Goal: Information Seeking & Learning: Learn about a topic

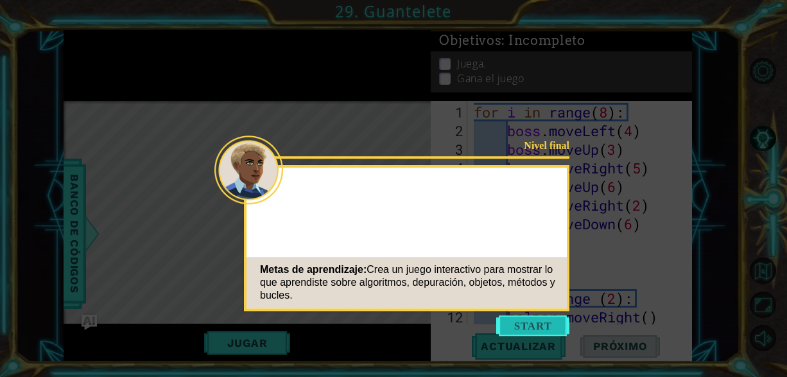
click at [532, 323] on button "Start" at bounding box center [532, 325] width 73 height 21
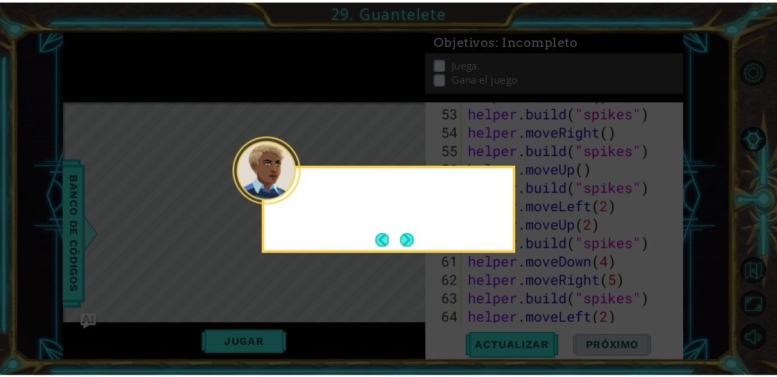
scroll to position [1358, 0]
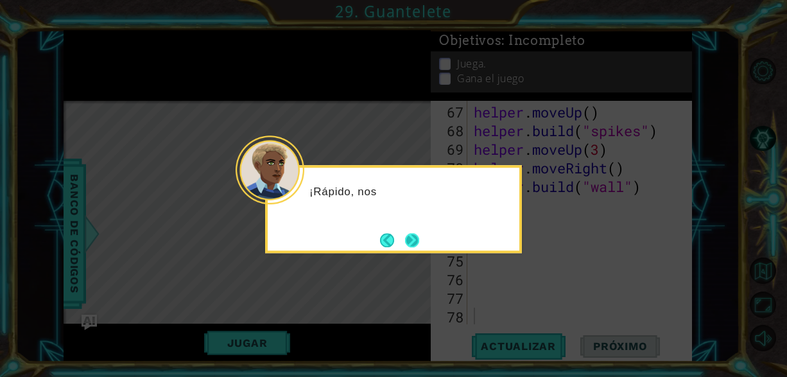
click at [413, 240] on button "Next" at bounding box center [412, 240] width 14 height 14
click at [412, 237] on button "Next" at bounding box center [412, 240] width 14 height 14
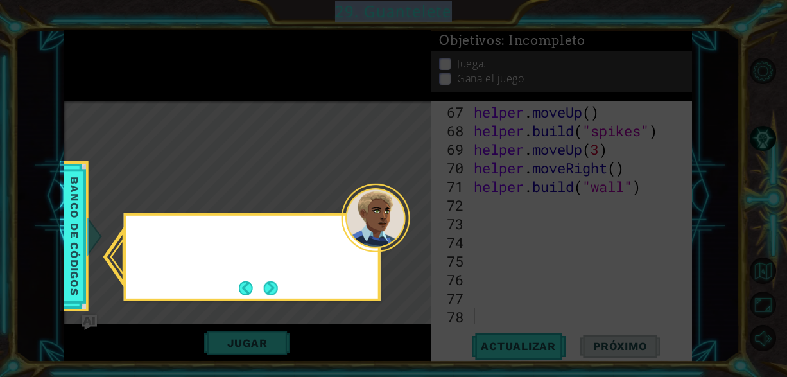
click at [412, 237] on icon at bounding box center [393, 188] width 787 height 377
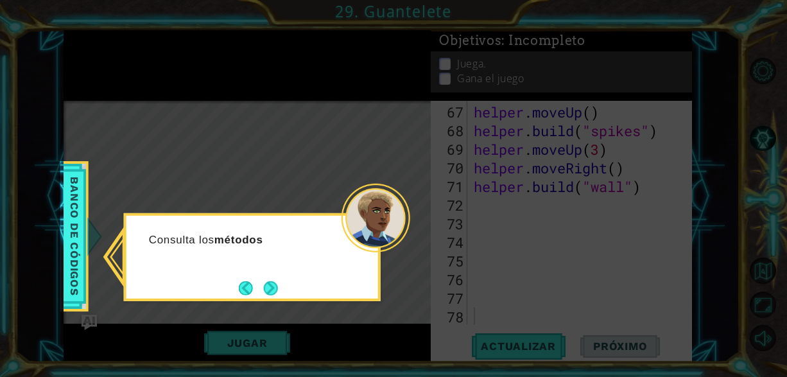
click at [53, 273] on icon at bounding box center [393, 188] width 787 height 377
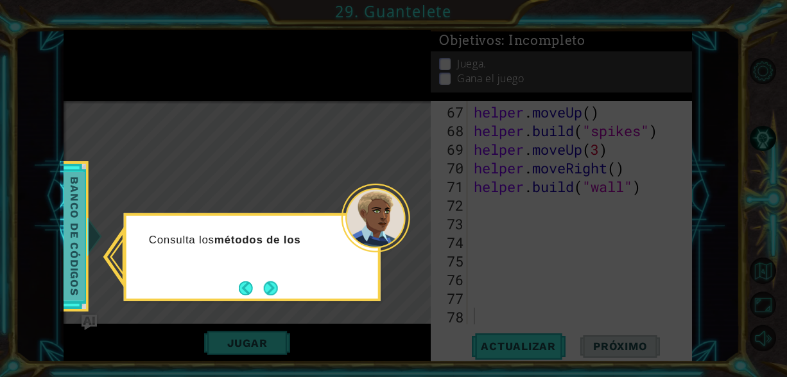
drag, startPoint x: 60, startPoint y: 272, endPoint x: 66, endPoint y: 270, distance: 6.7
click at [60, 272] on body "1 ההההההההההההההההההההההההההההההההההההההההההההההההההההההההההההההההההההההההההההה…" at bounding box center [393, 188] width 787 height 377
click at [75, 267] on span "Banco de códigos" at bounding box center [74, 236] width 21 height 128
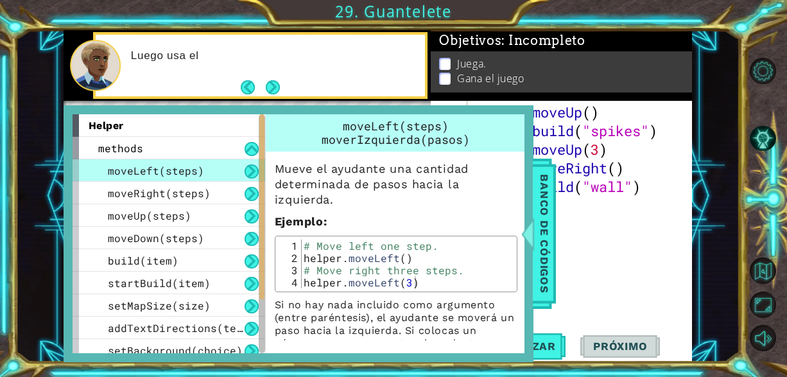
click at [502, 144] on div "moverIzquierda(pasos)" at bounding box center [396, 139] width 250 height 13
type textarea "helper.moveUp(3)"
click at [587, 139] on div "helper . moveUp ( ) helper . build ( "spikes" ) helper . moveUp ( 3 ) helper . …" at bounding box center [578, 233] width 215 height 260
click at [772, 275] on button "Volver al mapa" at bounding box center [762, 270] width 26 height 26
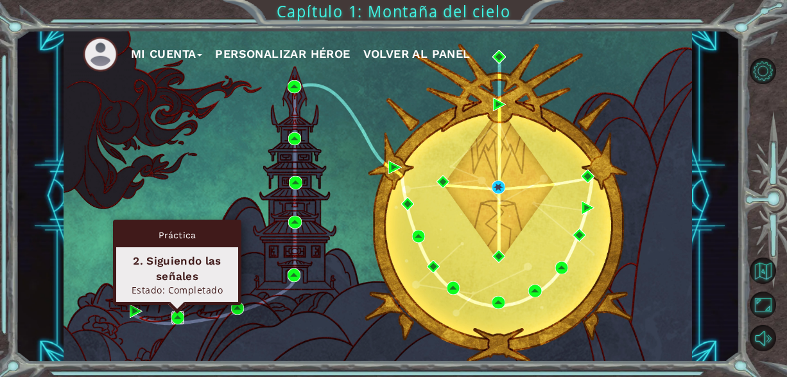
click at [176, 314] on img at bounding box center [177, 317] width 13 height 13
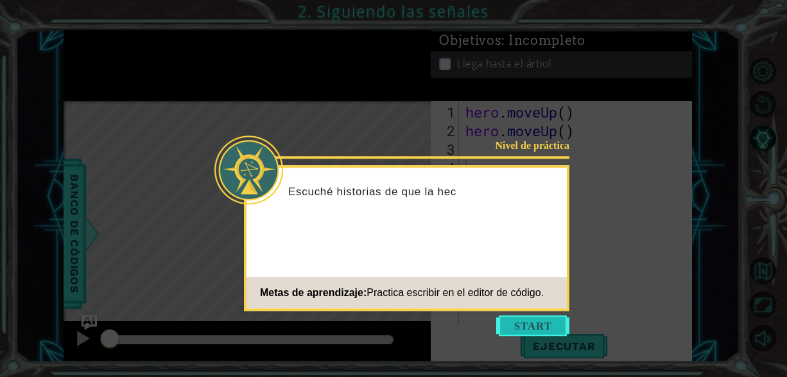
click at [539, 323] on button "Start" at bounding box center [532, 325] width 73 height 21
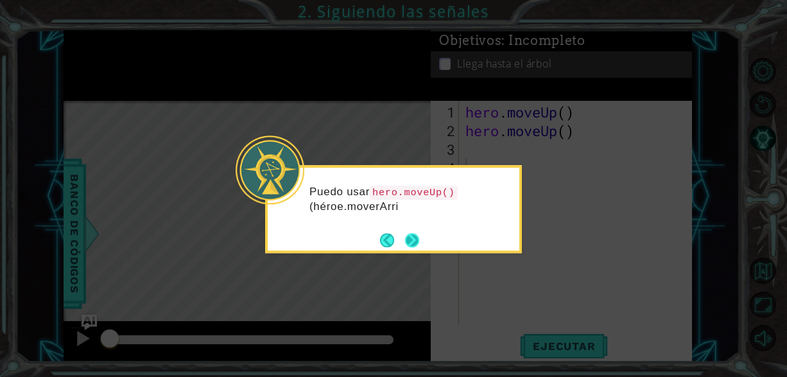
click at [406, 248] on button "Next" at bounding box center [411, 239] width 15 height 15
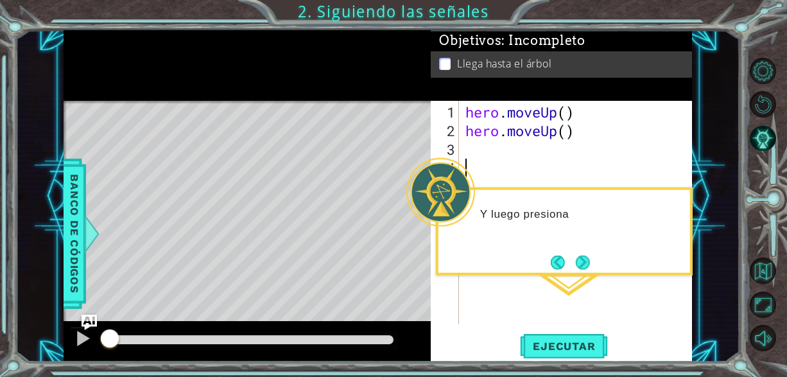
click at [599, 298] on div "hero . moveUp ( ) hero . moveUp ( )" at bounding box center [579, 233] width 233 height 260
click at [591, 340] on span "Ejecutar" at bounding box center [564, 345] width 88 height 13
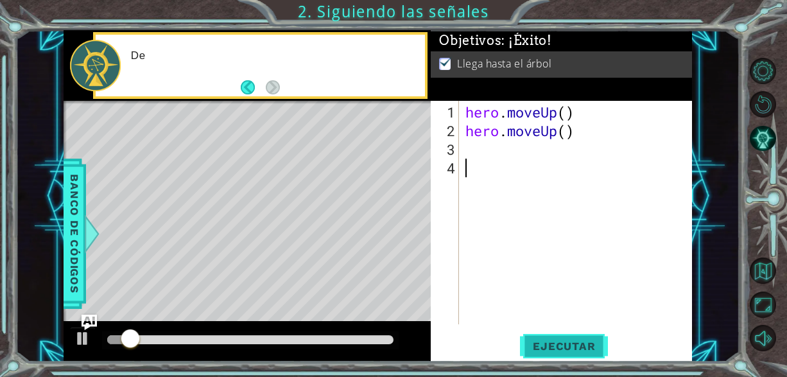
click at [591, 340] on span "Ejecutar" at bounding box center [564, 345] width 88 height 13
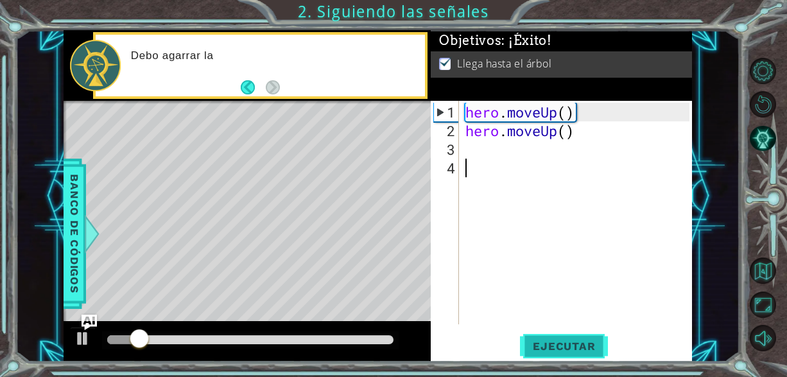
click at [588, 339] on button "Ejecutar" at bounding box center [564, 346] width 88 height 26
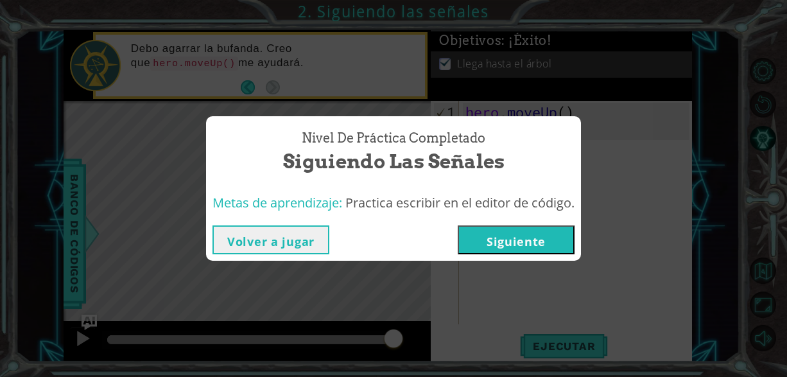
click at [457, 261] on div "Nivel de práctica Completado Siguiendo las señales Metas de aprendizaje: Practi…" at bounding box center [393, 188] width 787 height 377
click at [304, 250] on button "Volver a jugar" at bounding box center [270, 239] width 117 height 29
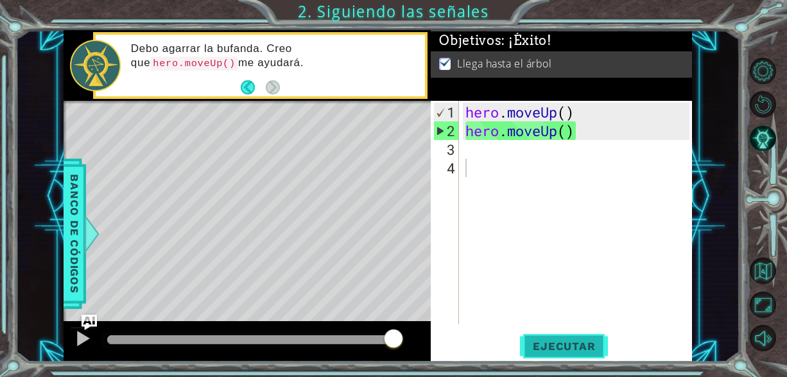
click at [592, 334] on div "1 2 3 4 hero . moveUp ( ) hero . moveUp ( ) ההההההההההההההההההההההההההההההההההה…" at bounding box center [561, 231] width 261 height 261
click at [590, 339] on button "Ejecutar" at bounding box center [564, 346] width 88 height 26
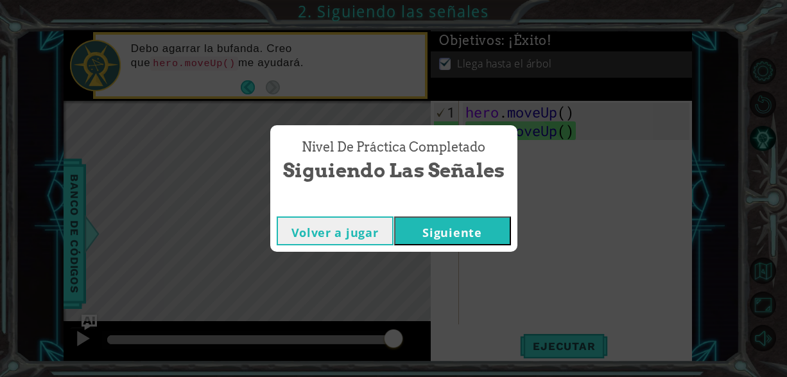
click at [454, 228] on button "Siguiente" at bounding box center [452, 230] width 117 height 29
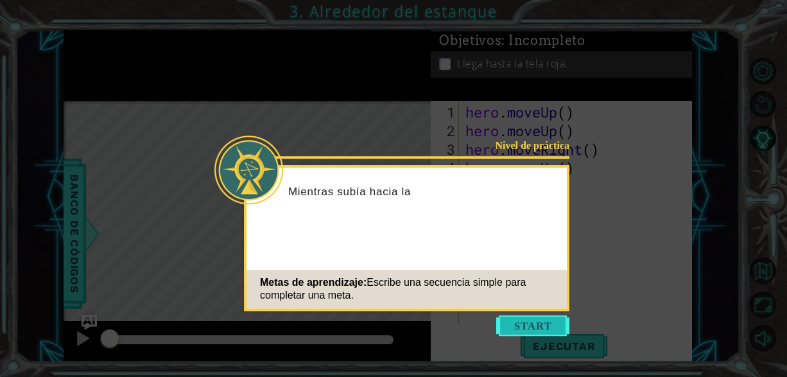
click at [565, 316] on button "Start" at bounding box center [532, 325] width 73 height 21
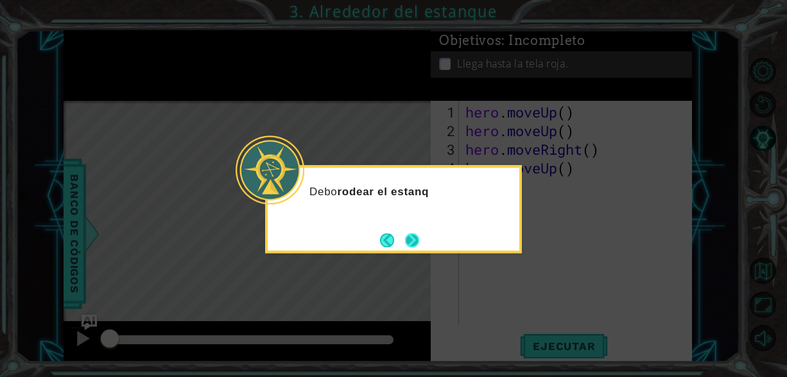
click at [412, 243] on button "Next" at bounding box center [412, 240] width 14 height 14
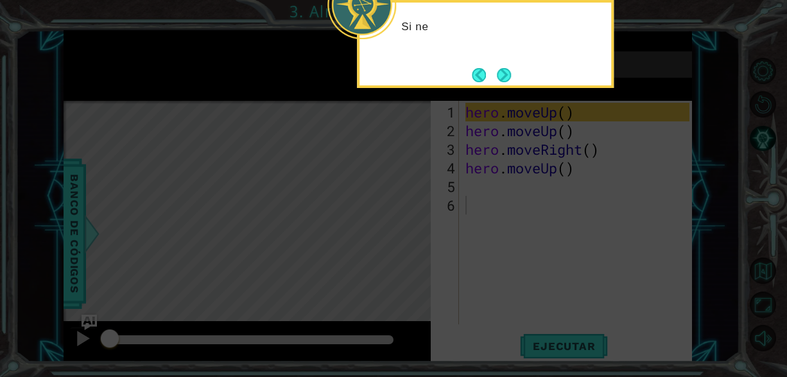
click at [544, 191] on icon at bounding box center [393, 56] width 787 height 640
drag, startPoint x: 544, startPoint y: 191, endPoint x: 524, endPoint y: 159, distance: 37.2
click at [545, 187] on icon at bounding box center [393, 56] width 787 height 640
click at [522, 78] on div "Si necesito moverme hacia arriba , puedo usar" at bounding box center [485, 44] width 257 height 88
click at [515, 76] on div "Si necesito moverme hacia arriba , puedo usar hero." at bounding box center [485, 44] width 257 height 88
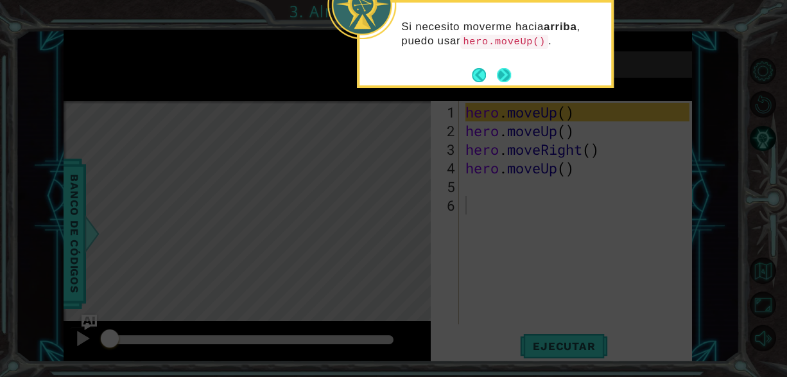
click at [508, 74] on button "Next" at bounding box center [504, 75] width 14 height 14
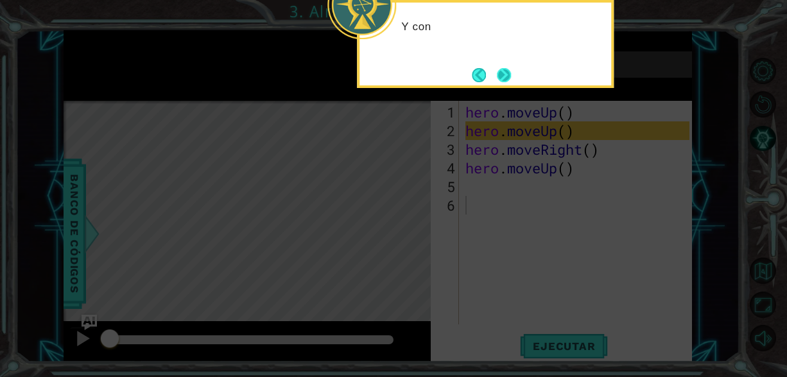
click at [505, 79] on button "Next" at bounding box center [504, 75] width 14 height 14
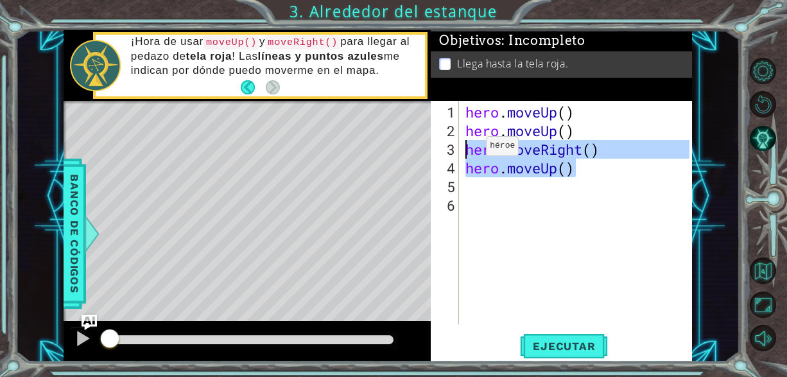
drag, startPoint x: 586, startPoint y: 173, endPoint x: 466, endPoint y: 150, distance: 121.6
click at [466, 150] on div "hero . moveUp ( ) hero . moveUp ( ) hero . moveRight ( ) hero . moveUp ( )" at bounding box center [579, 233] width 233 height 260
click at [586, 350] on span "Ejecutar" at bounding box center [564, 345] width 88 height 13
type textarea "hero.moveRight()"
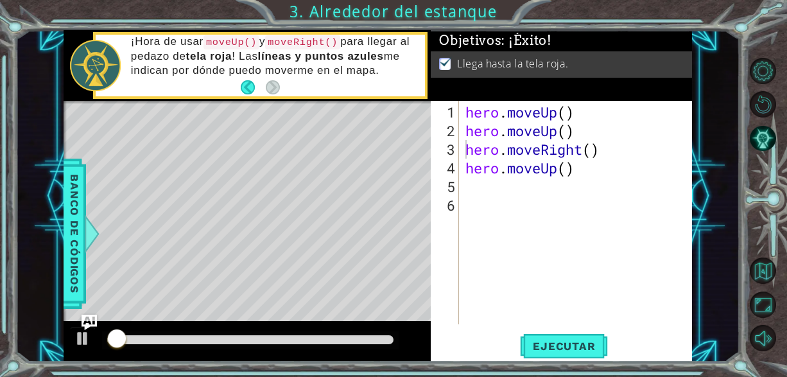
drag, startPoint x: 588, startPoint y: 326, endPoint x: 591, endPoint y: 349, distance: 23.2
click at [588, 327] on div "hero.moveRight() 1 2 3 4 5 6 hero . moveUp ( ) hero . moveUp ( ) hero . moveRig…" at bounding box center [561, 231] width 261 height 261
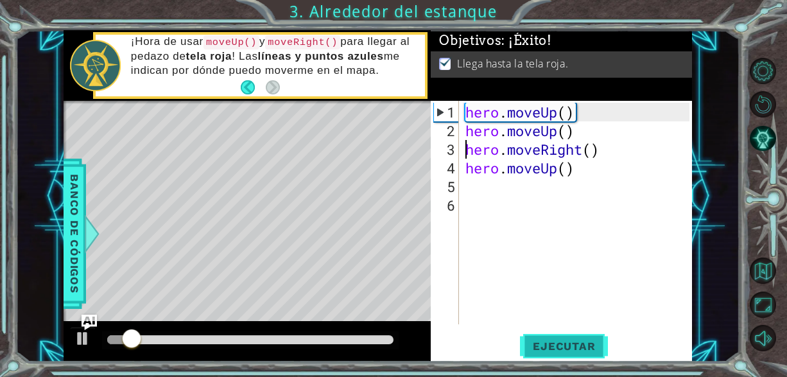
click at [592, 349] on span "Ejecutar" at bounding box center [564, 345] width 88 height 13
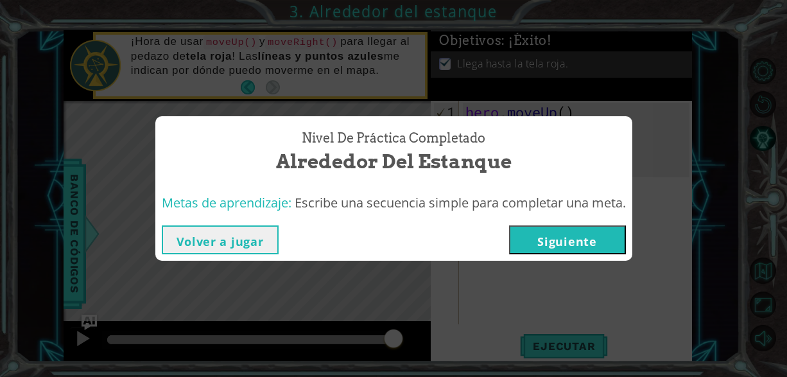
click at [542, 244] on button "Siguiente" at bounding box center [567, 239] width 117 height 29
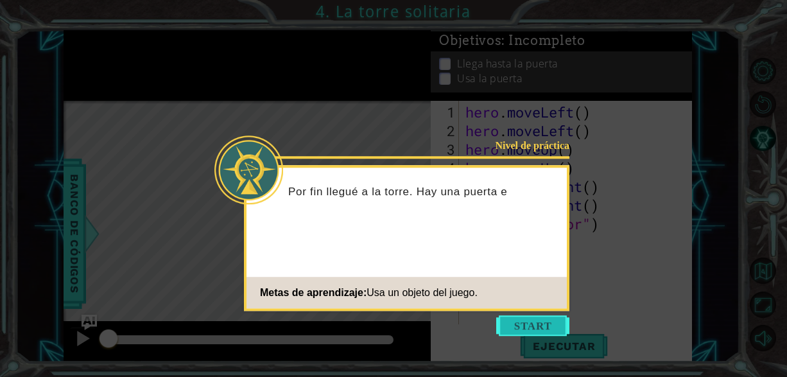
click at [534, 330] on button "Start" at bounding box center [532, 325] width 73 height 21
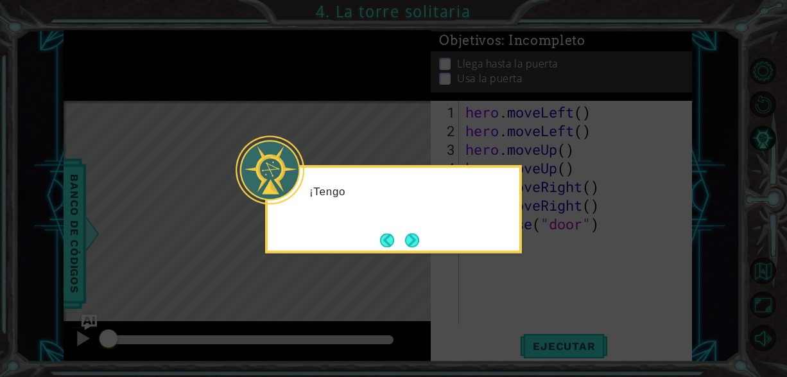
click at [569, 277] on icon at bounding box center [393, 188] width 787 height 377
click at [424, 243] on div "¡Tengo que llegar a la par" at bounding box center [393, 209] width 257 height 88
click at [409, 238] on button "Next" at bounding box center [412, 240] width 14 height 14
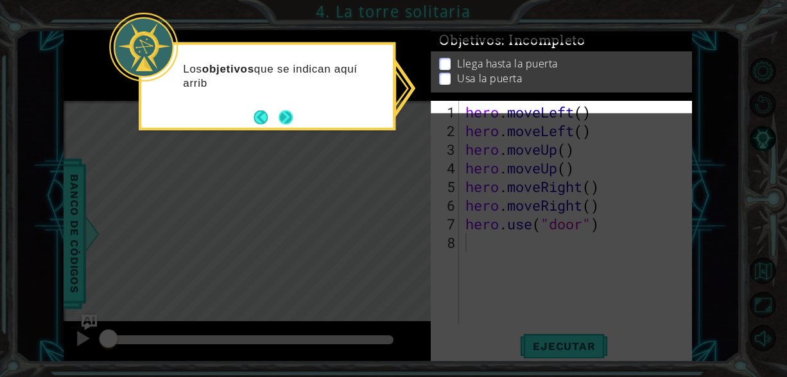
click at [286, 117] on button "Next" at bounding box center [285, 117] width 14 height 14
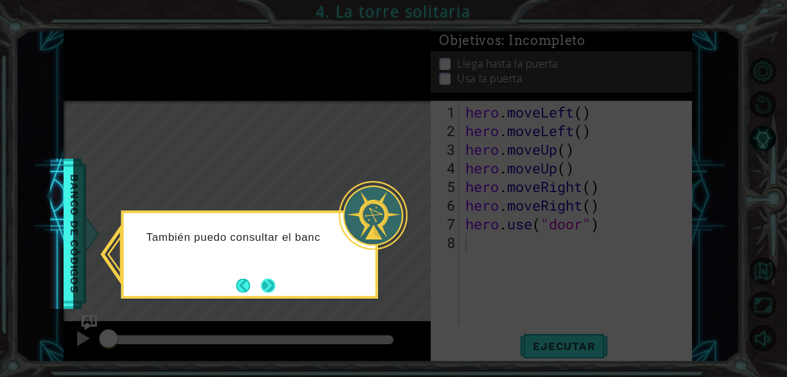
click at [275, 280] on button "Next" at bounding box center [268, 285] width 14 height 14
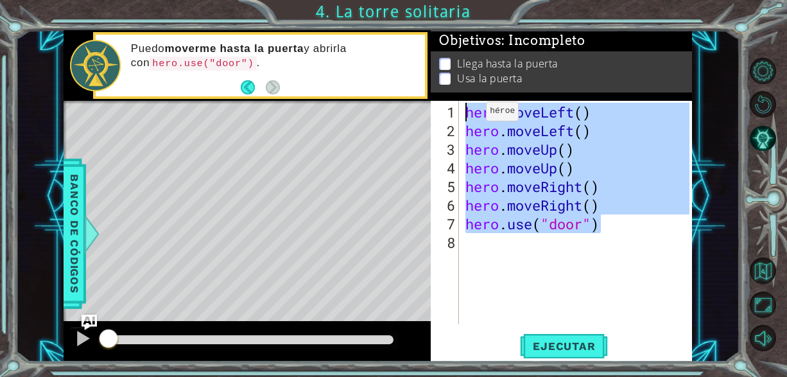
drag, startPoint x: 611, startPoint y: 223, endPoint x: 465, endPoint y: 115, distance: 181.2
click at [465, 115] on div "hero . moveLeft ( ) hero . moveLeft ( ) hero . moveUp ( ) hero . moveUp ( ) her…" at bounding box center [579, 233] width 233 height 260
click at [571, 348] on span "Ejecutar" at bounding box center [564, 345] width 88 height 13
type textarea "hero.moveLeft()"
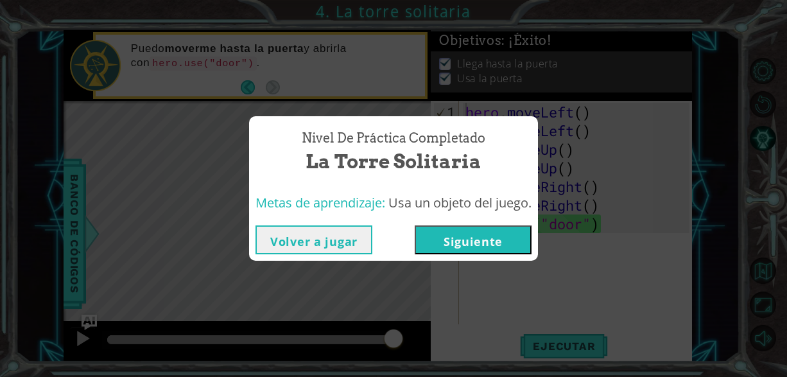
click at [474, 243] on button "Siguiente" at bounding box center [472, 239] width 117 height 29
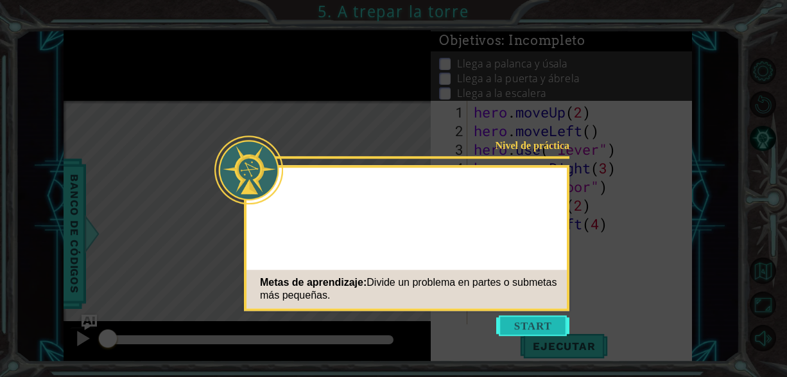
click at [529, 326] on button "Start" at bounding box center [532, 325] width 73 height 21
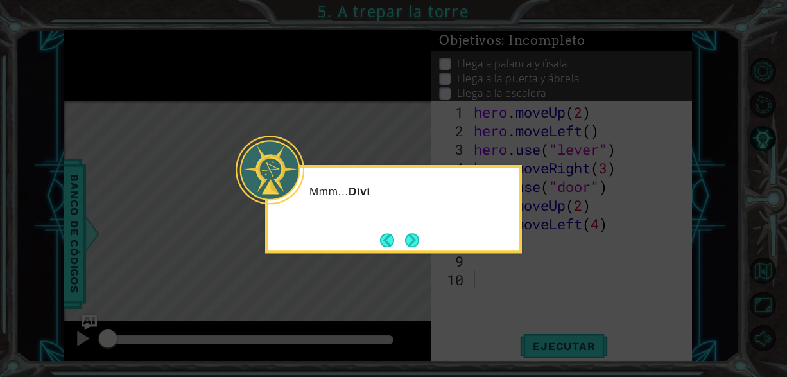
click at [427, 238] on div "Mmm... Divi" at bounding box center [393, 209] width 257 height 88
click at [418, 236] on button "Next" at bounding box center [412, 240] width 14 height 14
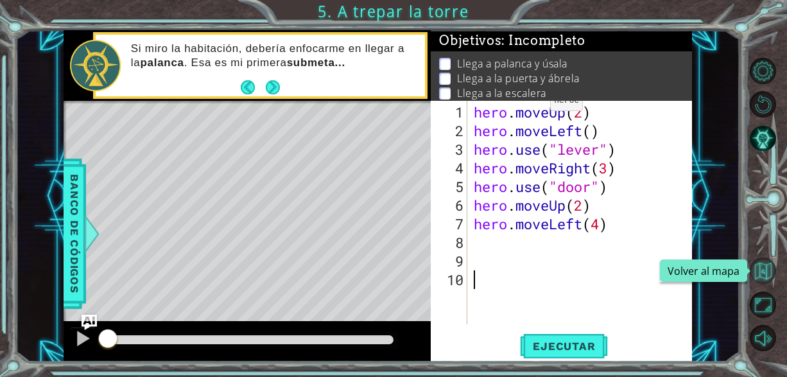
click at [763, 280] on button "Volver al mapa" at bounding box center [762, 270] width 26 height 26
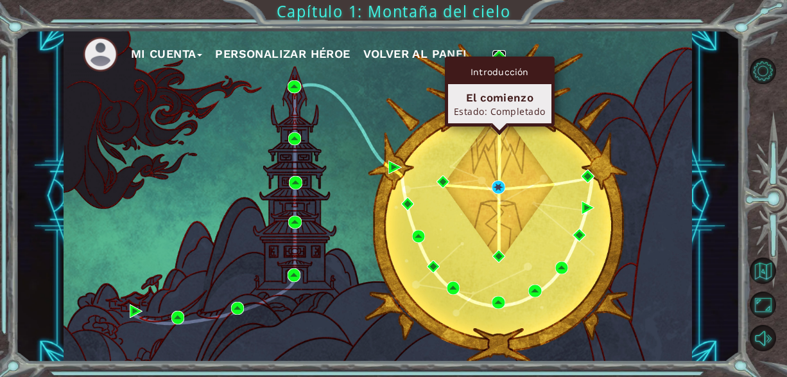
click at [501, 55] on img at bounding box center [498, 56] width 13 height 13
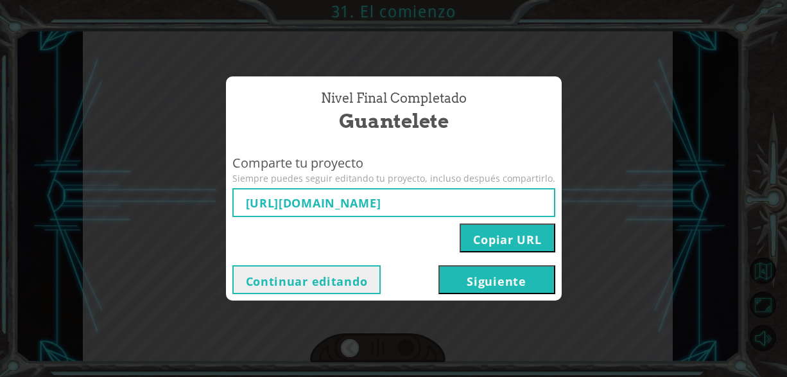
type input "[URL][DOMAIN_NAME]"
click at [485, 281] on button "Siguiente" at bounding box center [496, 279] width 117 height 29
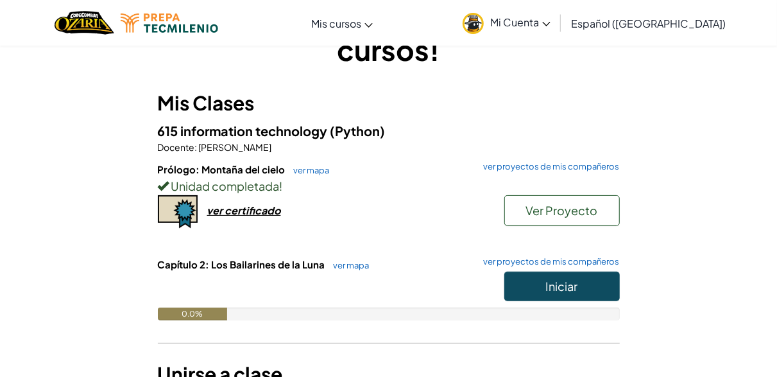
scroll to position [192, 0]
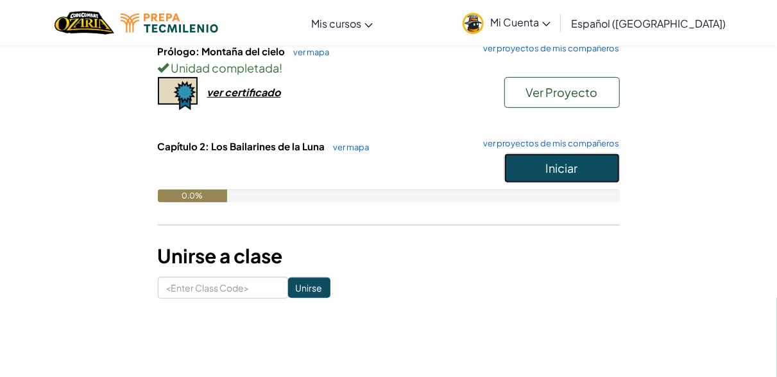
click at [554, 161] on span "Iniciar" at bounding box center [562, 167] width 32 height 15
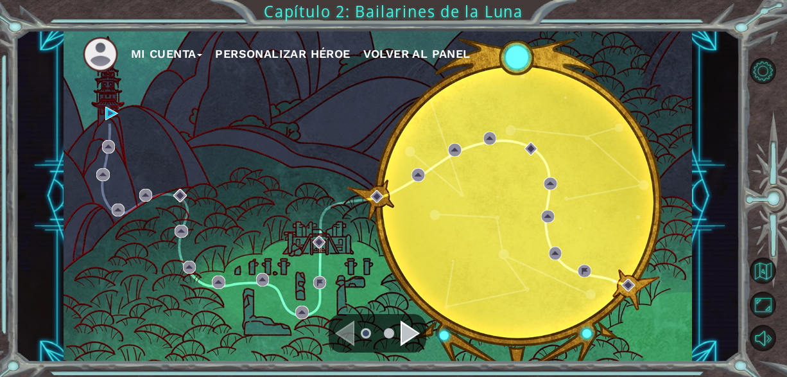
click at [120, 114] on div "Mi Cuenta Personalizar héroe Volver al panel" at bounding box center [378, 196] width 629 height 332
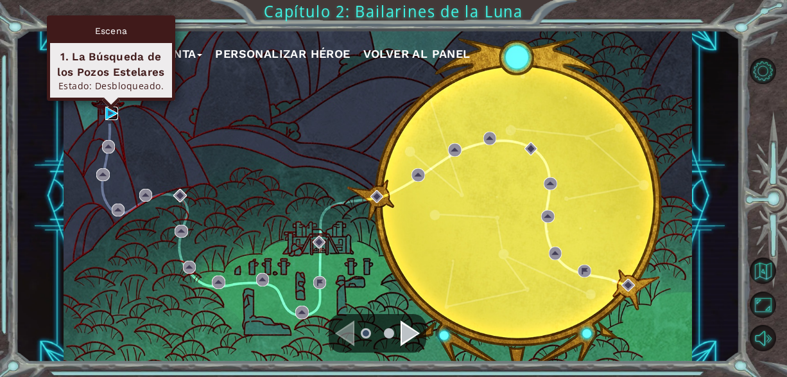
click at [116, 113] on img at bounding box center [111, 113] width 13 height 13
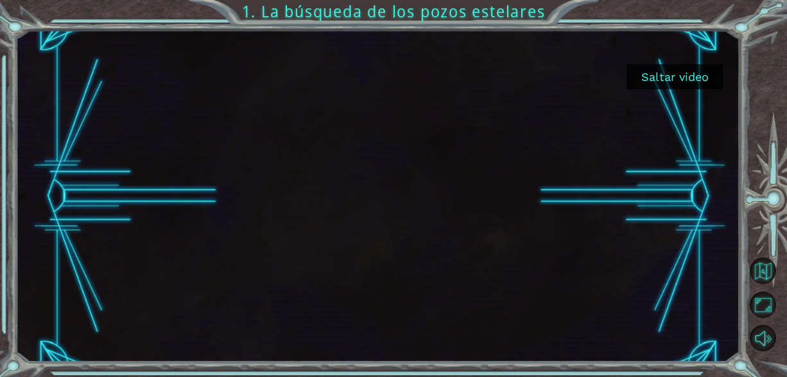
click at [658, 67] on button "Saltar video" at bounding box center [674, 76] width 96 height 25
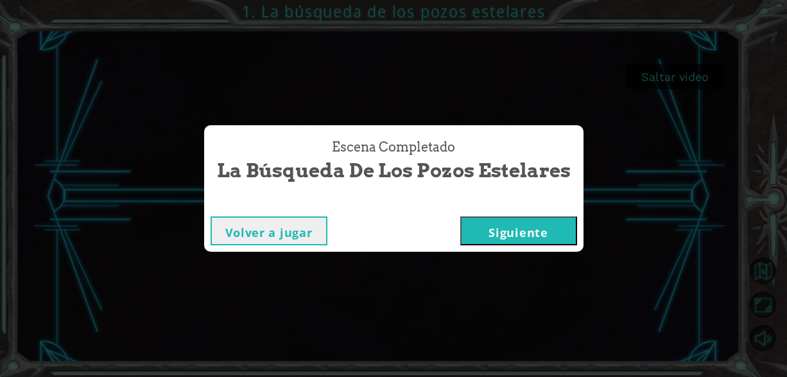
click at [527, 240] on button "Siguiente" at bounding box center [518, 230] width 117 height 29
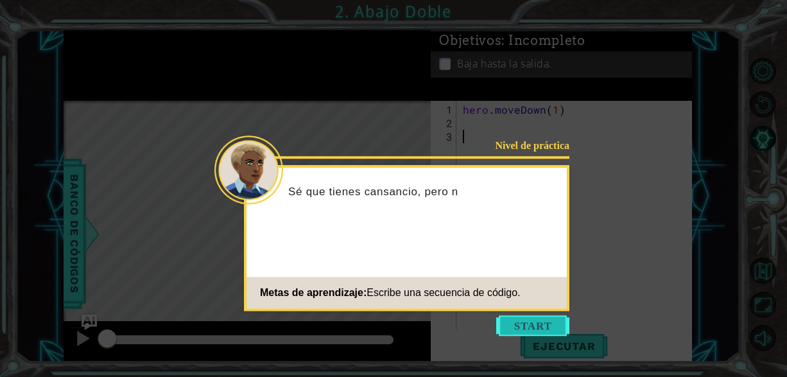
click at [542, 327] on button "Start" at bounding box center [532, 325] width 73 height 21
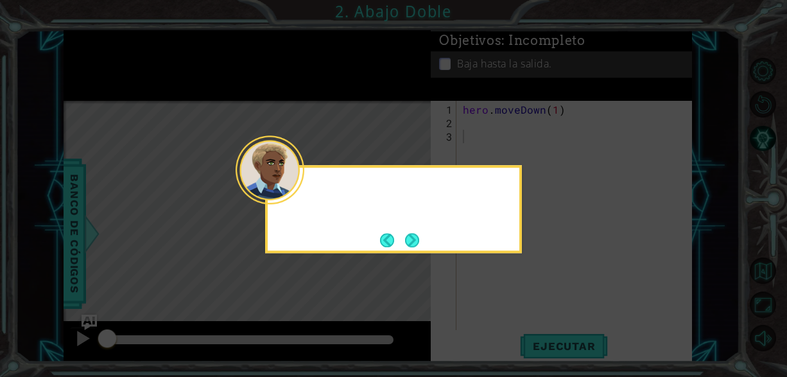
click at [542, 325] on icon at bounding box center [393, 188] width 787 height 377
click at [414, 236] on button "Next" at bounding box center [412, 240] width 14 height 14
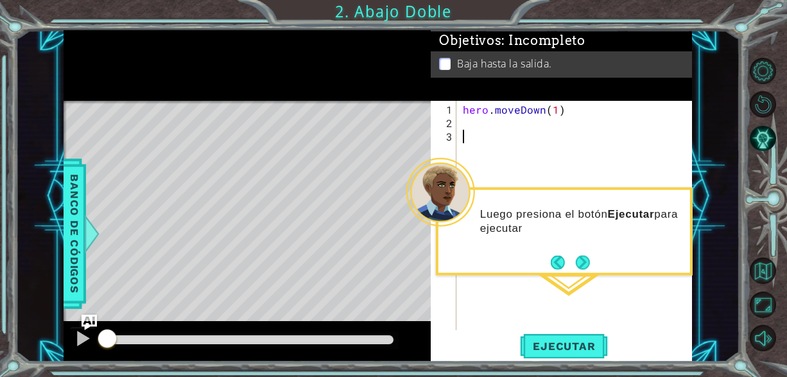
click at [519, 330] on div "1 2 3 hero . moveDown ( 1 ) ההההההההההההההההההההההההההההההההההההההההההההההההההה…" at bounding box center [561, 231] width 261 height 261
click at [543, 344] on span "Ejecutar" at bounding box center [564, 345] width 88 height 13
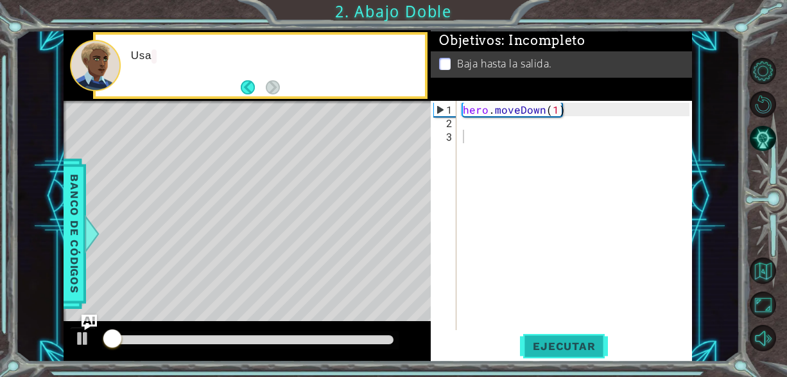
click at [543, 344] on span "Ejecutar" at bounding box center [564, 345] width 88 height 13
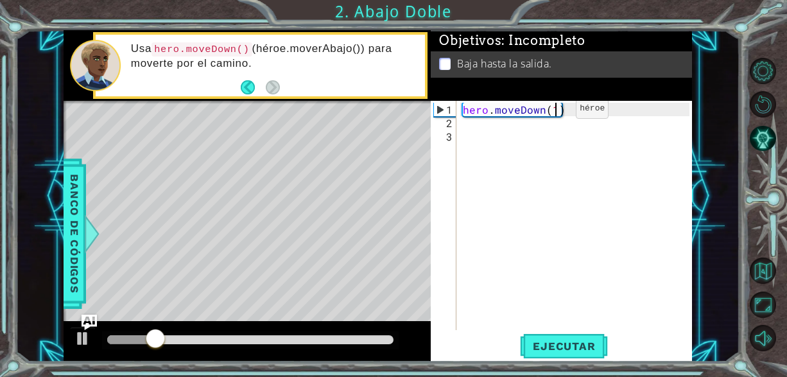
click at [554, 113] on div "hero . moveDown ( 1 )" at bounding box center [577, 231] width 235 height 256
type textarea "hero.moveDown(2)"
click at [567, 348] on span "Ejecutar" at bounding box center [564, 345] width 88 height 13
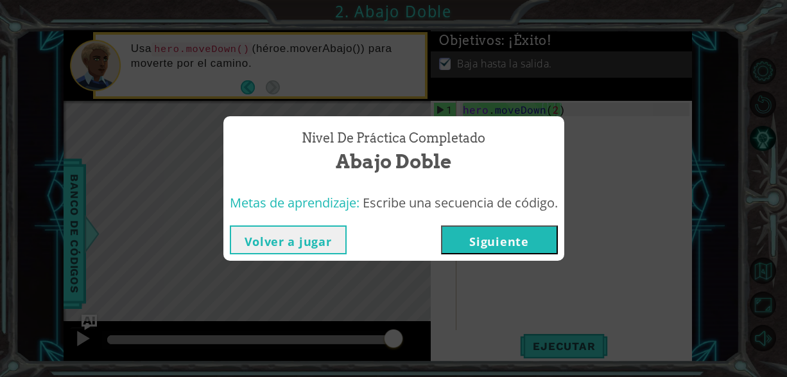
click at [509, 231] on button "Siguiente" at bounding box center [499, 239] width 117 height 29
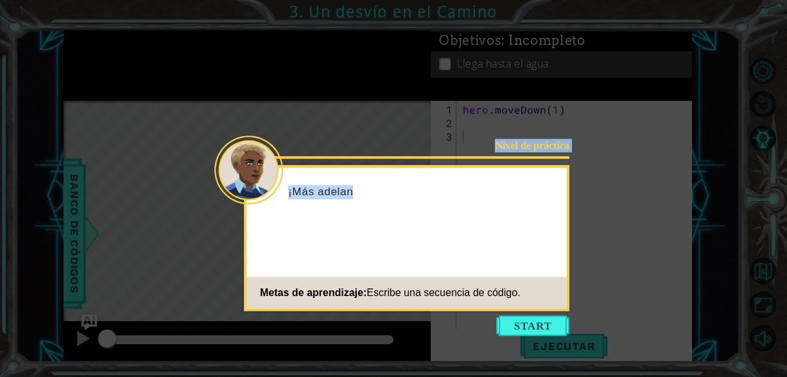
drag, startPoint x: 572, startPoint y: 332, endPoint x: 536, endPoint y: 312, distance: 41.1
click at [561, 325] on body "1 ההההההההההההההההההההההההההההההההההההההההההההההההההההההההההההההההההההההההההההה…" at bounding box center [393, 188] width 787 height 377
click at [536, 312] on icon at bounding box center [393, 188] width 787 height 377
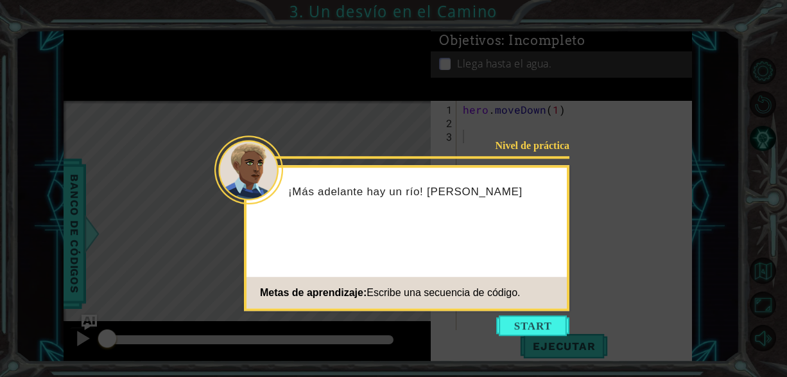
click at [534, 312] on icon at bounding box center [393, 188] width 787 height 377
click at [534, 322] on button "Start" at bounding box center [532, 325] width 73 height 21
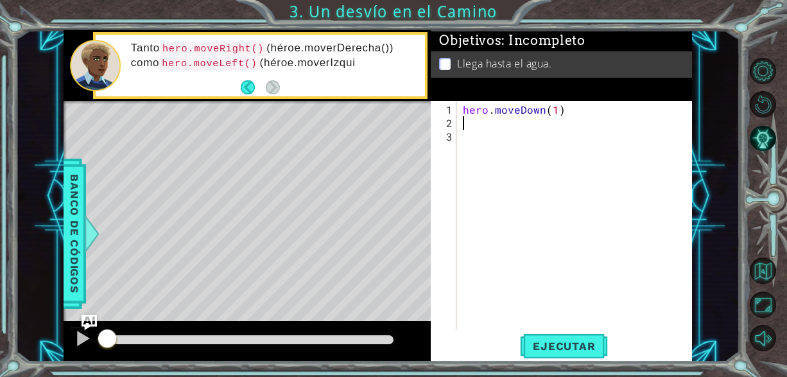
click at [497, 124] on div "hero . moveDown ( 1 )" at bounding box center [577, 231] width 235 height 256
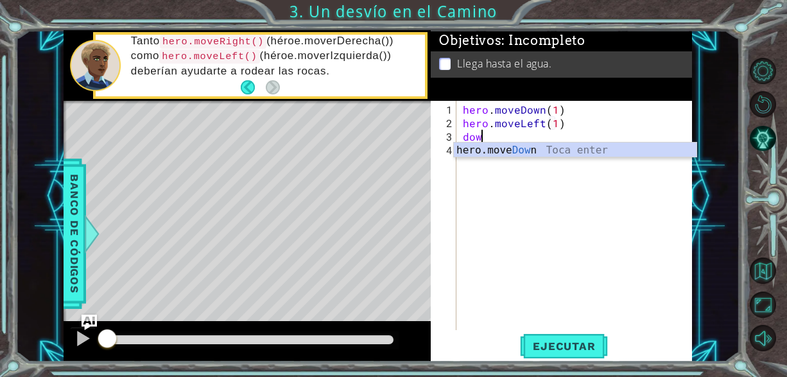
scroll to position [0, 5]
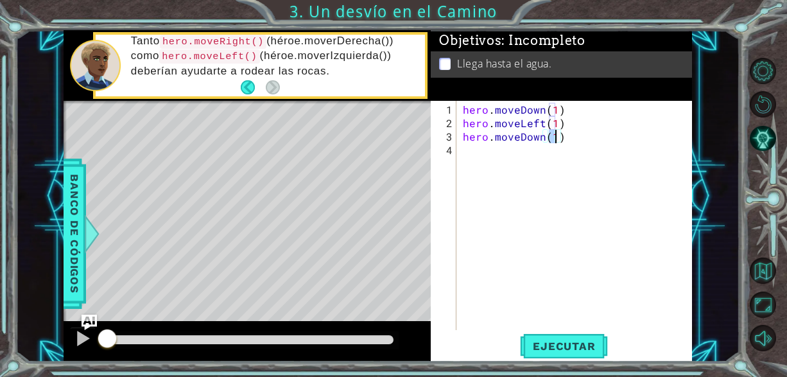
type textarea "hero.moveDown(1)"
click at [613, 336] on div "Ejecutar" at bounding box center [563, 346] width 261 height 26
click at [586, 346] on span "Ejecutar" at bounding box center [564, 345] width 88 height 13
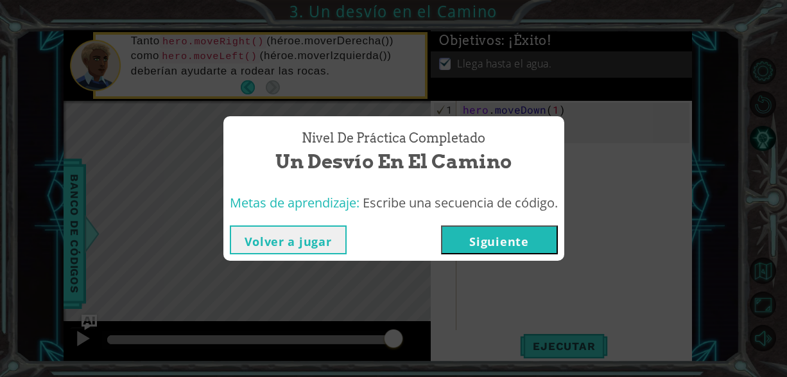
click at [533, 234] on button "Siguiente" at bounding box center [499, 239] width 117 height 29
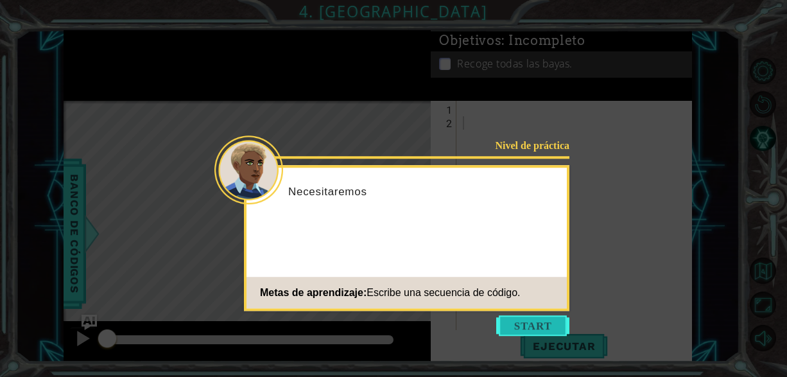
click at [542, 317] on button "Start" at bounding box center [532, 325] width 73 height 21
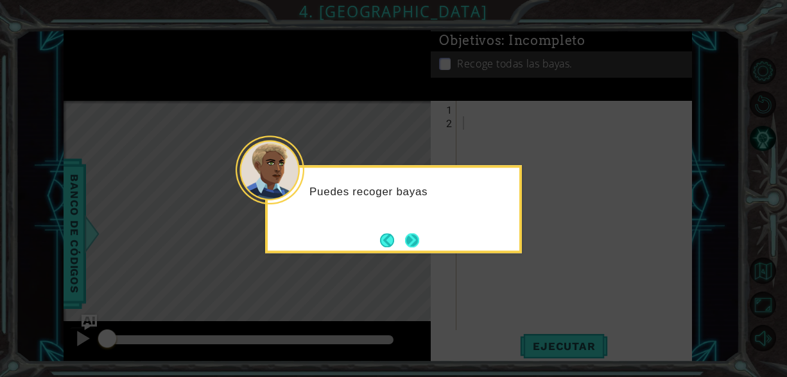
click at [405, 247] on button "Next" at bounding box center [412, 240] width 14 height 14
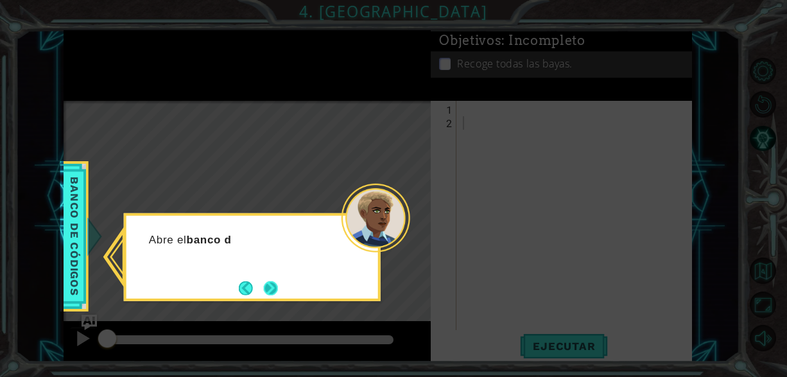
click at [273, 290] on button "Next" at bounding box center [271, 287] width 14 height 14
click at [278, 284] on button "Next" at bounding box center [271, 288] width 14 height 14
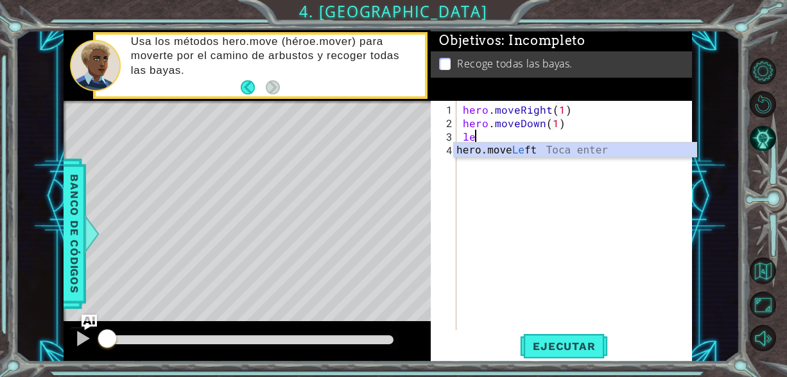
type textarea "l"
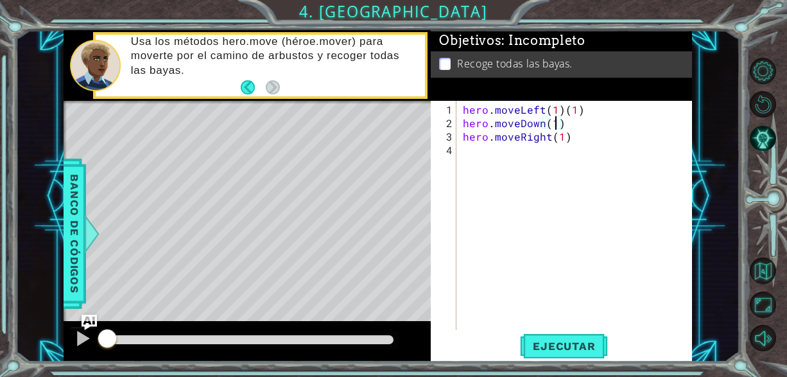
type textarea "hero.moveRight(1)"
click at [561, 338] on button "Ejecutar" at bounding box center [564, 346] width 88 height 26
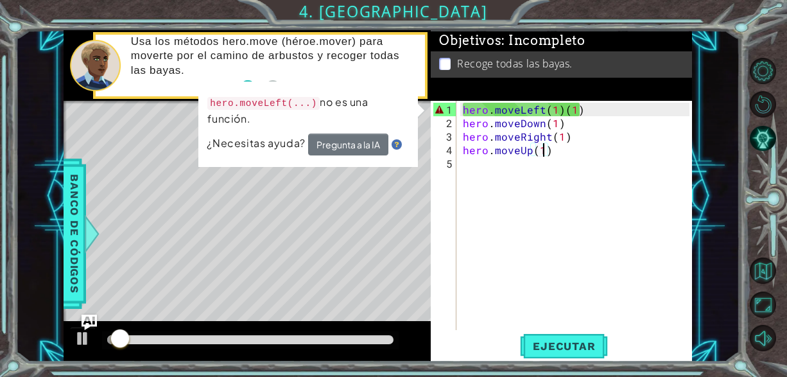
click at [577, 117] on div "hero . moveLeft ( 1 ) ( 1 ) hero . moveDown ( 1 ) hero . moveRight ( 1 ) hero .…" at bounding box center [577, 231] width 235 height 256
click at [579, 112] on div "hero . moveLeft ( 1 ) ( 1 ) hero . moveDown ( 1 ) hero . moveRight ( 1 ) hero .…" at bounding box center [577, 231] width 235 height 256
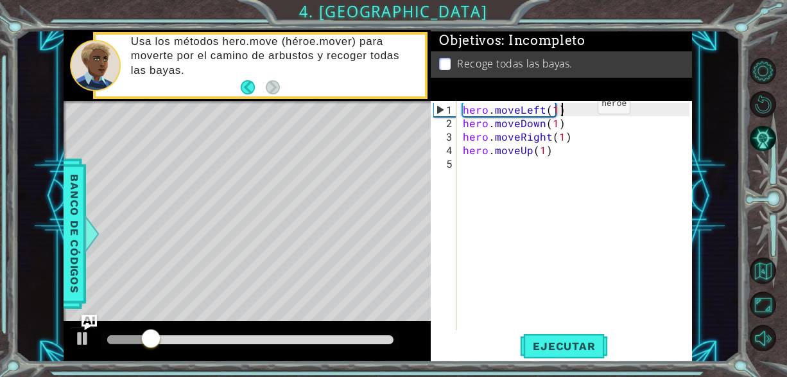
scroll to position [0, 5]
click at [531, 359] on div "hero.moveLeft(1) 1 2 3 4 5 hero . moveLeft ( 1 ) hero . moveDown ( 1 ) hero . m…" at bounding box center [561, 231] width 261 height 261
click at [541, 349] on span "Ejecutar" at bounding box center [564, 345] width 88 height 13
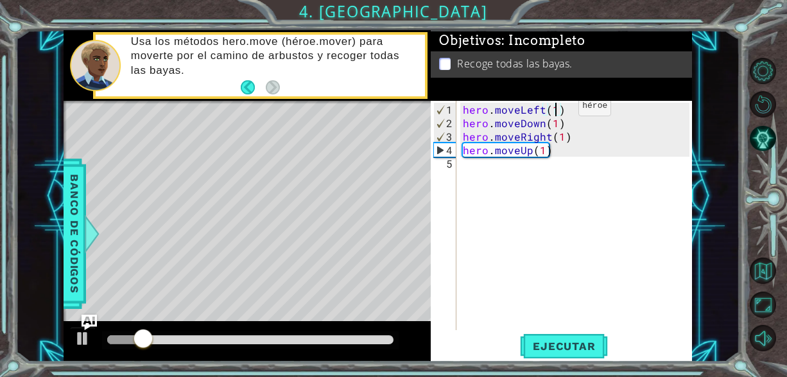
click at [556, 110] on div "hero . moveLeft ( 1 ) hero . moveDown ( 1 ) hero . moveRight ( 1 ) hero . moveU…" at bounding box center [577, 231] width 235 height 256
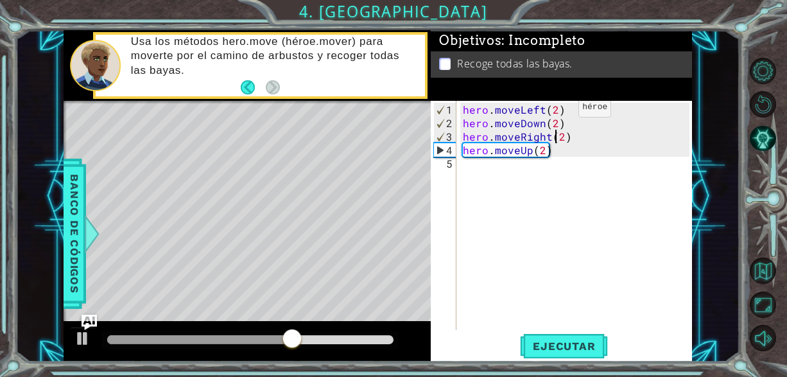
scroll to position [0, 6]
type textarea "hero.moveRight(2)"
click at [588, 354] on button "Ejecutar" at bounding box center [564, 346] width 88 height 26
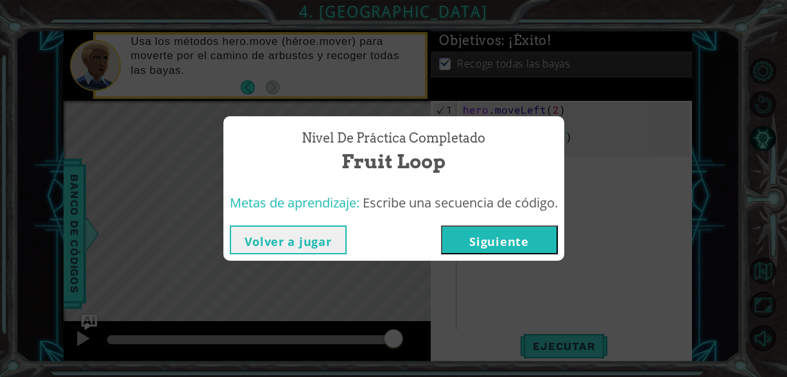
click at [533, 239] on button "Siguiente" at bounding box center [499, 239] width 117 height 29
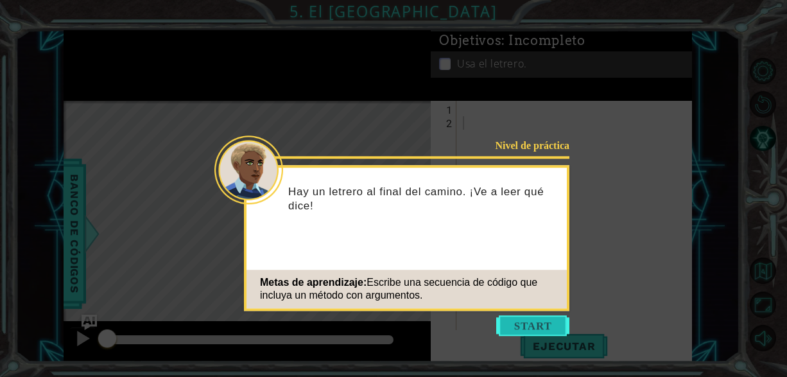
click at [551, 321] on button "Start" at bounding box center [532, 325] width 73 height 21
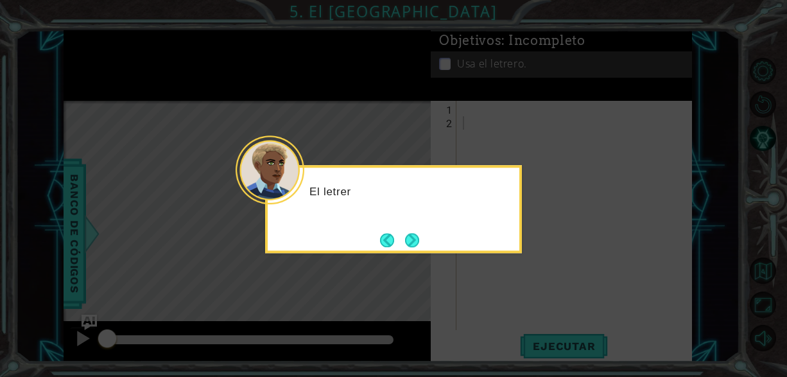
click at [397, 227] on div "El letrer" at bounding box center [393, 209] width 257 height 88
click at [405, 237] on button "Next" at bounding box center [412, 240] width 14 height 14
click at [417, 243] on button "Next" at bounding box center [412, 240] width 14 height 14
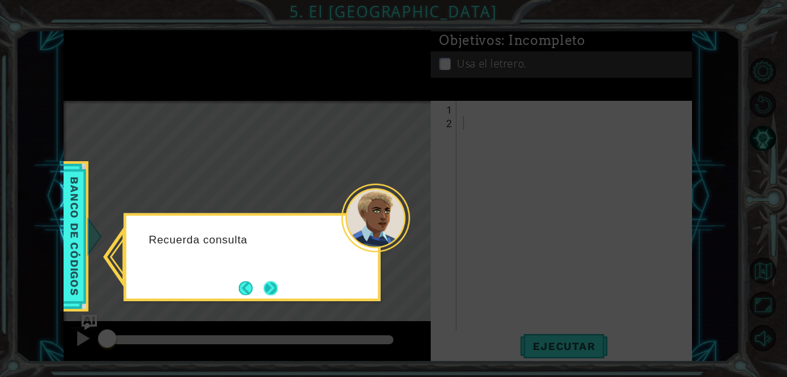
click at [267, 285] on button "Next" at bounding box center [271, 287] width 14 height 14
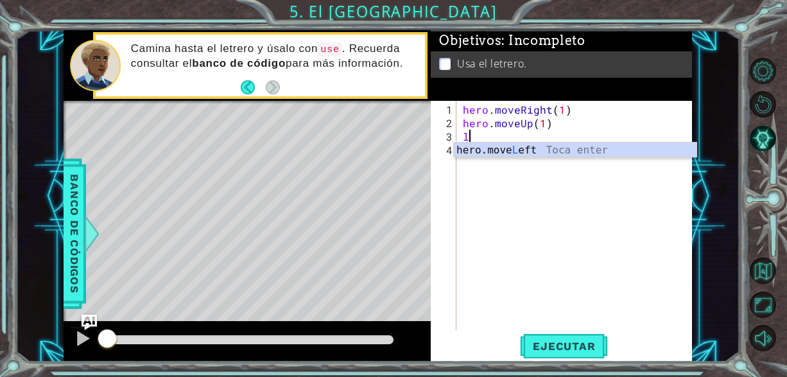
scroll to position [0, 5]
type textarea "hero.moveLeft(})"
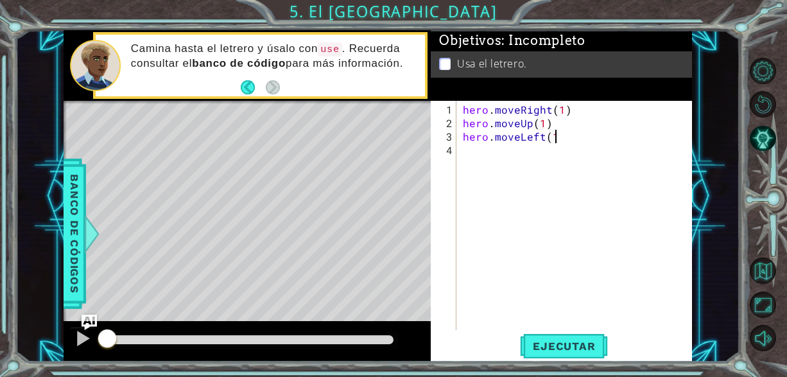
type textarea "hero.moveLeft(1)"
type textarea "hero.moveUp(hero.moveRight(2))"
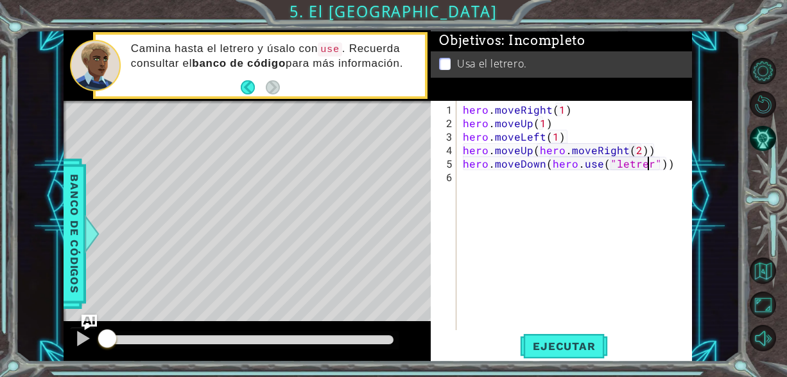
scroll to position [0, 12]
click at [583, 357] on button "Ejecutar" at bounding box center [564, 346] width 88 height 26
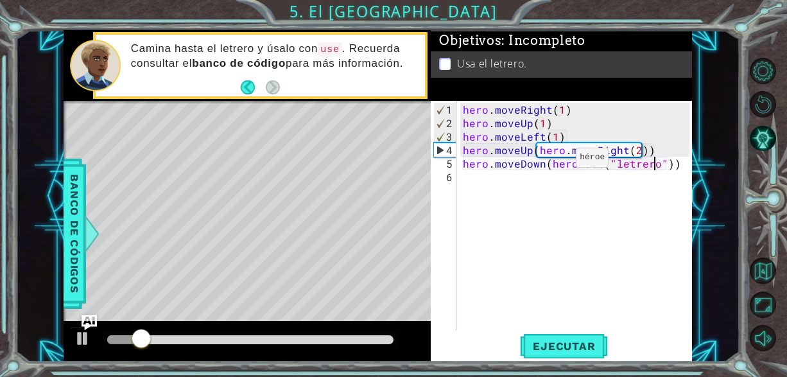
click at [554, 162] on div "hero . moveRight ( 1 ) hero . moveUp ( 1 ) hero . moveLeft ( 1 ) hero . moveUp …" at bounding box center [577, 231] width 235 height 256
click at [552, 162] on div "hero . moveRight ( 1 ) hero . moveUp ( 1 ) hero . moveLeft ( 1 ) hero . moveUp …" at bounding box center [577, 231] width 235 height 256
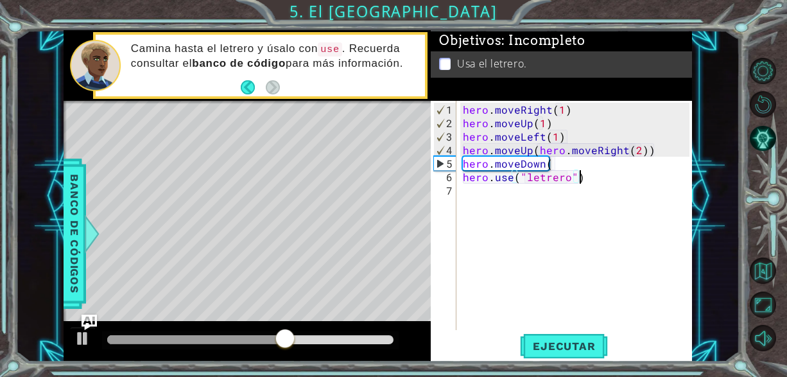
scroll to position [0, 4]
type textarea "hero.moveDown(1)"
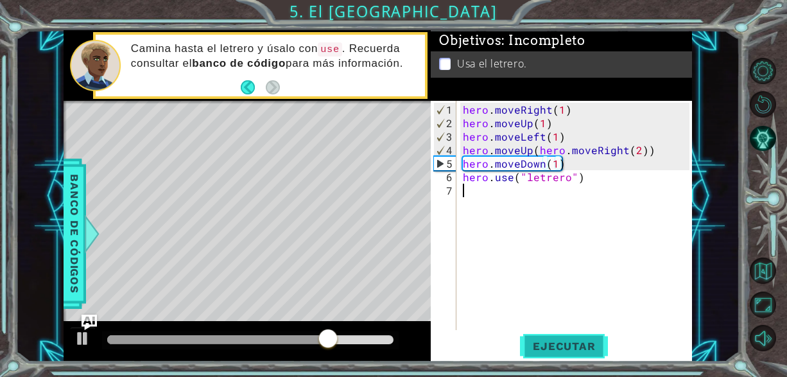
drag, startPoint x: 549, startPoint y: 322, endPoint x: 532, endPoint y: 337, distance: 23.2
click at [541, 330] on div "hero . moveRight ( 1 ) hero . moveUp ( 1 ) hero . moveLeft ( 1 ) hero . moveUp …" at bounding box center [577, 231] width 235 height 256
click at [531, 340] on span "Ejecutar" at bounding box center [564, 345] width 88 height 13
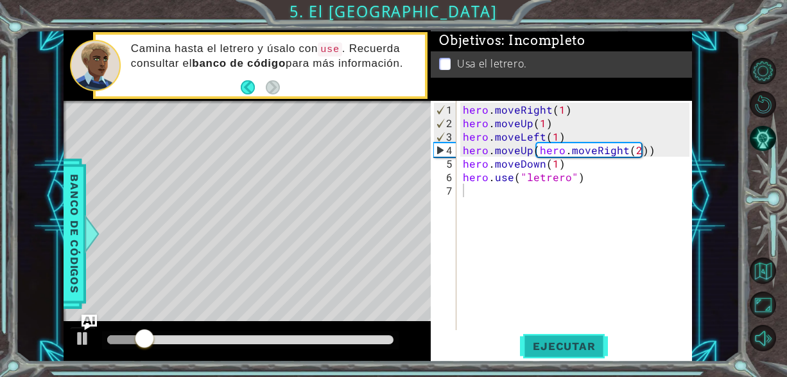
click at [572, 345] on span "Ejecutar" at bounding box center [564, 345] width 88 height 13
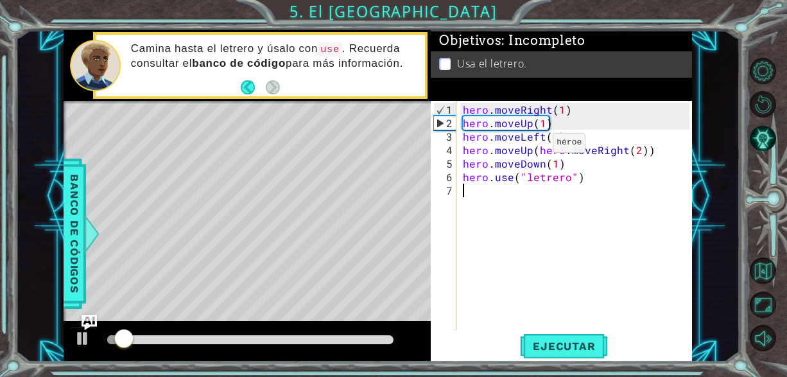
click at [531, 148] on div "hero . moveRight ( 1 ) hero . moveUp ( 1 ) hero . moveLeft ( 1 ) hero . moveUp …" at bounding box center [577, 231] width 235 height 256
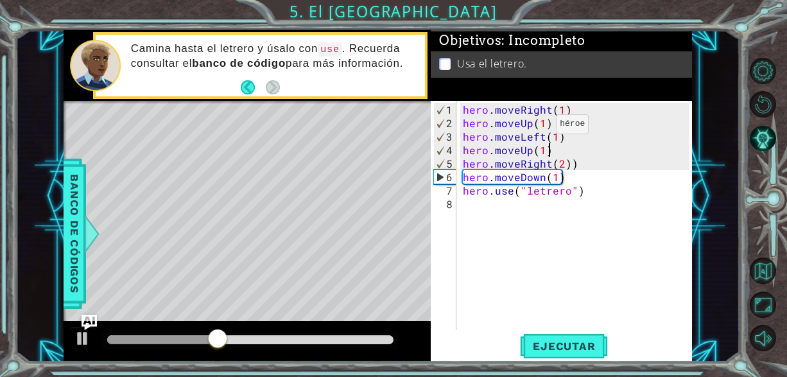
scroll to position [0, 4]
click at [580, 336] on button "Ejecutar" at bounding box center [564, 346] width 88 height 26
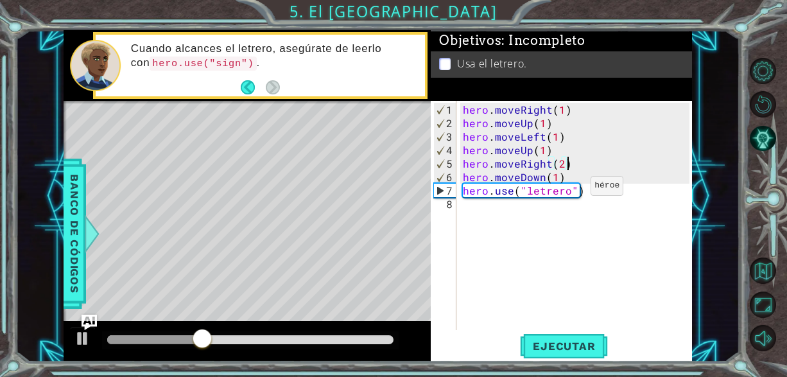
click at [568, 189] on div "hero . moveRight ( 1 ) hero . moveUp ( 1 ) hero . moveLeft ( 1 ) hero . moveUp …" at bounding box center [577, 231] width 235 height 256
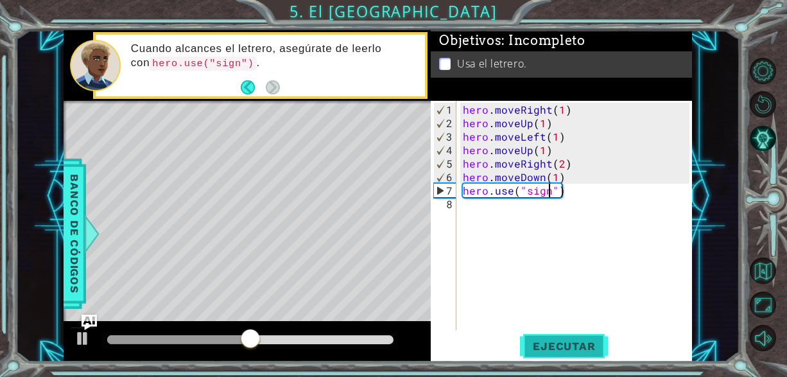
type textarea "hero.use("sign")"
click at [572, 341] on span "Ejecutar" at bounding box center [564, 345] width 88 height 13
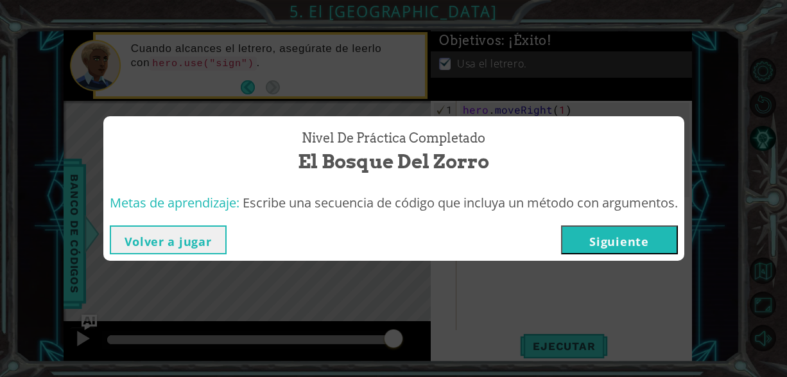
click at [616, 250] on button "Siguiente" at bounding box center [619, 239] width 117 height 29
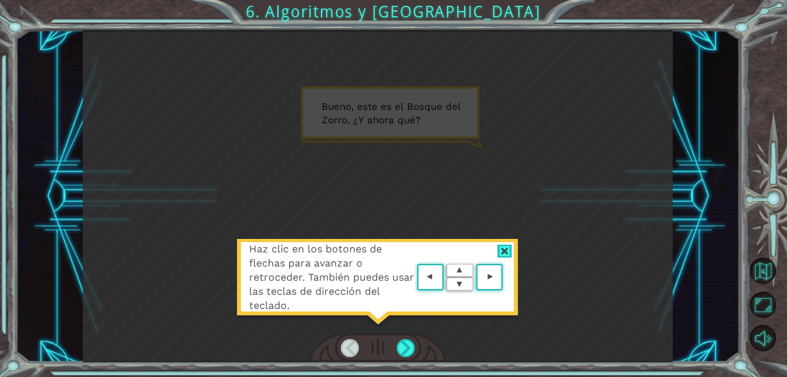
click at [505, 246] on div at bounding box center [504, 250] width 15 height 13
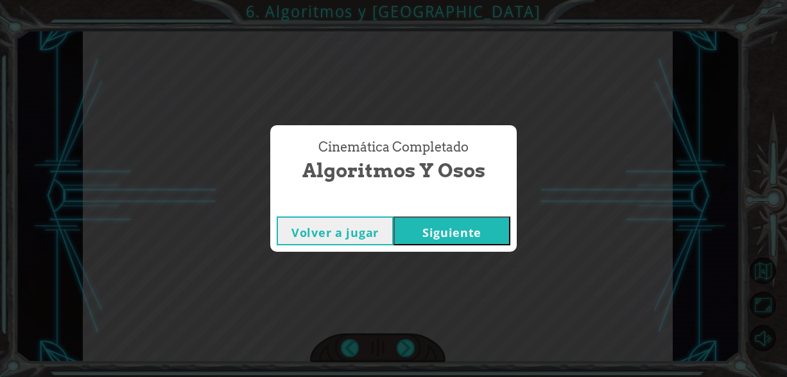
click at [429, 227] on button "Siguiente" at bounding box center [451, 230] width 117 height 29
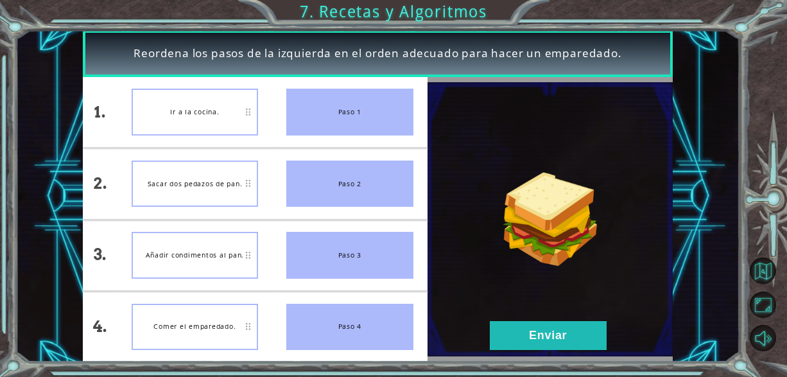
click at [557, 320] on img at bounding box center [549, 218] width 245 height 273
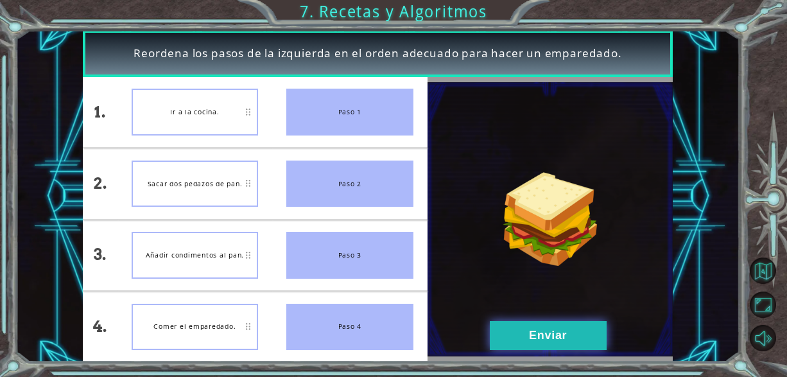
click at [536, 340] on button "Enviar" at bounding box center [548, 335] width 117 height 29
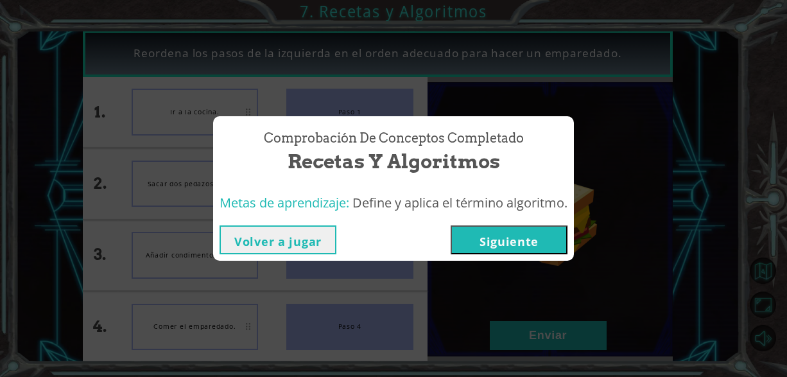
click at [561, 234] on button "Siguiente" at bounding box center [508, 239] width 117 height 29
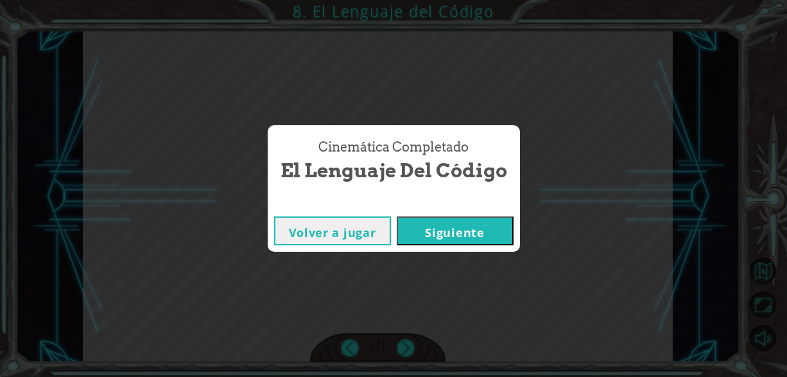
click at [469, 240] on button "Siguiente" at bounding box center [455, 230] width 117 height 29
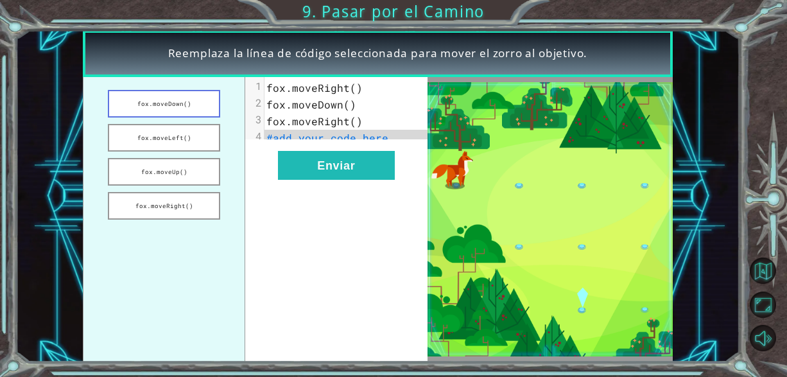
click at [198, 100] on button "fox.moveDown()" at bounding box center [164, 104] width 113 height 28
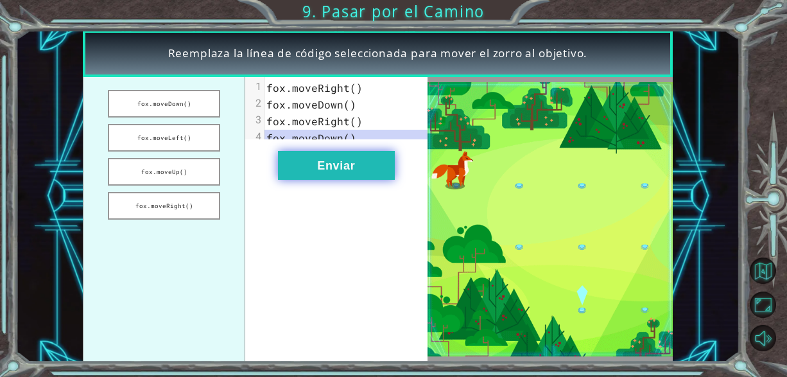
click at [347, 180] on button "Enviar" at bounding box center [336, 165] width 117 height 29
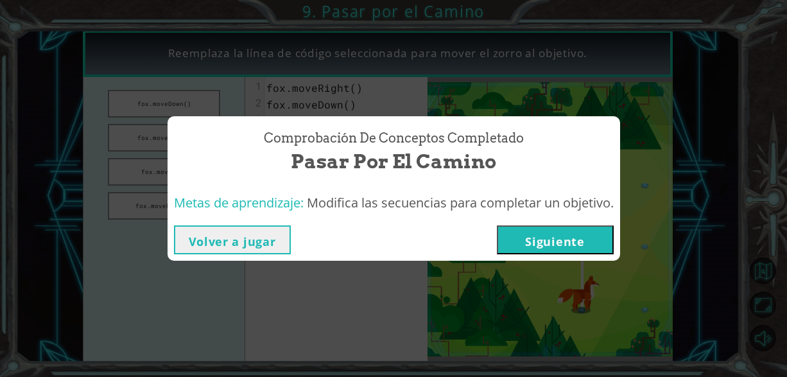
click at [543, 246] on button "Siguiente" at bounding box center [555, 239] width 117 height 29
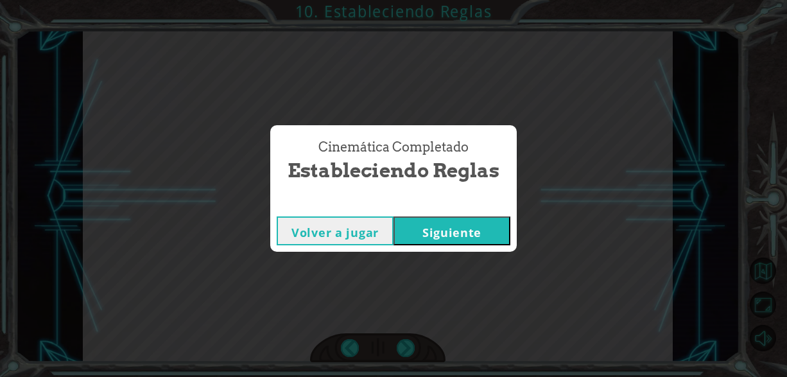
click at [495, 221] on button "Siguiente" at bounding box center [451, 230] width 117 height 29
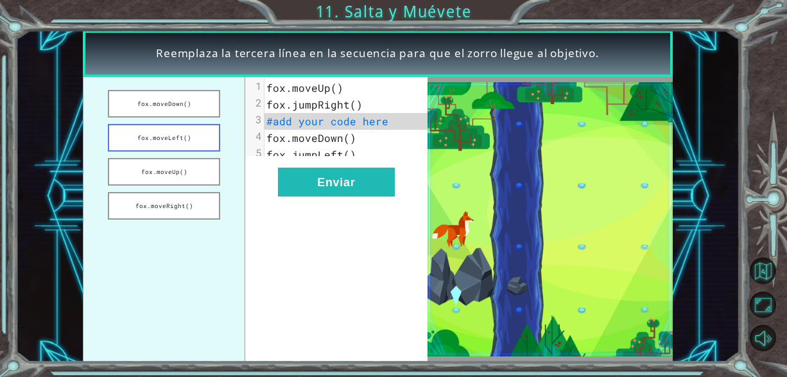
click at [194, 130] on button "fox.moveLeft()" at bounding box center [164, 138] width 113 height 28
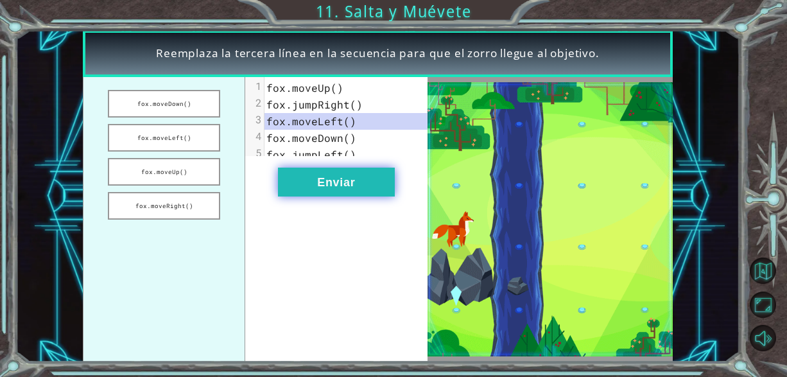
click at [313, 194] on button "Enviar" at bounding box center [336, 181] width 117 height 29
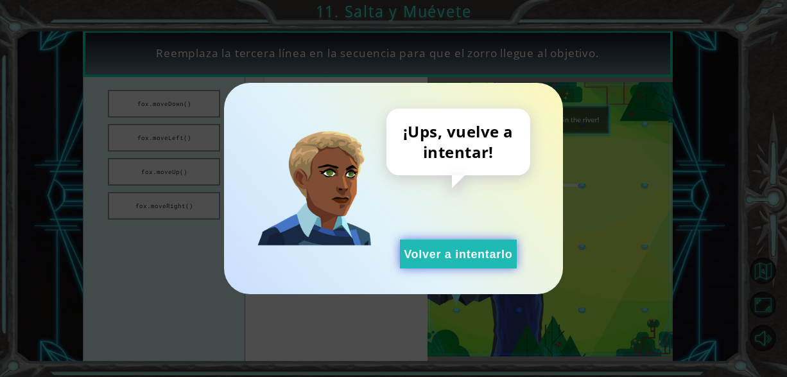
click at [401, 268] on button "Volver a intentarlo" at bounding box center [458, 253] width 117 height 29
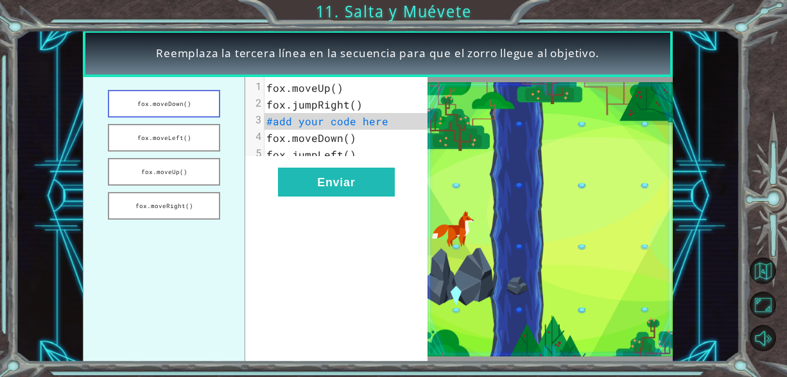
click at [197, 98] on button "fox.moveDown()" at bounding box center [164, 104] width 113 height 28
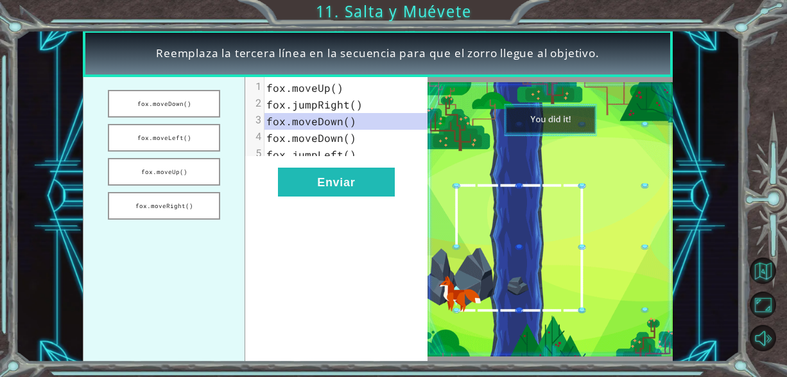
click at [389, 208] on div "xxxxxxxxxx 5 1 [PERSON_NAME].moveUp() 2 [PERSON_NAME].jumpRight() 3 [PERSON_NAM…" at bounding box center [336, 219] width 182 height 285
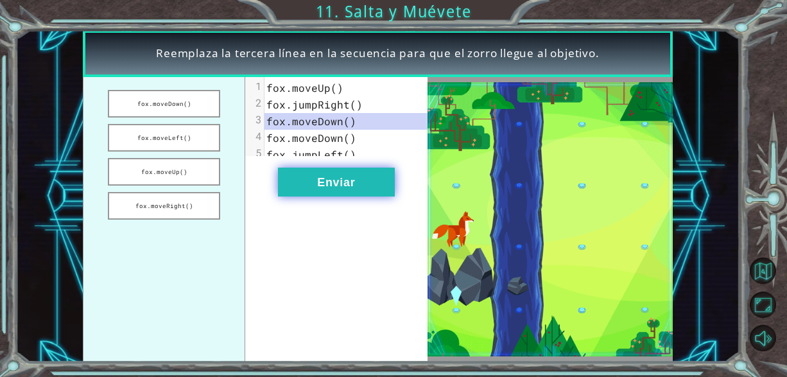
click at [376, 185] on button "Enviar" at bounding box center [336, 181] width 117 height 29
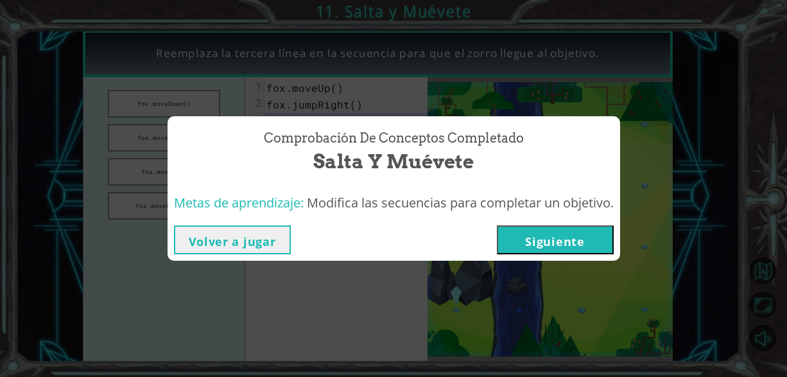
click at [550, 244] on button "Siguiente" at bounding box center [555, 239] width 117 height 29
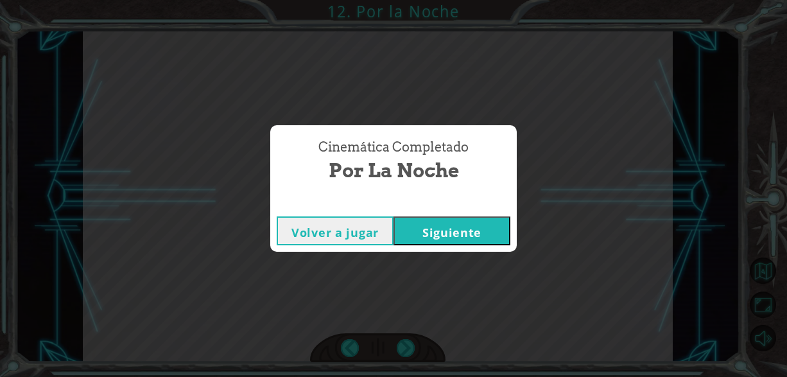
click at [488, 239] on button "Siguiente" at bounding box center [451, 230] width 117 height 29
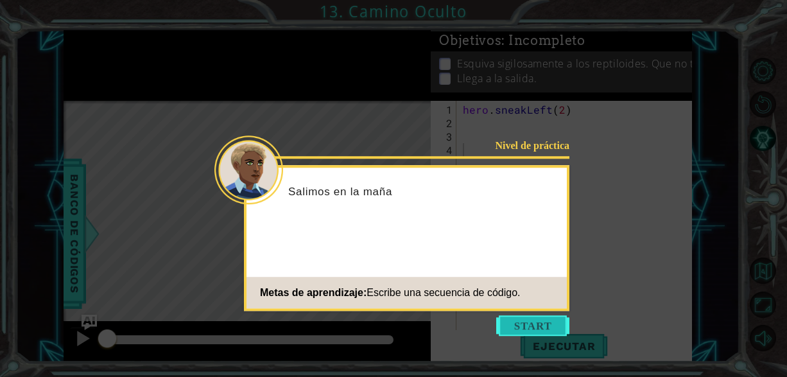
click at [542, 325] on button "Start" at bounding box center [532, 325] width 73 height 21
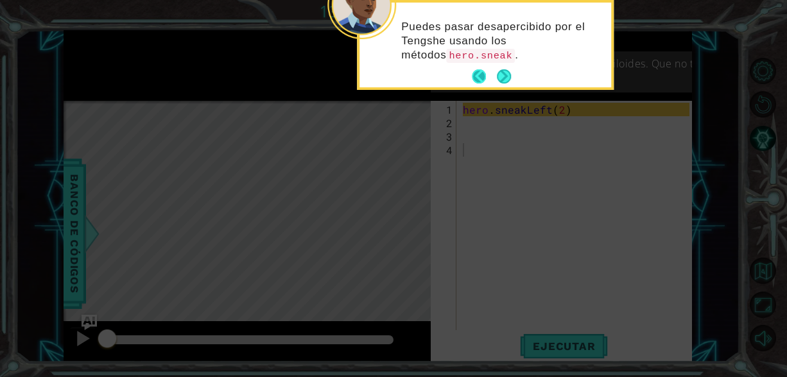
click at [481, 83] on button "Back" at bounding box center [484, 76] width 25 height 14
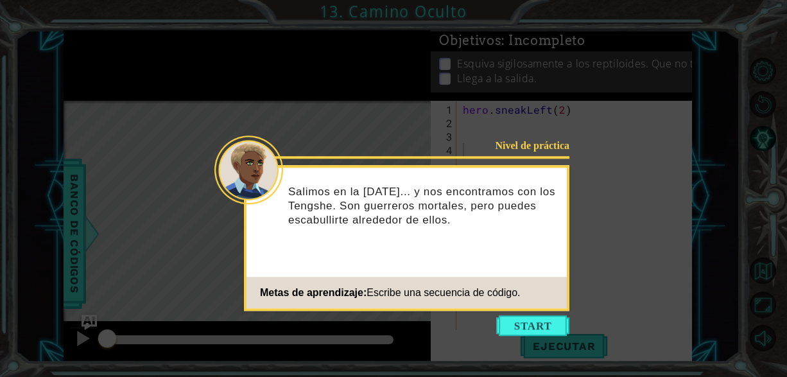
click at [498, 80] on icon at bounding box center [393, 188] width 787 height 377
click at [503, 316] on button "Start" at bounding box center [532, 325] width 73 height 21
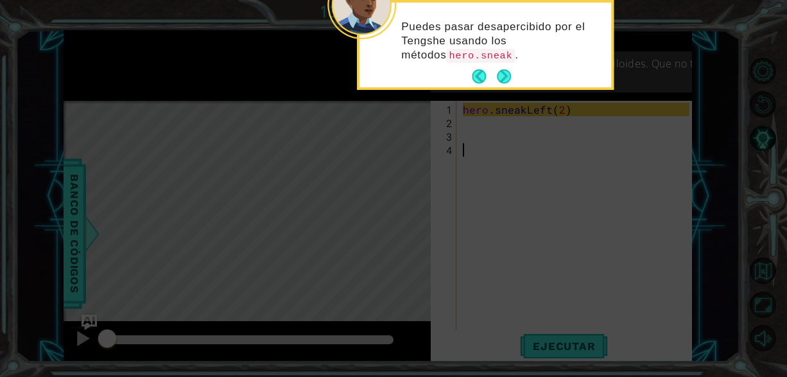
click at [505, 74] on button "Next" at bounding box center [504, 76] width 14 height 14
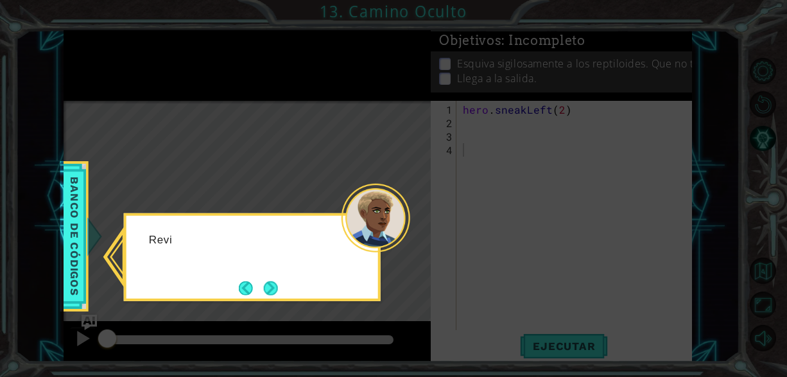
click at [484, 122] on icon at bounding box center [393, 188] width 787 height 377
click at [264, 293] on button "Next" at bounding box center [271, 288] width 14 height 14
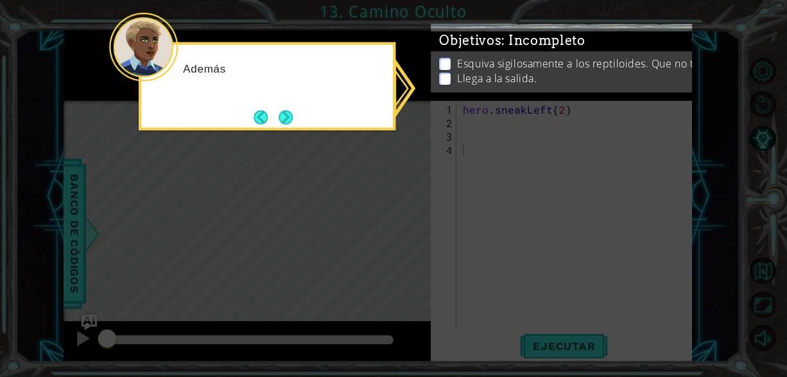
click at [490, 151] on icon at bounding box center [393, 188] width 787 height 377
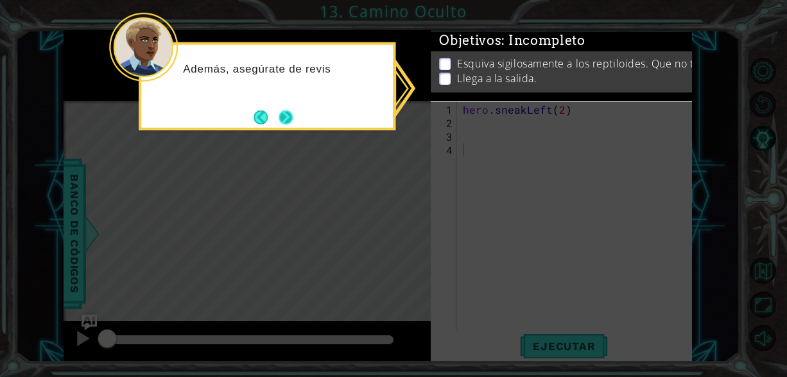
click at [297, 114] on div "Además, asegúrate de revis" at bounding box center [267, 86] width 257 height 88
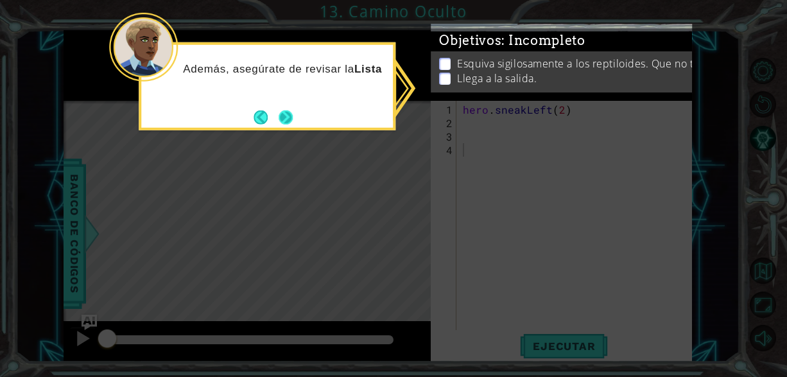
click at [283, 113] on button "Next" at bounding box center [285, 116] width 17 height 17
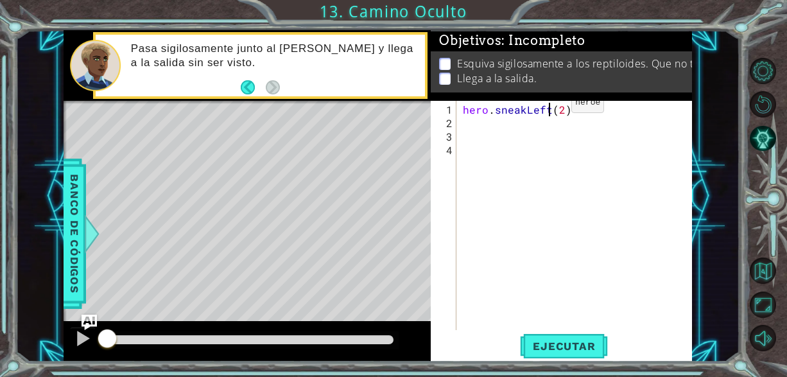
click at [549, 108] on div "hero . sneakLeft ( 2 )" at bounding box center [577, 231] width 235 height 256
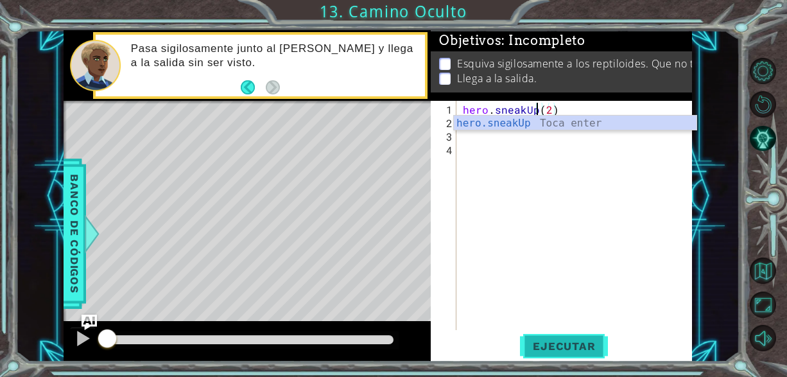
click at [564, 350] on span "Ejecutar" at bounding box center [564, 345] width 88 height 13
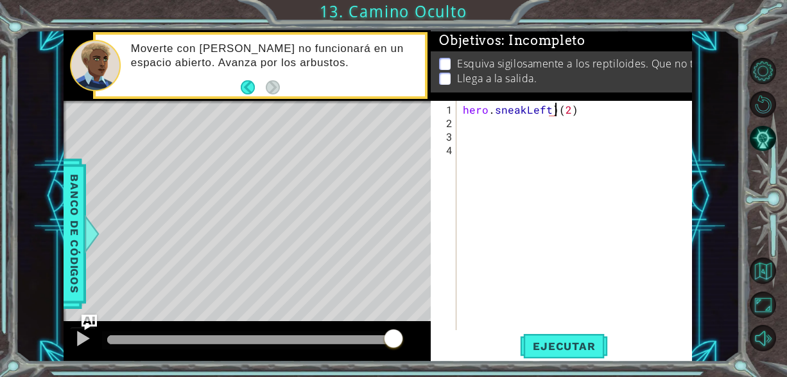
type textarea "hero.sneakLeft(2)"
type textarea "hero.sneakUp(2)"
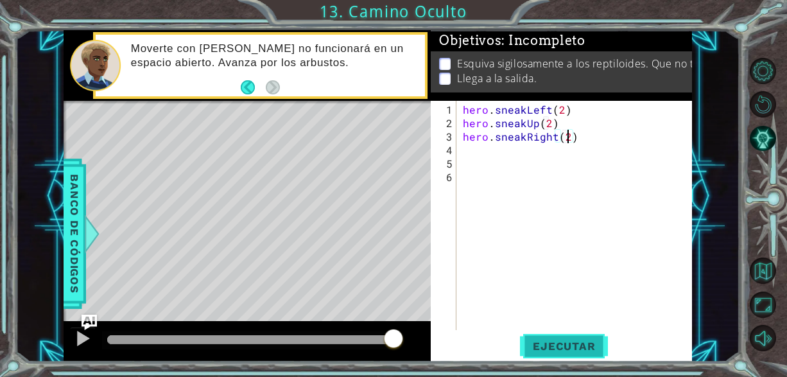
type textarea "hero.sneakRight(2)"
click at [600, 348] on span "Ejecutar" at bounding box center [564, 345] width 88 height 13
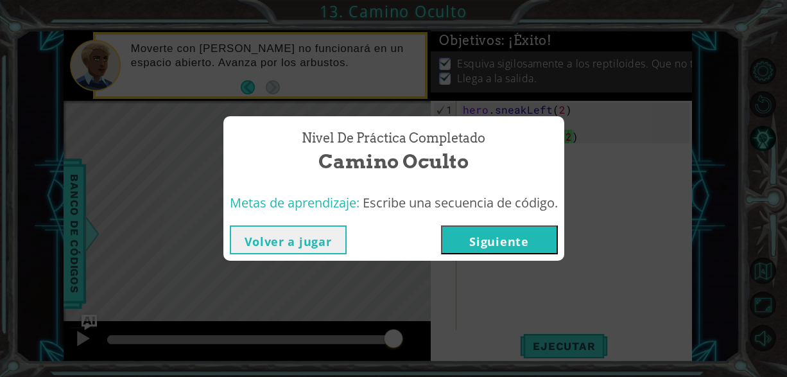
click at [499, 251] on button "Siguiente" at bounding box center [499, 239] width 117 height 29
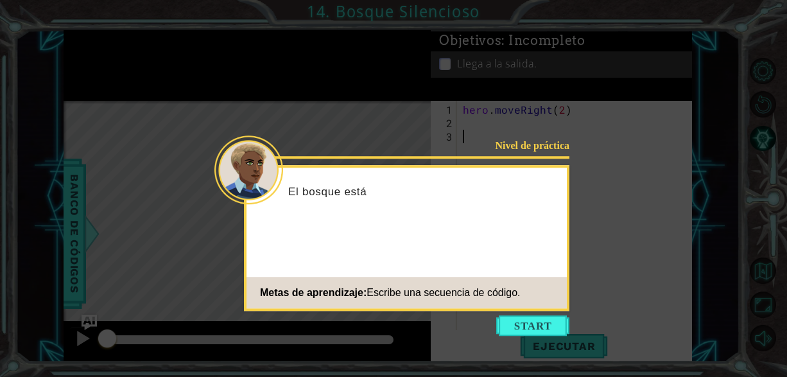
click at [534, 337] on icon at bounding box center [393, 188] width 787 height 377
click at [534, 320] on button "Start" at bounding box center [532, 325] width 73 height 21
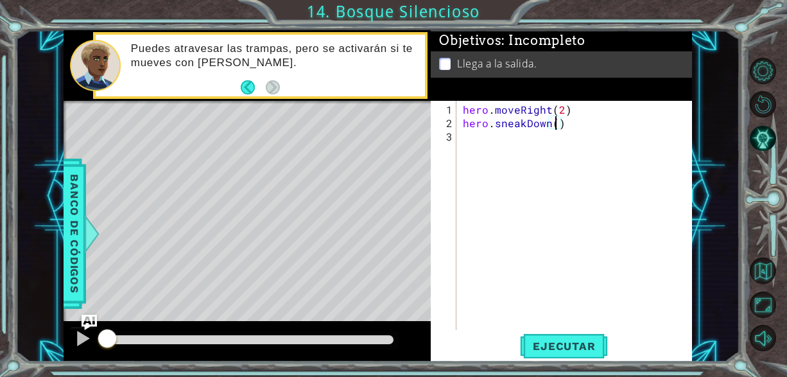
type textarea "hero.sneakDown(2)"
type textarea "hero.sneakRight(2)"
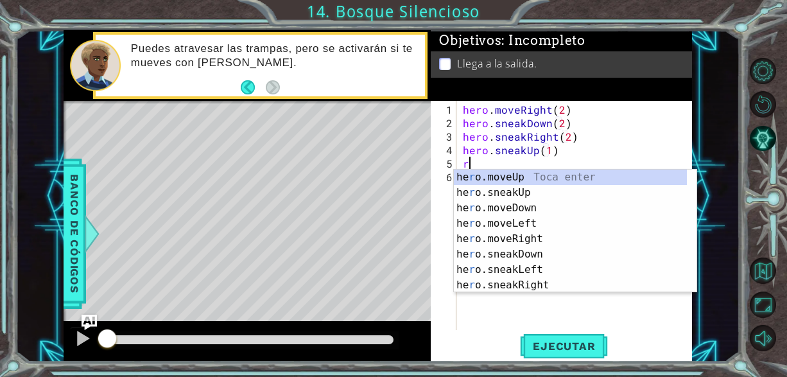
scroll to position [0, 6]
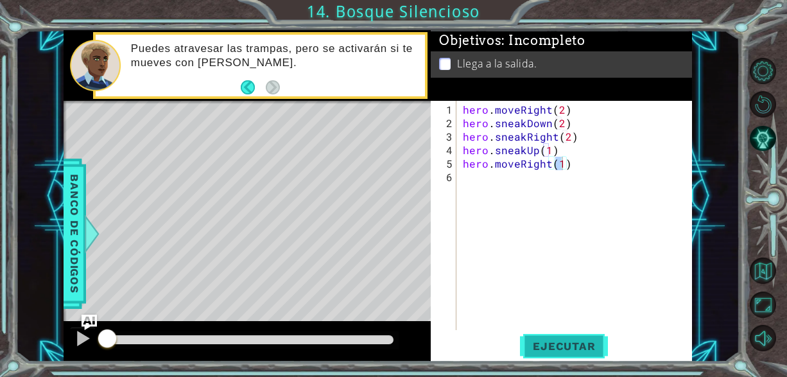
click at [551, 355] on button "Ejecutar" at bounding box center [564, 346] width 88 height 26
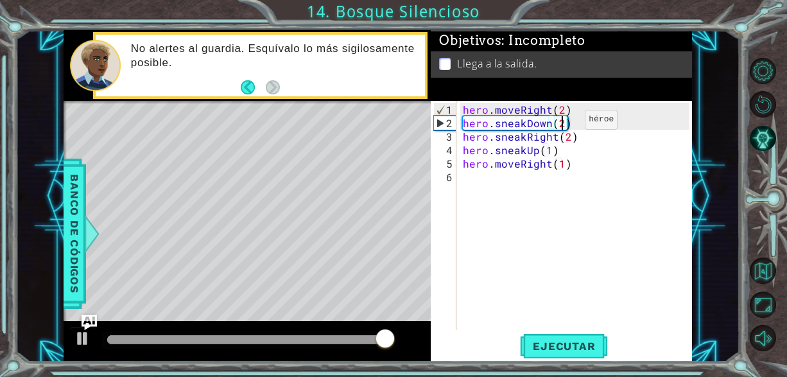
click at [563, 124] on div "hero . moveRight ( 2 ) hero . sneakDown ( 2 ) hero . sneakRight ( 2 ) hero . sn…" at bounding box center [577, 231] width 235 height 256
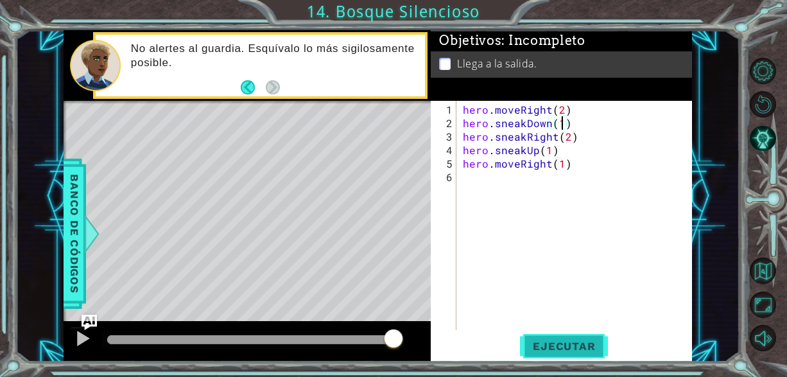
type textarea "hero.sneakDown(1)"
click at [567, 345] on span "Ejecutar" at bounding box center [564, 345] width 88 height 13
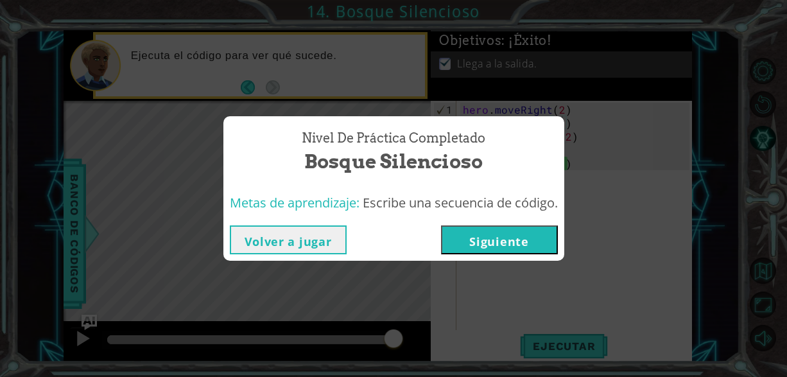
click at [506, 241] on button "Siguiente" at bounding box center [499, 239] width 117 height 29
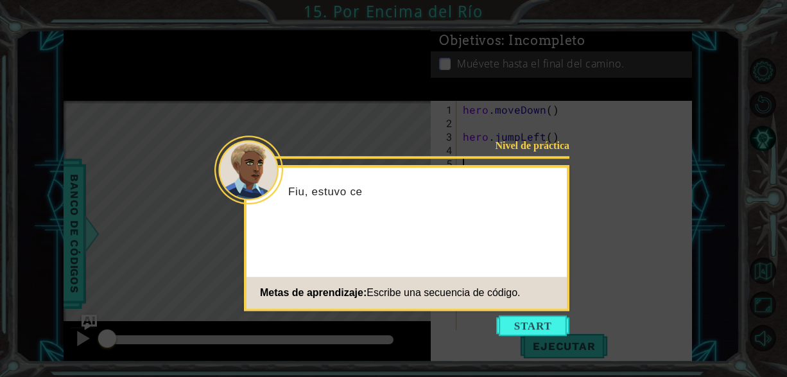
click at [524, 320] on button "Start" at bounding box center [532, 325] width 73 height 21
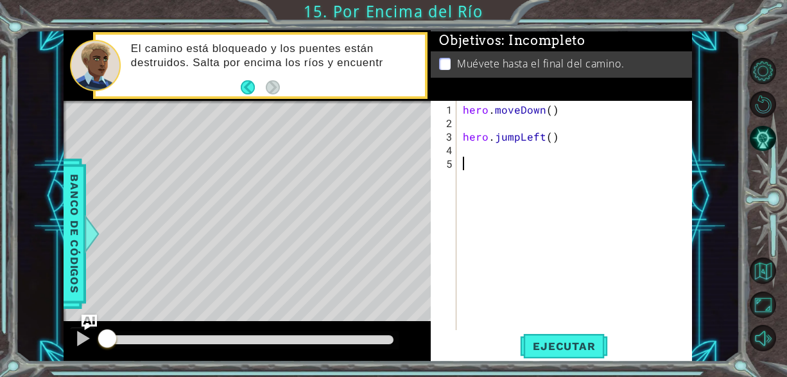
click at [543, 361] on div "1 2 3 4 5 hero . moveDown ( ) hero . jumpLeft ( ) ההההההההההההההההההההההההההההה…" at bounding box center [561, 231] width 261 height 261
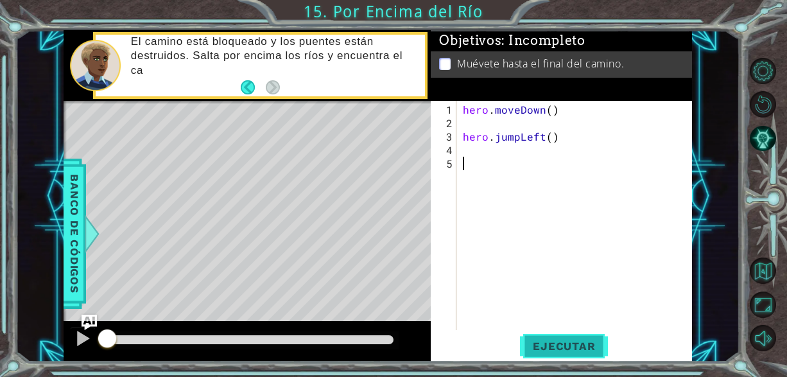
click at [547, 352] on span "Ejecutar" at bounding box center [564, 345] width 88 height 13
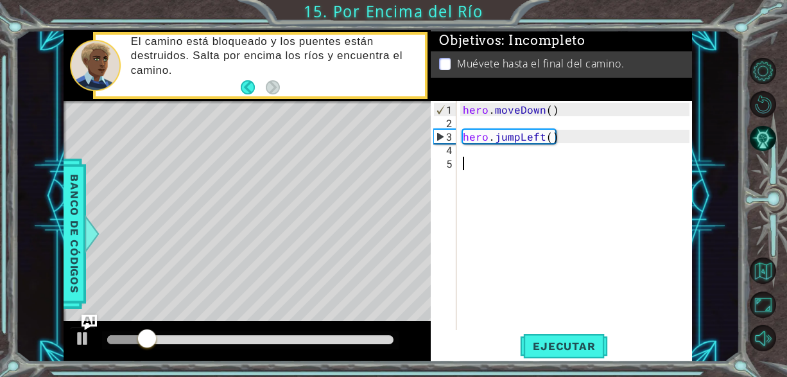
click at [564, 130] on div "hero . moveDown ( ) hero . jumpLeft ( )" at bounding box center [577, 231] width 235 height 256
type textarea "hero.jumpLeft()"
click at [462, 132] on div "hero . moveDown ( ) hero . jumpLeft ( )" at bounding box center [577, 231] width 235 height 256
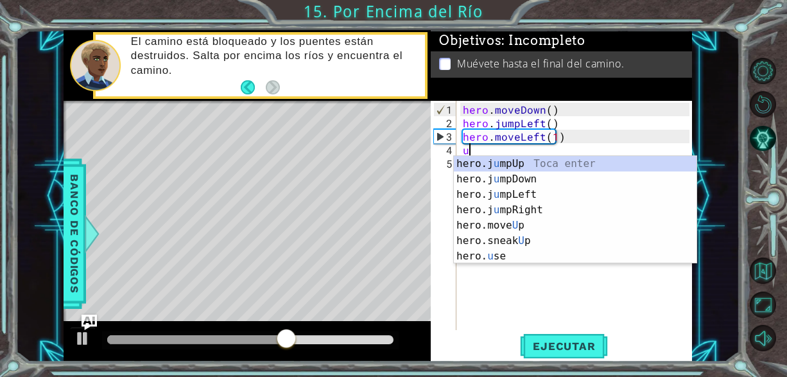
scroll to position [0, 6]
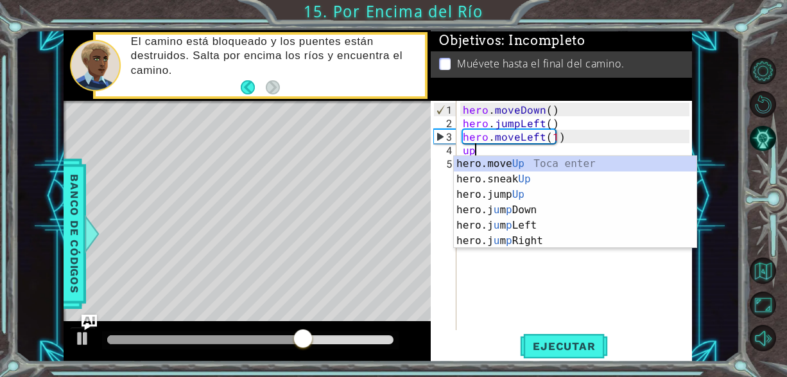
type textarea "u"
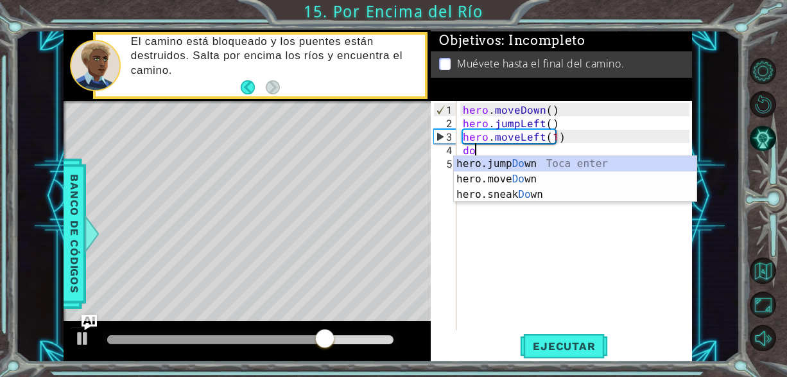
type textarea "dow"
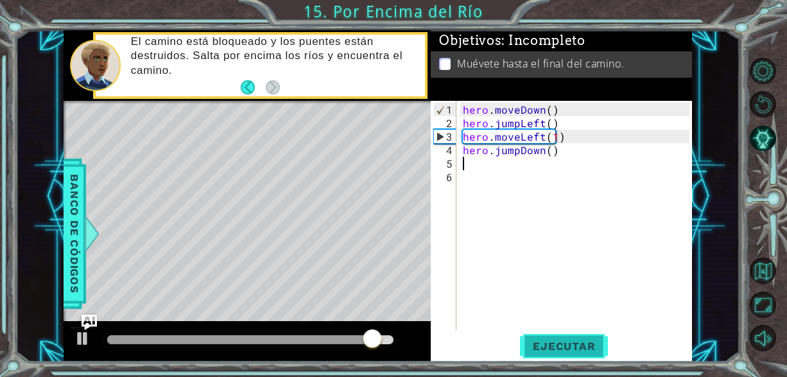
click at [584, 350] on span "Ejecutar" at bounding box center [564, 345] width 88 height 13
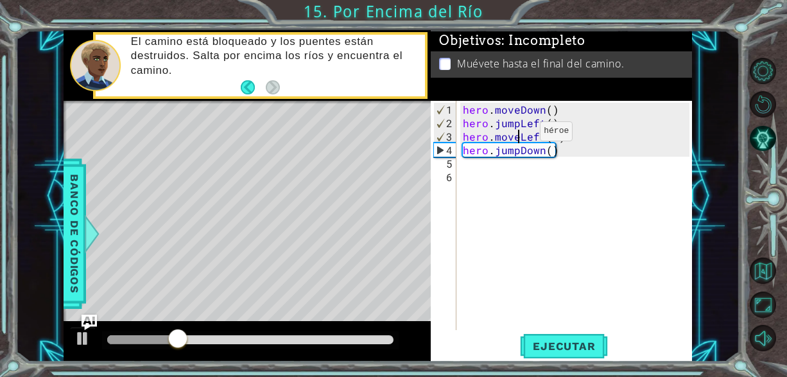
drag, startPoint x: 517, startPoint y: 133, endPoint x: 578, endPoint y: 171, distance: 71.4
click at [521, 141] on div "hero . moveDown ( ) hero . jumpLeft ( ) hero . moveLeft ( 1 ) hero . jumpDown (…" at bounding box center [577, 231] width 235 height 256
type textarea "hero.moveLeft(1)"
drag, startPoint x: 520, startPoint y: 166, endPoint x: 514, endPoint y: 167, distance: 6.4
click at [519, 167] on div "hero . moveDown ( ) hero . jumpLeft ( ) hero . moveLeft ( 1 ) hero . jumpDown (…" at bounding box center [577, 231] width 235 height 256
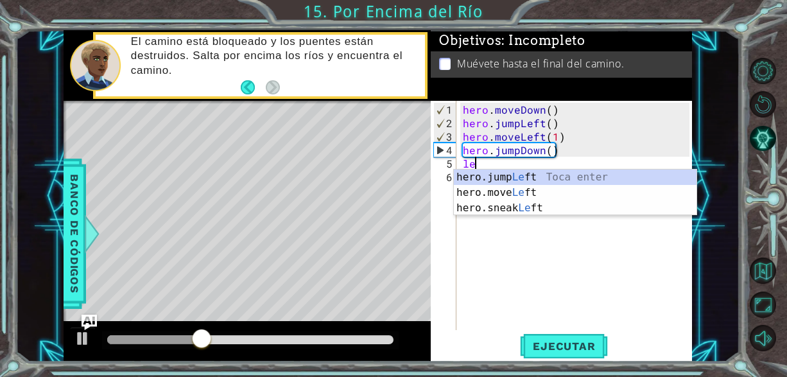
type textarea "l"
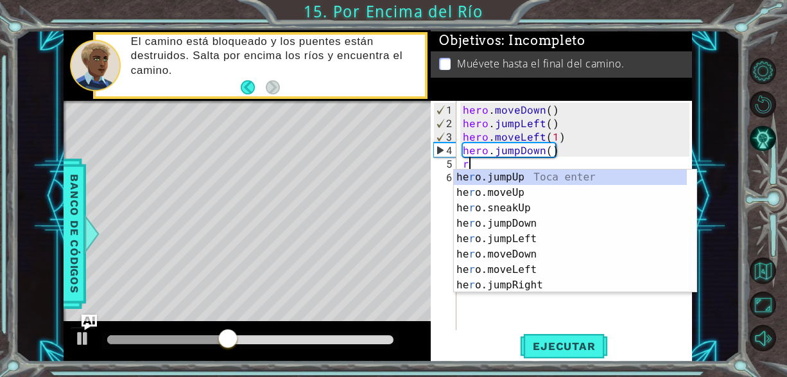
type textarea "ri"
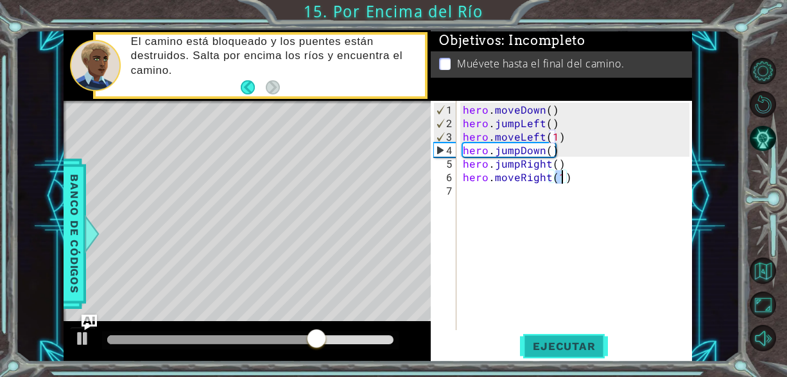
type textarea "hero.moveRight(1)"
click at [570, 352] on span "Ejecutar" at bounding box center [564, 345] width 88 height 13
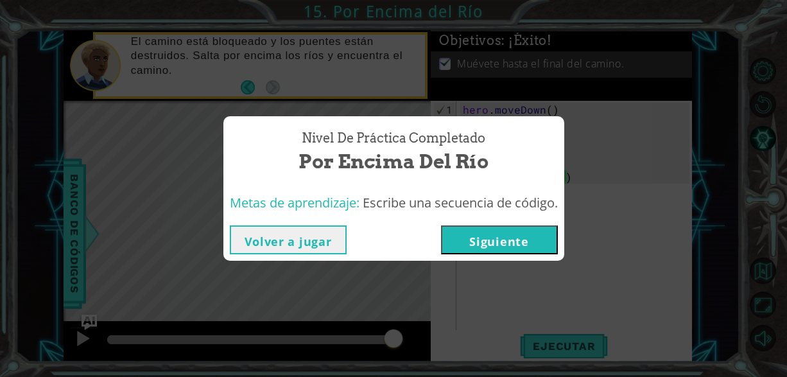
click at [524, 245] on button "Siguiente" at bounding box center [499, 239] width 117 height 29
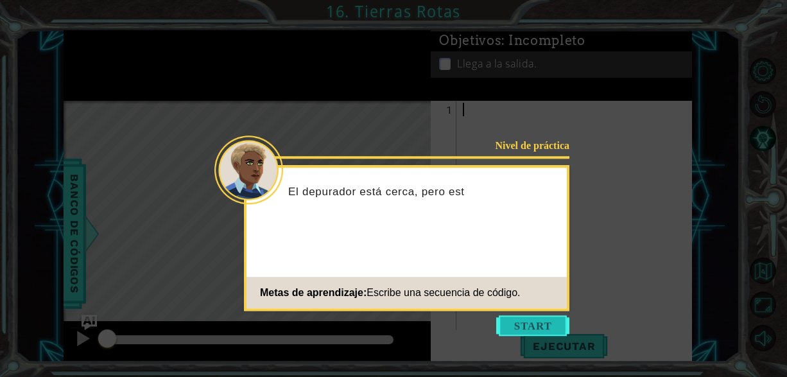
click at [545, 335] on button "Start" at bounding box center [532, 325] width 73 height 21
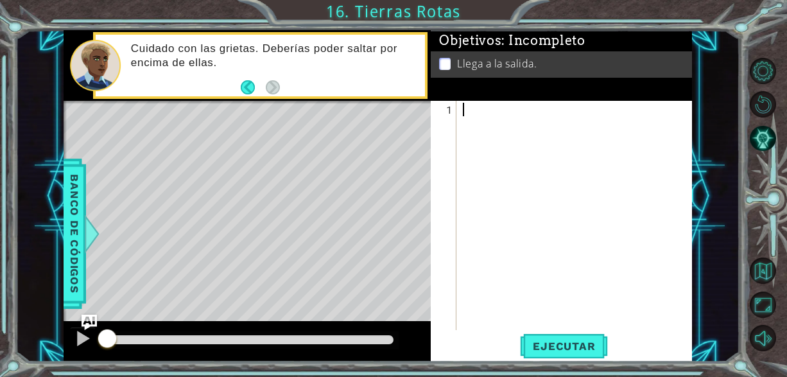
type textarea "up"
type textarea "hero.moveUp(2)"
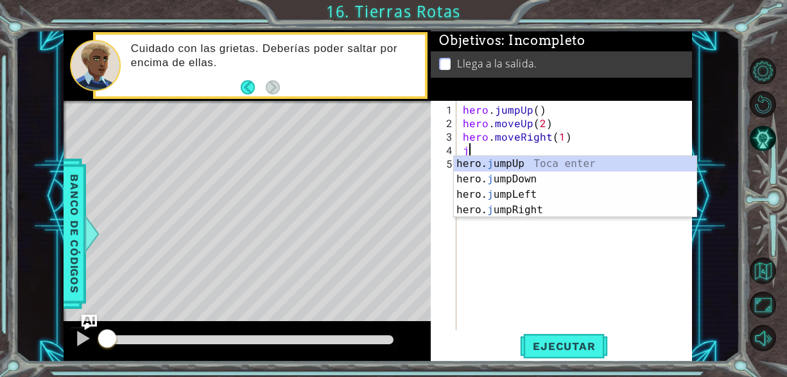
scroll to position [0, 6]
type textarea "ju"
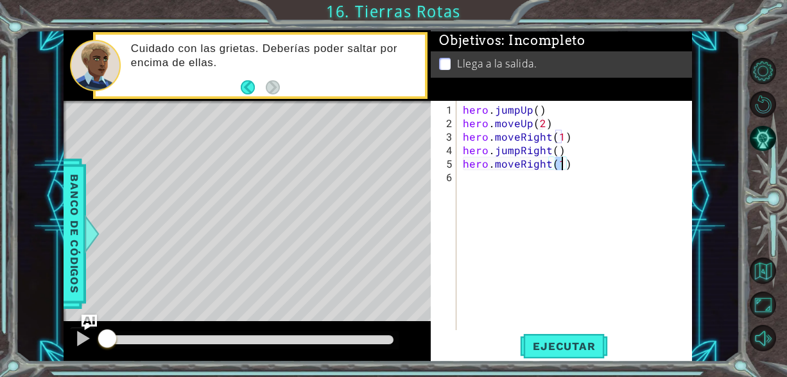
click at [552, 364] on div "1 ההההההההההההההההההההההההההההההההההההההההההההההההההההההההההההההההההההההההההההה…" at bounding box center [393, 188] width 787 height 377
click at [561, 350] on span "Ejecutar" at bounding box center [564, 345] width 88 height 13
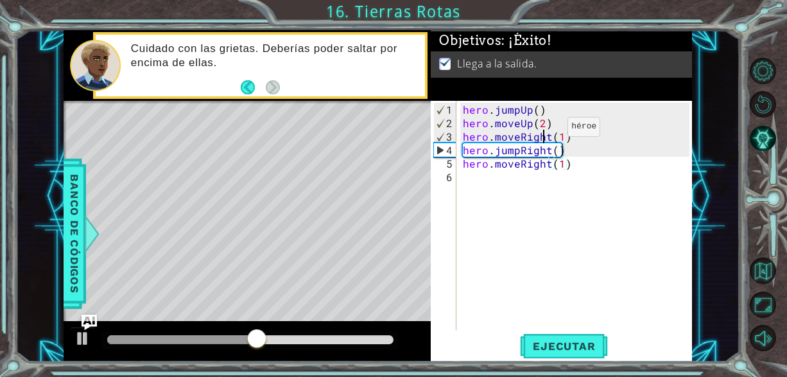
click at [545, 132] on div "hero . jumpUp ( ) hero . moveUp ( 2 ) hero . moveRight ( 1 ) hero . jumpRight (…" at bounding box center [577, 231] width 235 height 256
click at [546, 124] on div "hero . jumpUp ( ) hero . moveUp ( 2 ) hero . moveRight ( 1 ) hero . jumpRight (…" at bounding box center [577, 231] width 235 height 256
click at [542, 120] on div "hero . jumpUp ( ) hero . moveUp ( 2 ) hero . moveRight ( 1 ) hero . jumpRight (…" at bounding box center [577, 231] width 235 height 256
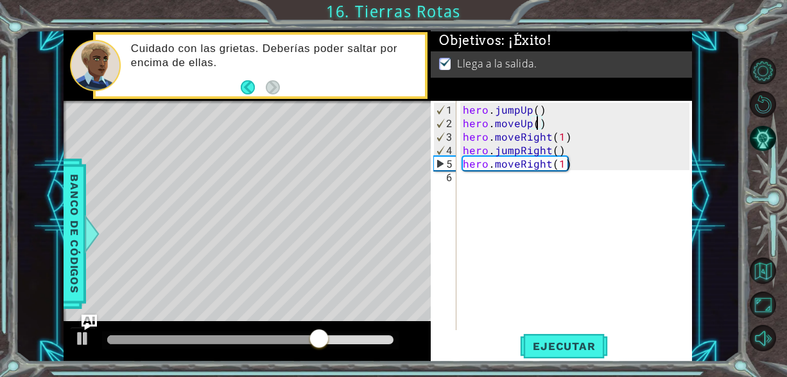
scroll to position [0, 4]
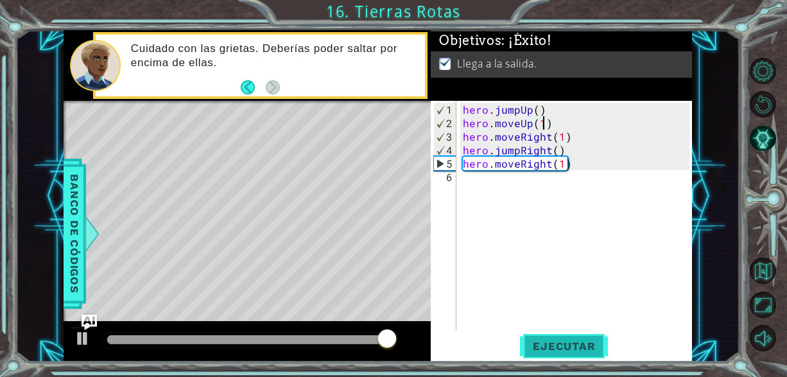
type textarea "hero.moveUp(1)"
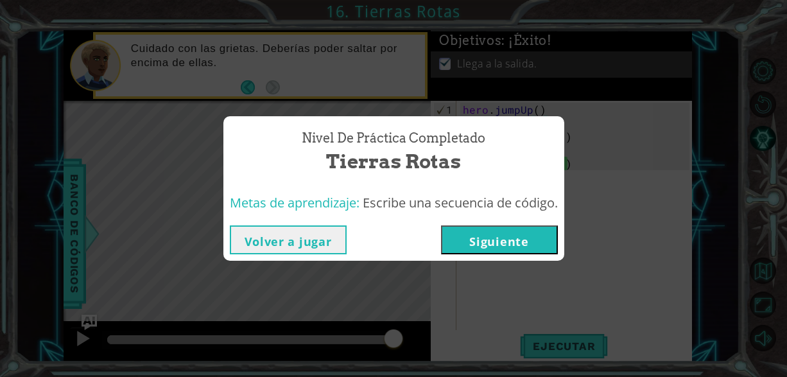
click at [531, 232] on button "Siguiente" at bounding box center [499, 239] width 117 height 29
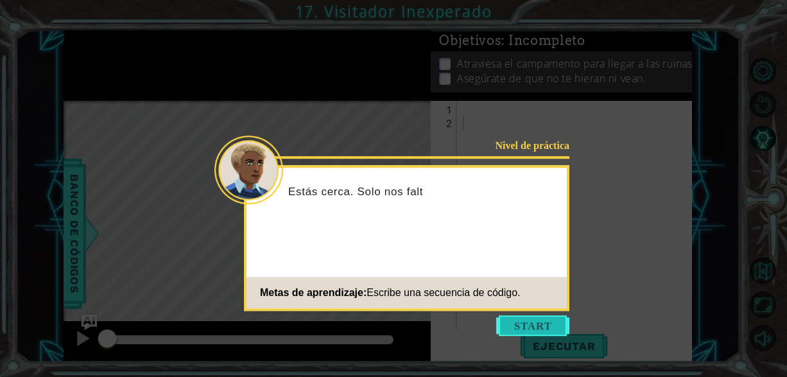
click at [538, 328] on button "Start" at bounding box center [532, 325] width 73 height 21
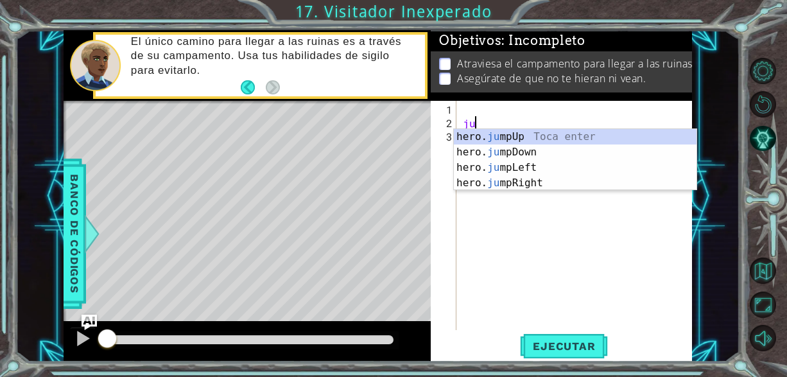
type textarea "jum"
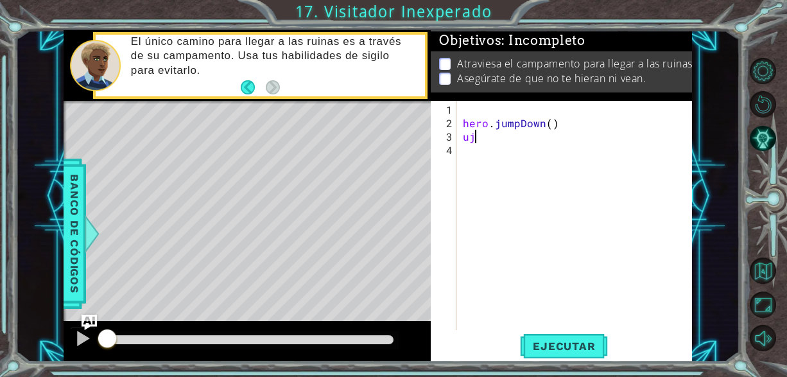
type textarea "u"
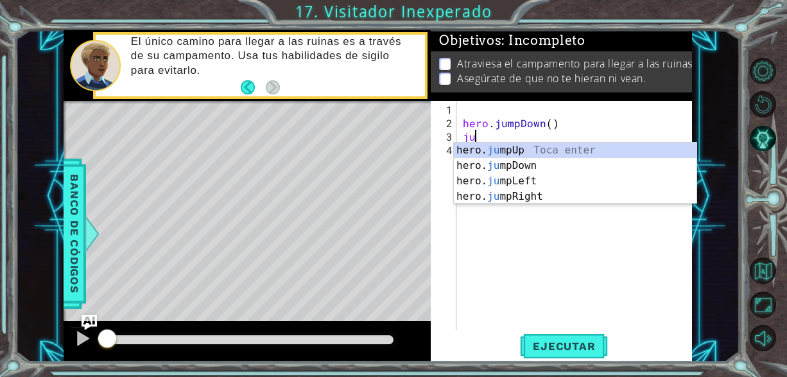
type textarea "jur"
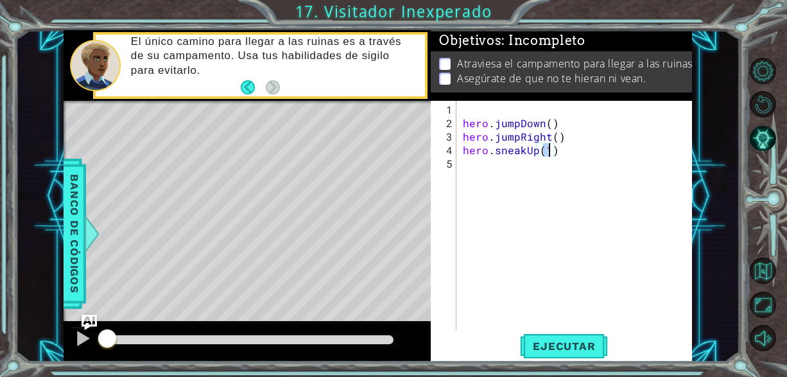
type textarea "up"
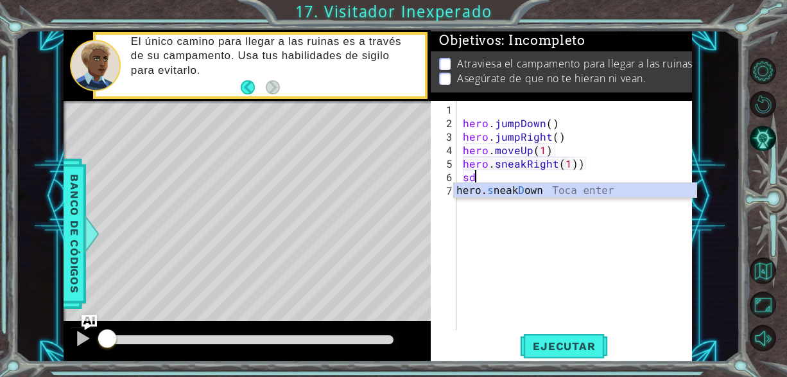
scroll to position [0, 6]
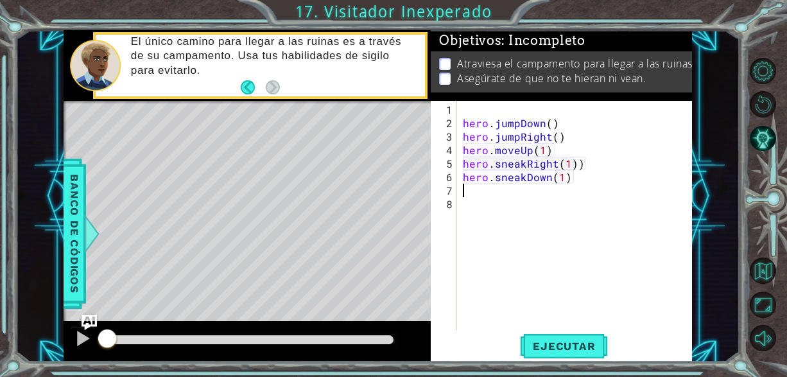
type textarea "hero.sneakDown(1)r"
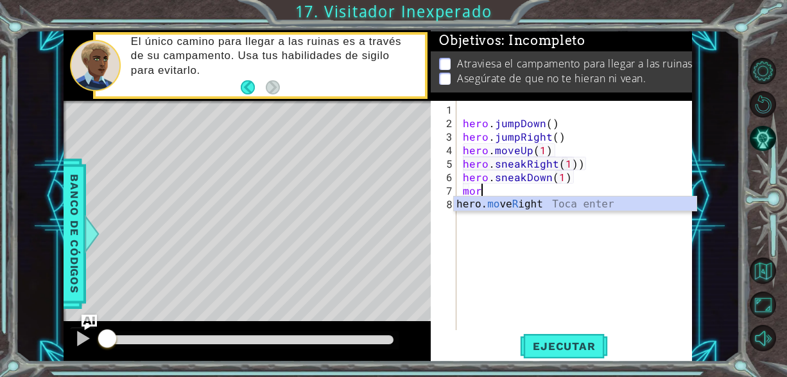
scroll to position [0, 0]
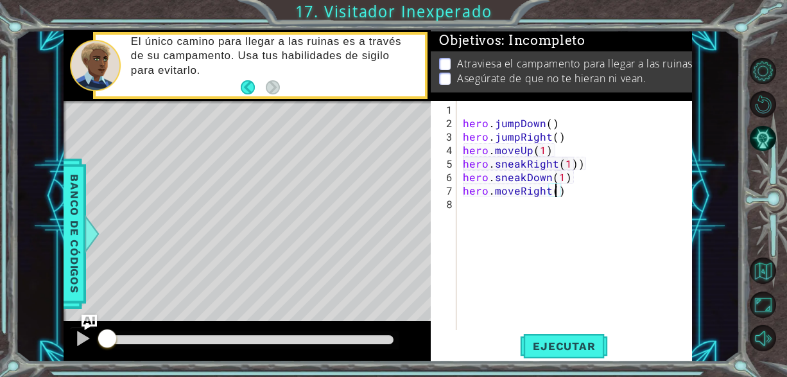
type textarea "hero.moveRight(2)"
click at [534, 347] on span "Ejecutar" at bounding box center [564, 345] width 88 height 13
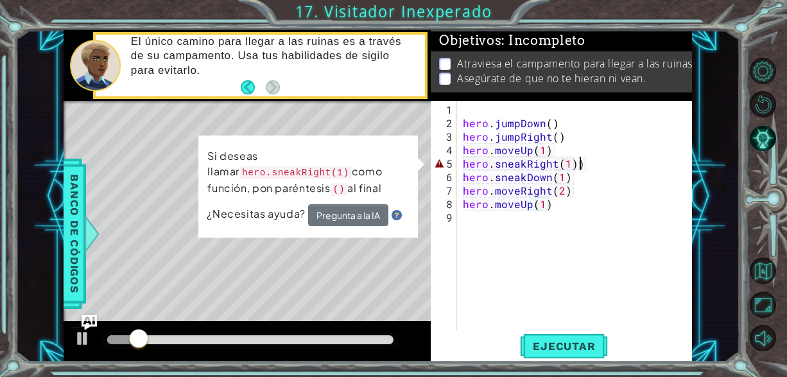
click at [590, 166] on div "hero . jumpDown ( ) hero . jumpRight ( ) hero . moveUp ( 1 ) hero . sneakRight …" at bounding box center [577, 231] width 235 height 256
type textarea "hero.sneakRight(1)"
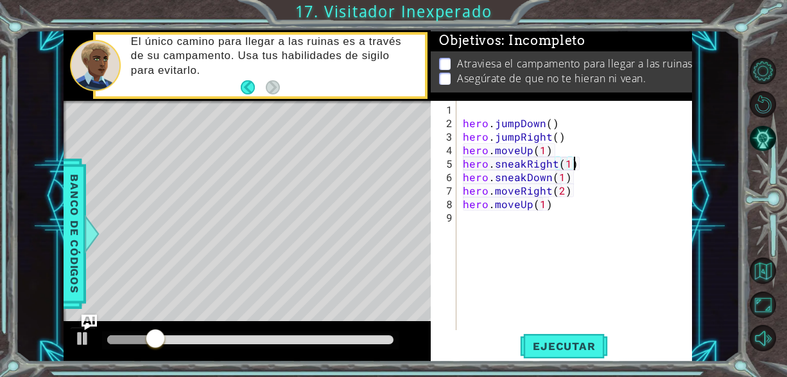
drag, startPoint x: 552, startPoint y: 320, endPoint x: 549, endPoint y: 325, distance: 6.9
click at [549, 325] on div "hero . jumpDown ( ) hero . jumpRight ( ) hero . moveUp ( 1 ) hero . sneakRight …" at bounding box center [577, 231] width 235 height 256
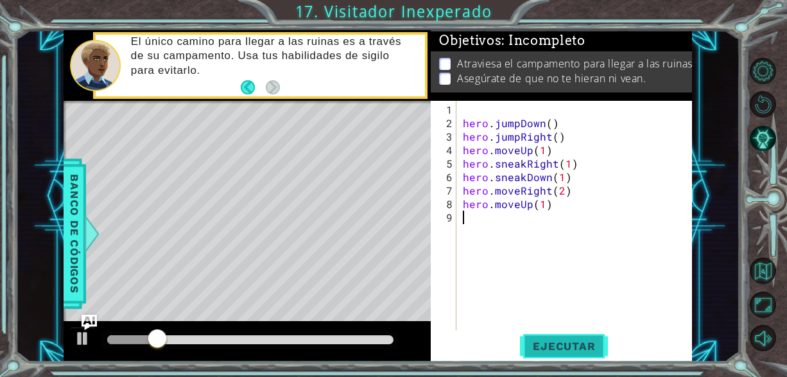
click at [545, 346] on span "Ejecutar" at bounding box center [564, 345] width 88 height 13
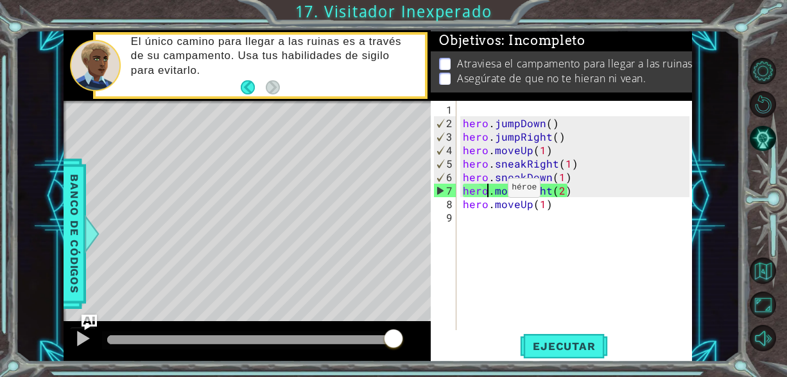
drag, startPoint x: 486, startPoint y: 192, endPoint x: 493, endPoint y: 192, distance: 7.7
click at [486, 192] on div "hero . jumpDown ( ) hero . jumpRight ( ) hero . moveUp ( 1 ) hero . sneakRight …" at bounding box center [577, 231] width 235 height 256
click at [520, 187] on div "hero . jumpDown ( ) hero . jumpRight ( ) hero . moveUp ( 1 ) hero . sneakRight …" at bounding box center [577, 231] width 235 height 256
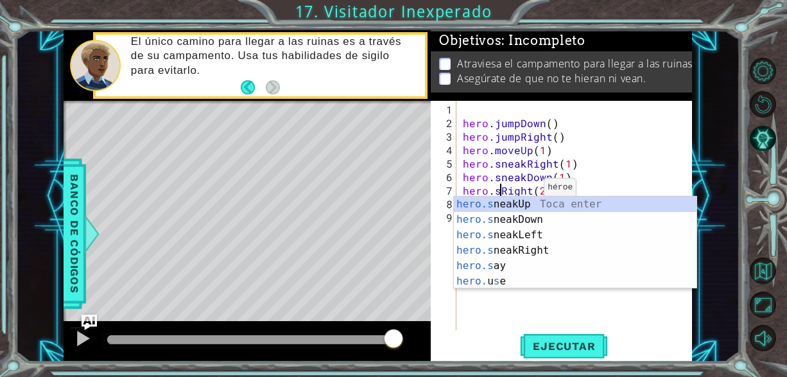
scroll to position [0, 3]
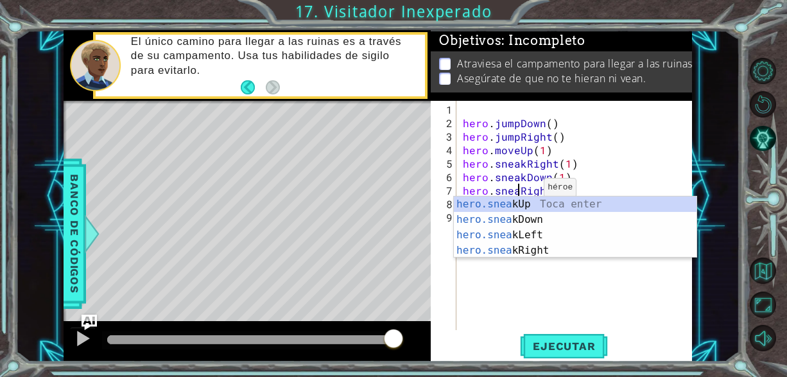
type textarea "hero.sneakRight(2)"
click at [499, 314] on div "hero . jumpDown ( ) hero . jumpRight ( ) hero . moveUp ( 1 ) hero . sneakRight …" at bounding box center [577, 231] width 235 height 256
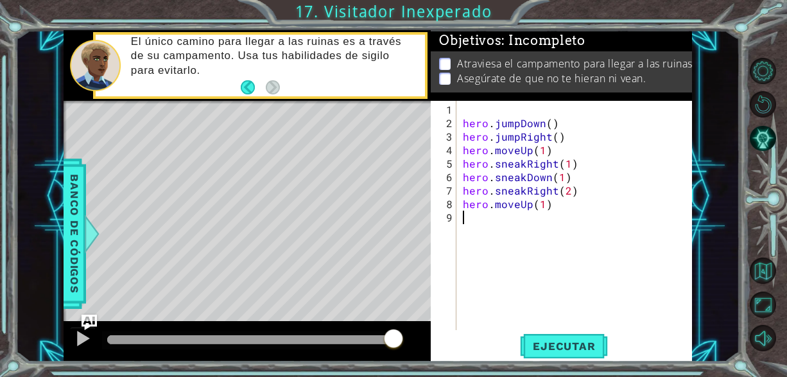
scroll to position [0, 0]
click at [519, 209] on div "hero . jumpDown ( ) hero . jumpRight ( ) hero . moveUp ( 1 ) hero . sneakRight …" at bounding box center [577, 231] width 235 height 256
type textarea "hero.sneakUp(1)"
click at [568, 343] on span "Ejecutar" at bounding box center [564, 345] width 88 height 13
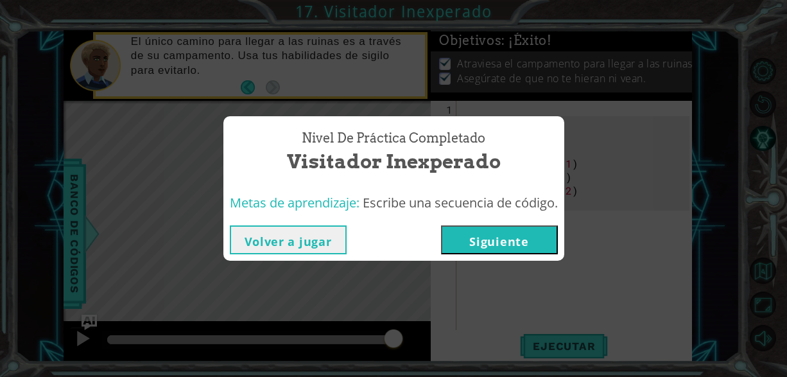
click at [544, 249] on button "Siguiente" at bounding box center [499, 239] width 117 height 29
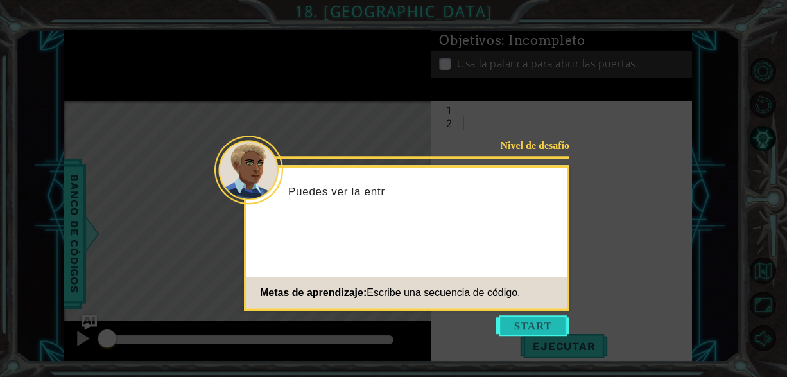
click at [558, 320] on button "Start" at bounding box center [532, 325] width 73 height 21
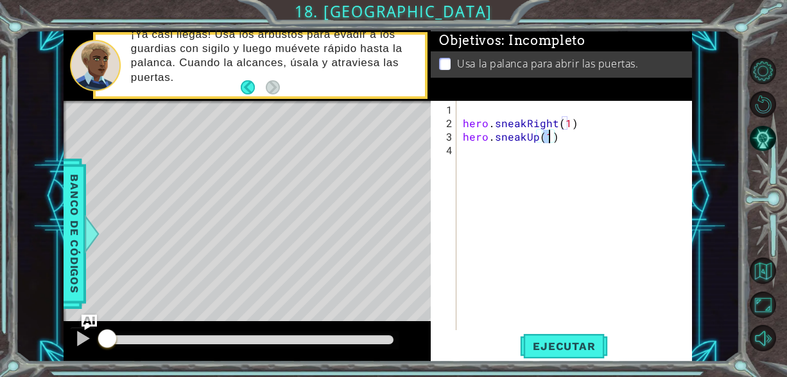
scroll to position [0, 4]
type textarea "hero.sneakUp(2)"
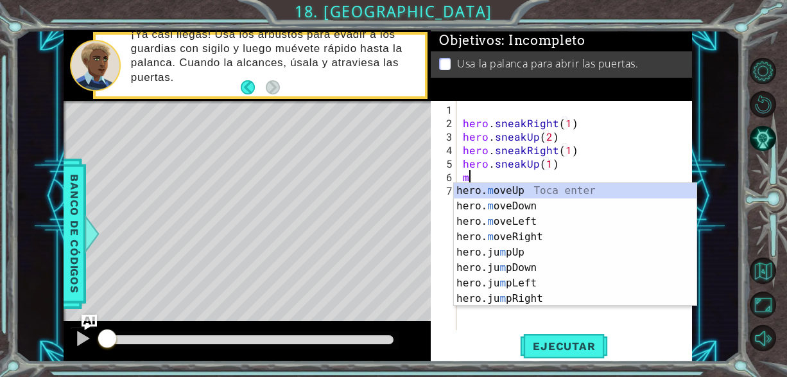
scroll to position [0, 6]
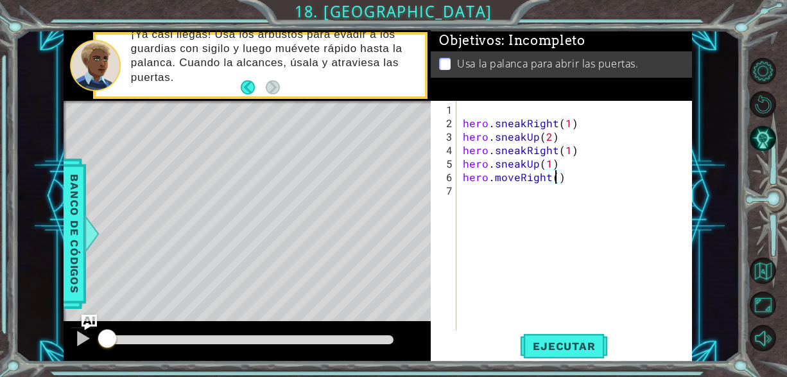
type textarea "hero.moveRight(2)"
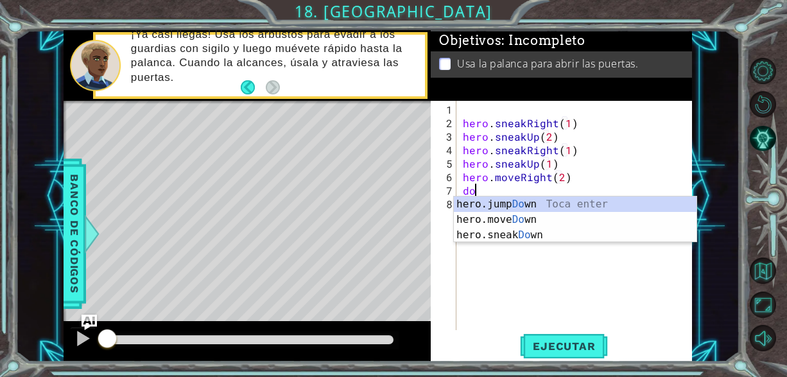
type textarea "d"
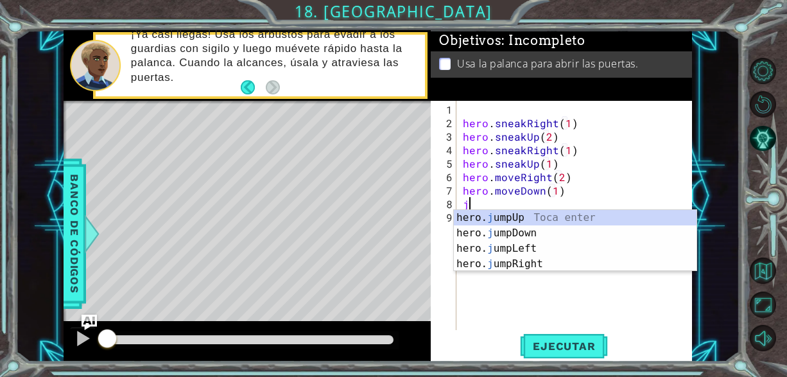
type textarea "hero.moveDown(1)jd"
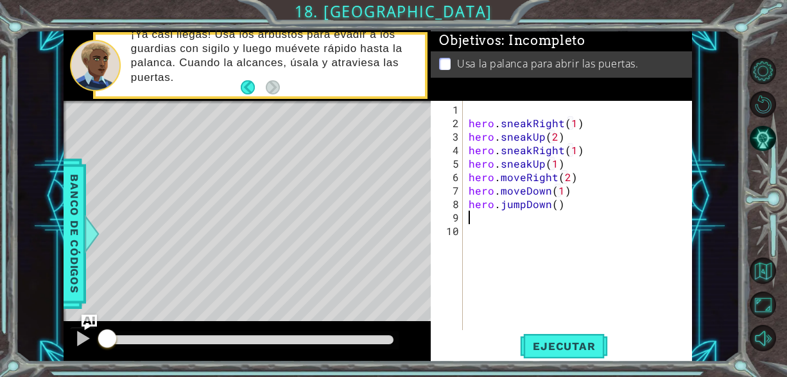
type textarea "r"
type textarea "hero.moveRight(2)"
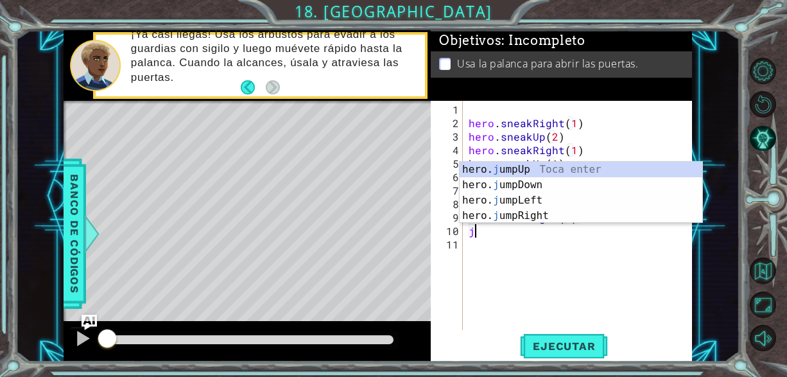
type textarea "jp"
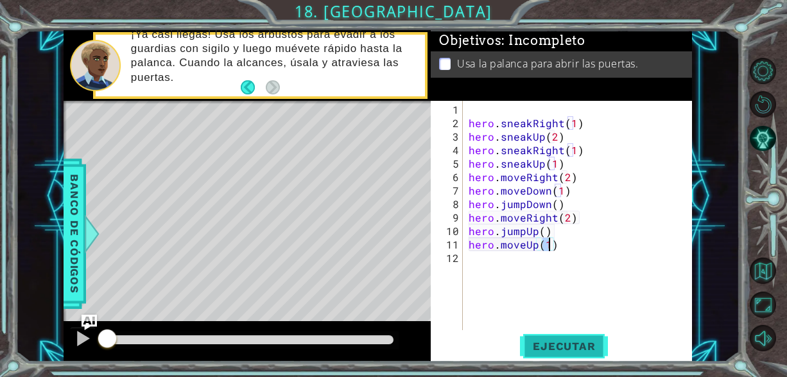
type textarea "hero.moveUp(1)"
click at [589, 344] on span "Ejecutar" at bounding box center [564, 345] width 88 height 13
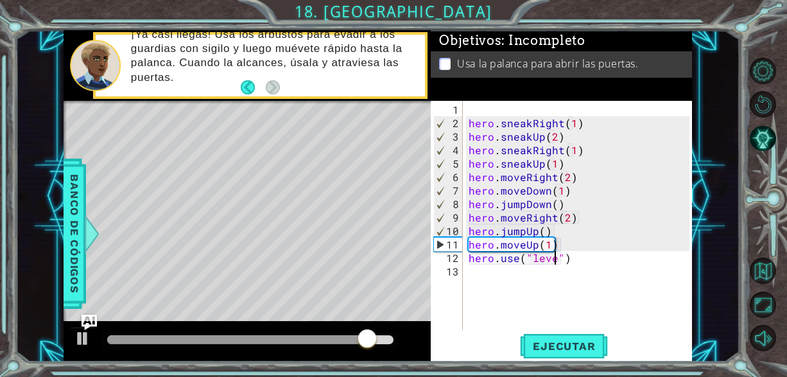
type textarea "hero.use("lever")"
click at [583, 345] on span "Ejecutar" at bounding box center [564, 345] width 88 height 13
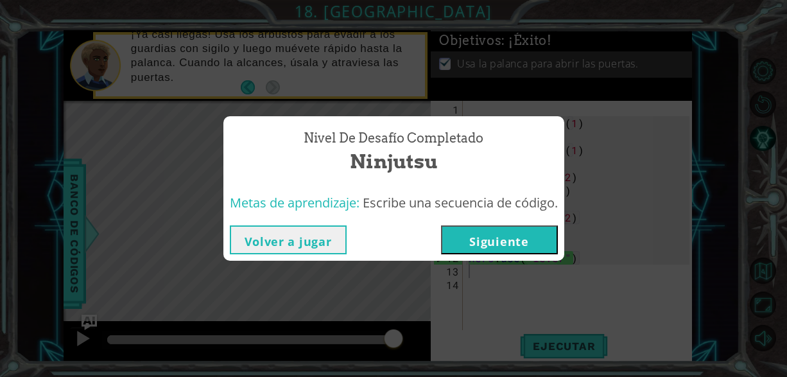
click at [500, 244] on button "Siguiente" at bounding box center [499, 239] width 117 height 29
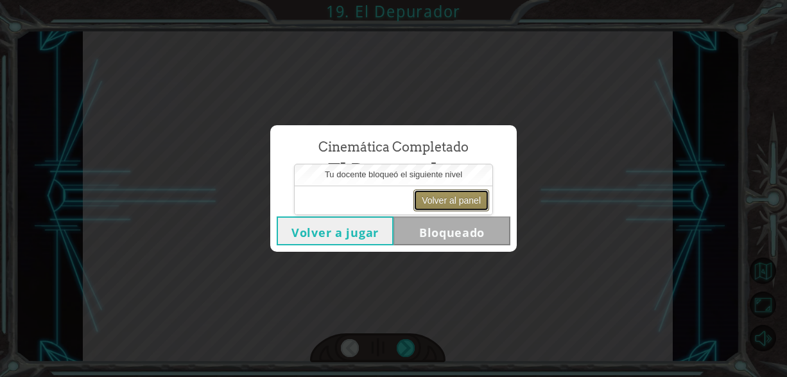
click at [434, 201] on button "Volver al panel" at bounding box center [451, 200] width 76 height 22
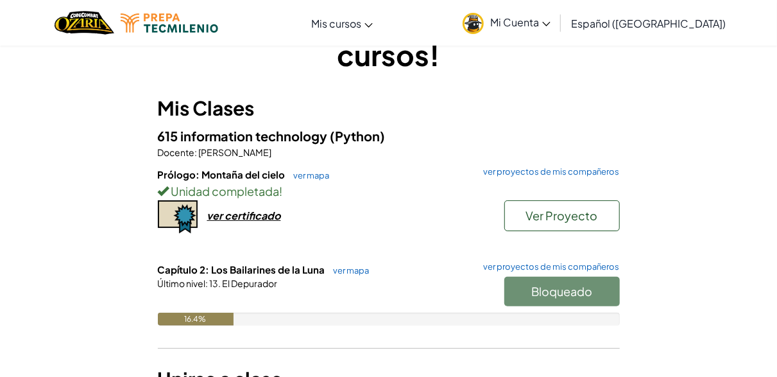
scroll to position [128, 0]
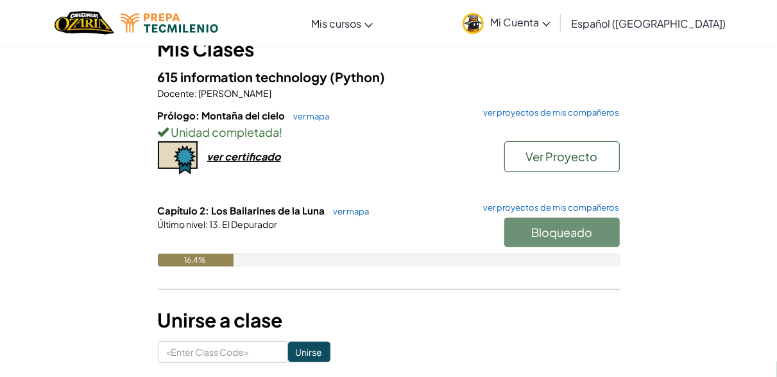
click at [518, 219] on div "Bloqueado" at bounding box center [555, 235] width 128 height 36
click at [522, 224] on div "Bloqueado" at bounding box center [555, 235] width 128 height 36
click at [528, 242] on div "Bloqueado" at bounding box center [555, 235] width 128 height 36
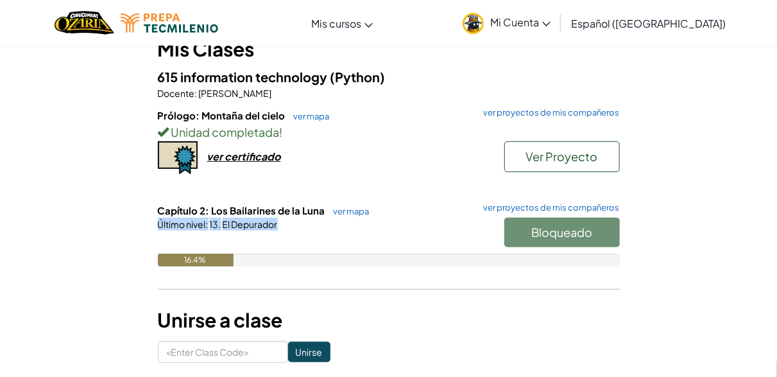
click at [528, 242] on div "Bloqueado" at bounding box center [555, 235] width 128 height 36
click at [431, 224] on div "Último nivel : 13. El Depurador" at bounding box center [389, 223] width 462 height 13
click at [379, 222] on div "Último nivel : 13. El Depurador" at bounding box center [389, 223] width 462 height 13
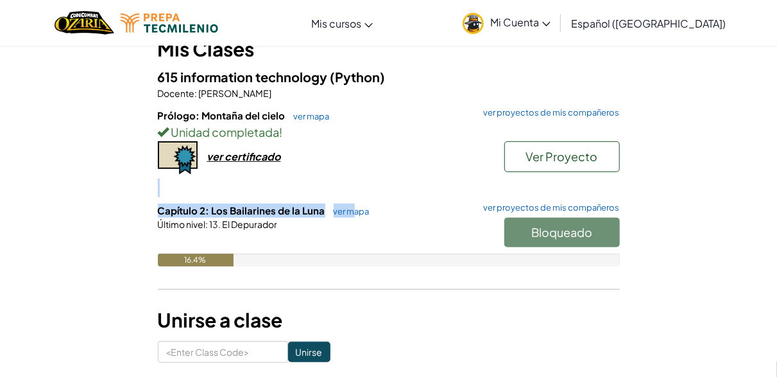
click at [352, 203] on div "615 information technology (Python) Docente : [PERSON_NAME]: Montaña del cielo …" at bounding box center [389, 176] width 462 height 219
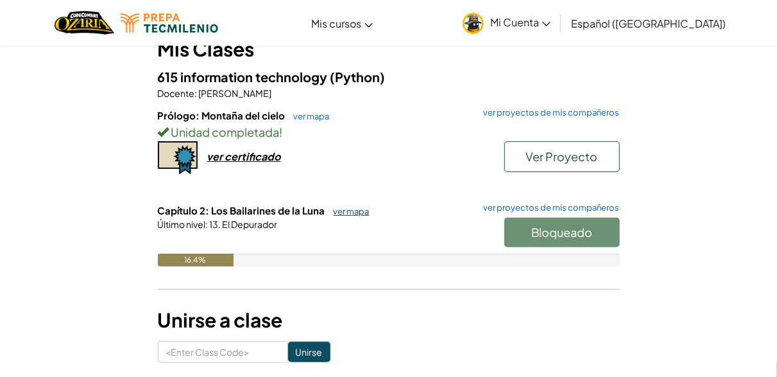
click at [356, 210] on link "ver mapa" at bounding box center [348, 211] width 42 height 10
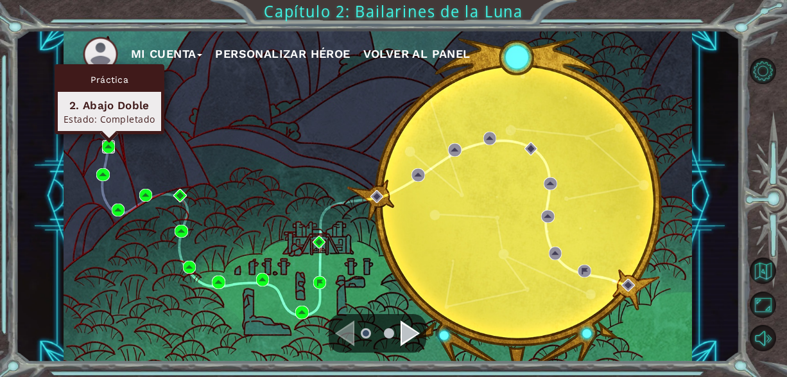
click at [108, 143] on img at bounding box center [108, 146] width 13 height 13
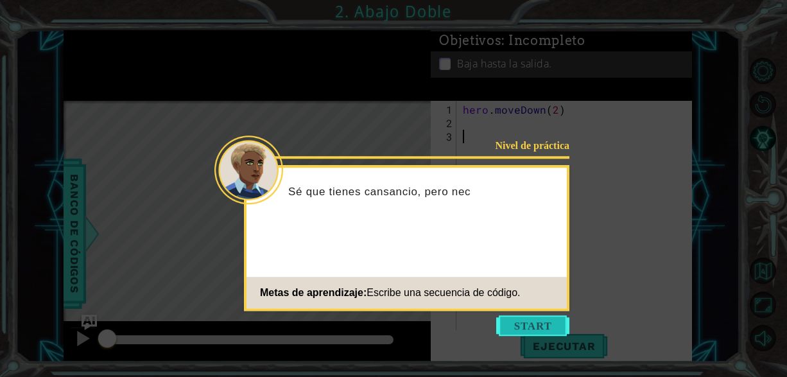
click at [522, 318] on button "Start" at bounding box center [532, 325] width 73 height 21
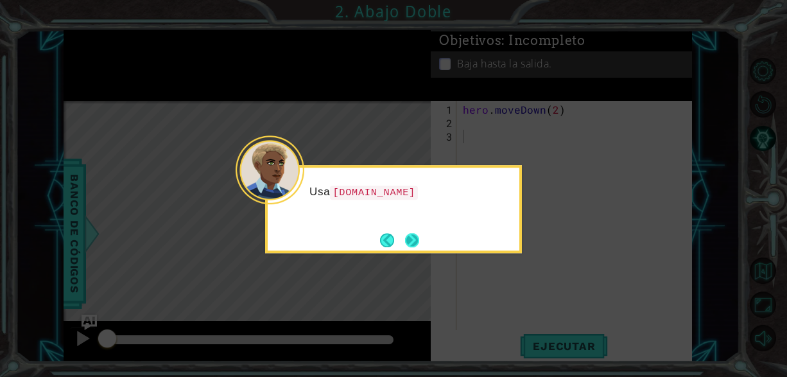
click at [412, 243] on button "Next" at bounding box center [412, 239] width 15 height 15
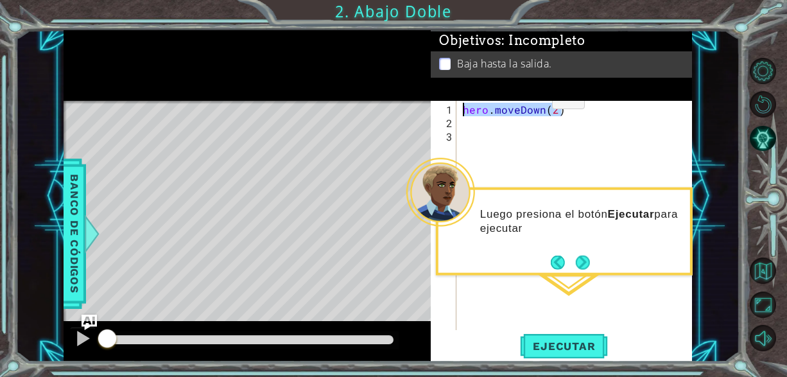
drag, startPoint x: 579, startPoint y: 110, endPoint x: 458, endPoint y: 98, distance: 121.9
click at [459, 96] on div "Objetivos : Incompleto Baja hasta la salida. 1 2 3 hero . moveDown ( 2 ) הההההה…" at bounding box center [561, 196] width 261 height 332
type textarea "hero.moveDown(2)"
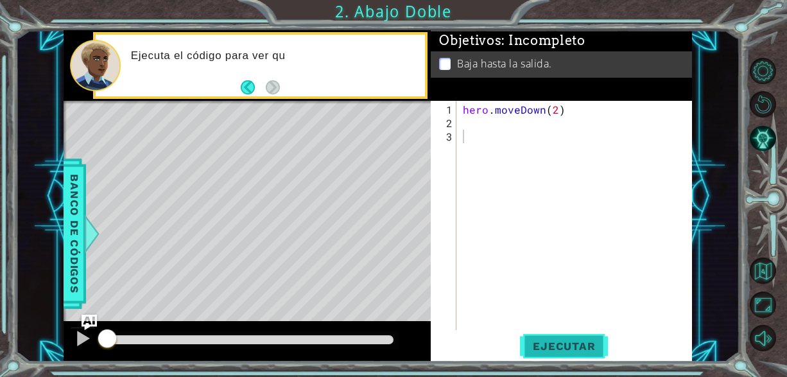
click at [579, 346] on span "Ejecutar" at bounding box center [564, 345] width 88 height 13
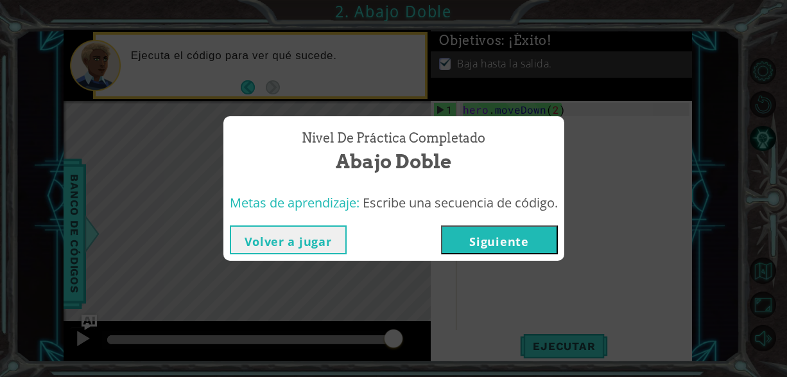
click at [516, 235] on button "Siguiente" at bounding box center [499, 239] width 117 height 29
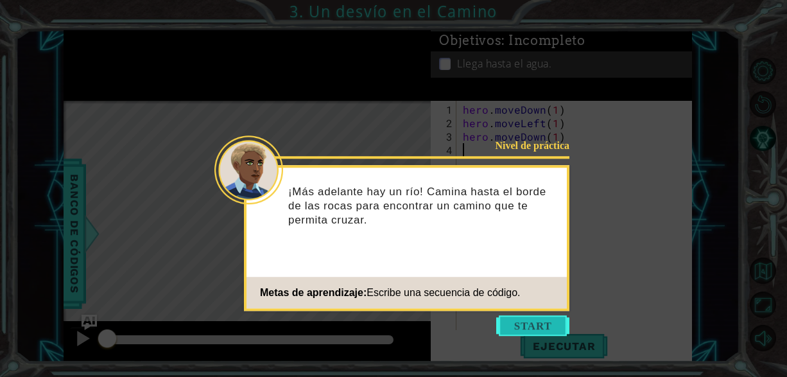
click at [500, 325] on button "Start" at bounding box center [532, 325] width 73 height 21
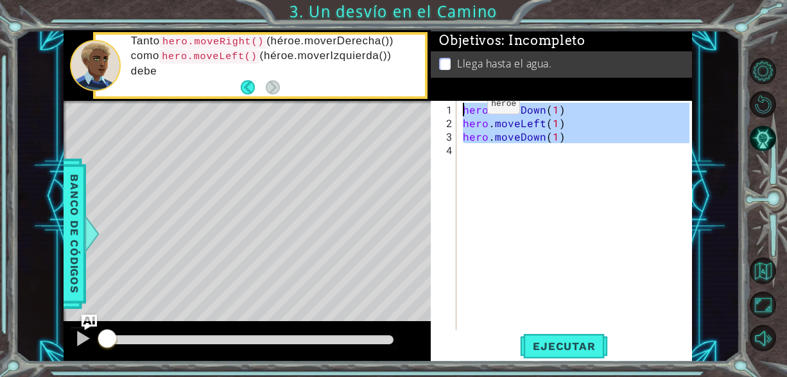
drag, startPoint x: 583, startPoint y: 145, endPoint x: 465, endPoint y: 109, distance: 123.4
click at [465, 109] on div "hero . moveDown ( 1 ) hero . moveLeft ( 1 ) hero . moveDown ( 1 )" at bounding box center [577, 231] width 235 height 256
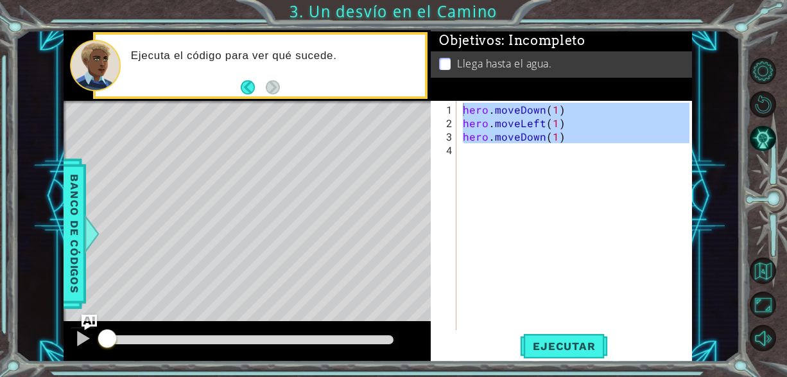
type textarea "hero.moveDown(1)"
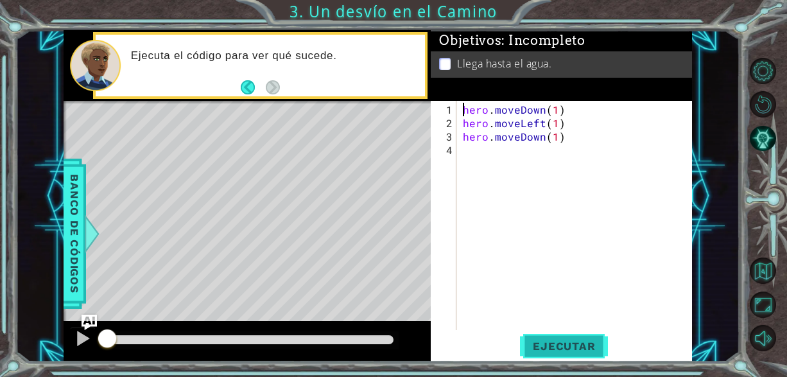
click at [533, 345] on span "Ejecutar" at bounding box center [564, 345] width 88 height 13
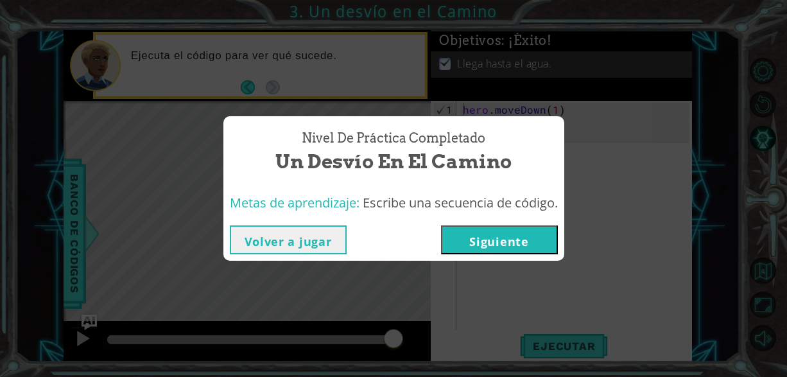
click at [506, 243] on button "Siguiente" at bounding box center [499, 239] width 117 height 29
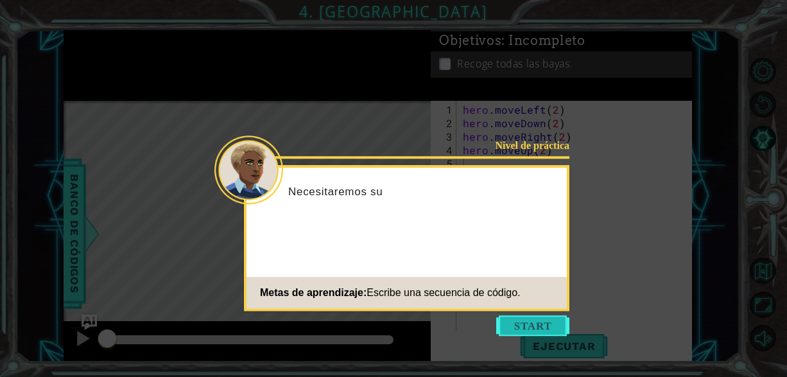
click at [510, 323] on button "Start" at bounding box center [532, 325] width 73 height 21
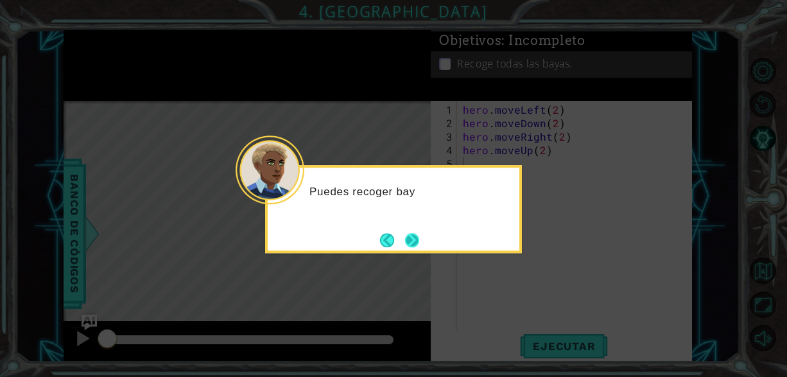
click at [419, 246] on button "Next" at bounding box center [412, 240] width 14 height 14
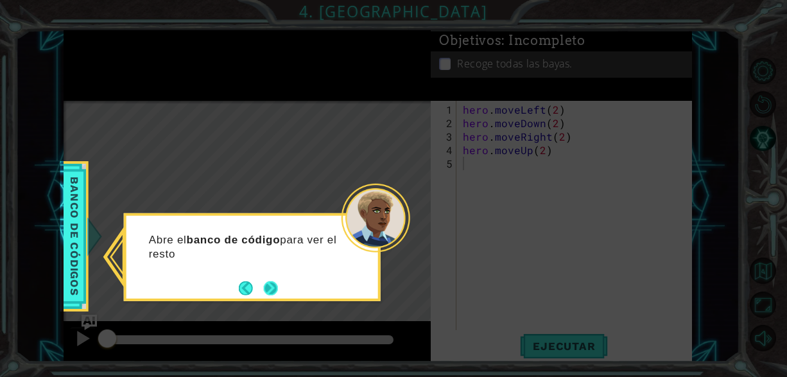
click at [264, 289] on button "Next" at bounding box center [271, 288] width 14 height 14
click at [272, 290] on button "Next" at bounding box center [271, 287] width 14 height 14
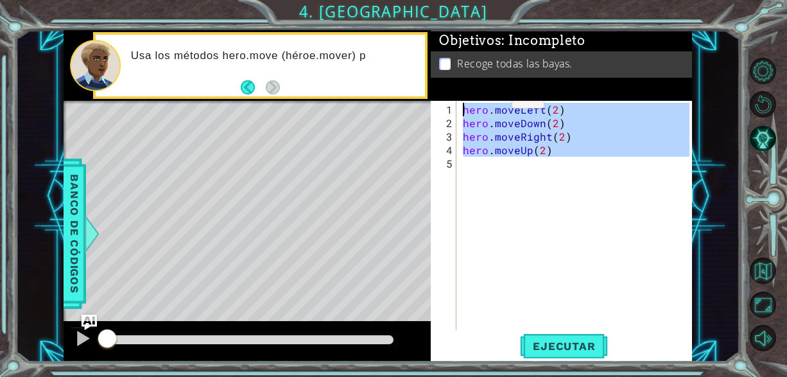
drag, startPoint x: 559, startPoint y: 157, endPoint x: 479, endPoint y: 99, distance: 98.5
click at [479, 99] on div "Objetivos : Incompleto Recoge todas las bayas. 1 2 3 4 5 hero . moveLeft ( 2 ) …" at bounding box center [561, 196] width 261 height 332
type textarea "hero.moveLeft(2) hero.moveDown(2)"
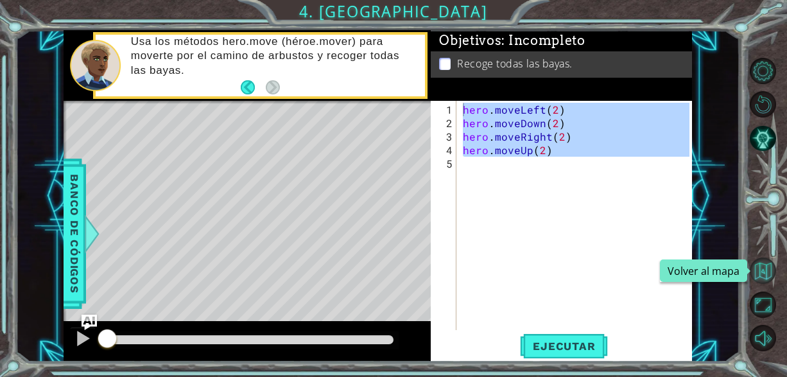
click at [763, 264] on button "Volver al mapa" at bounding box center [762, 270] width 26 height 26
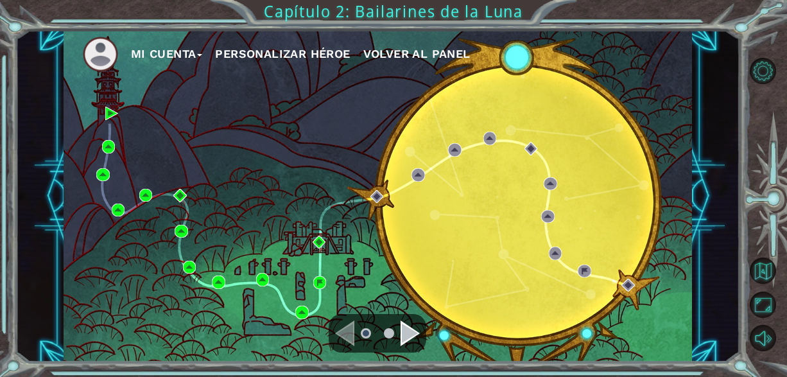
click at [138, 190] on div "Mi Cuenta Personalizar héroe Volver al panel" at bounding box center [378, 196] width 629 height 332
click at [159, 192] on div "Mi Cuenta Personalizar héroe Volver al panel" at bounding box center [378, 196] width 629 height 332
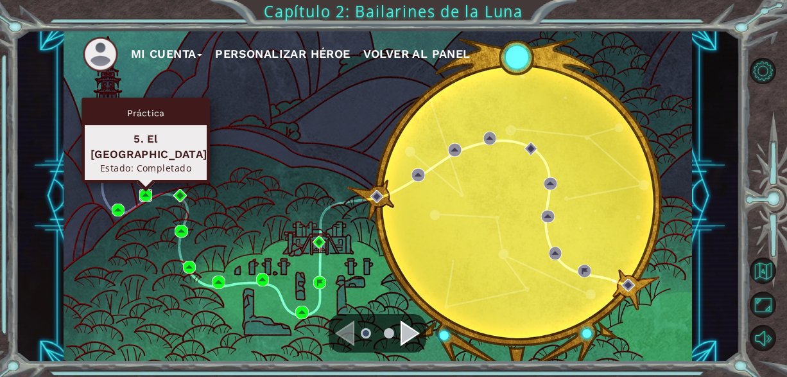
click at [146, 192] on img at bounding box center [145, 195] width 13 height 13
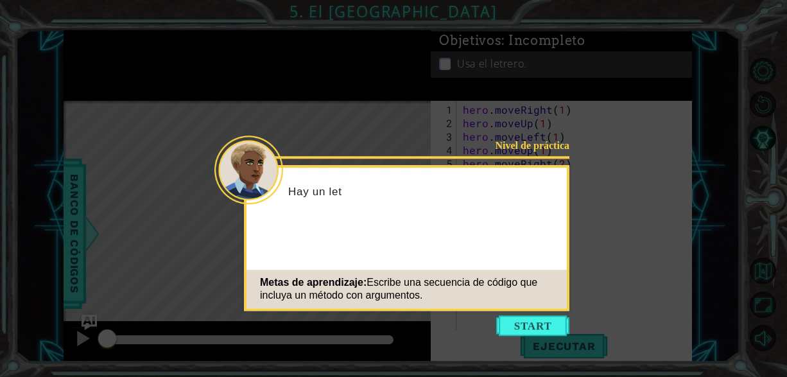
click at [547, 339] on icon at bounding box center [393, 188] width 787 height 377
click at [547, 328] on button "Start" at bounding box center [532, 325] width 73 height 21
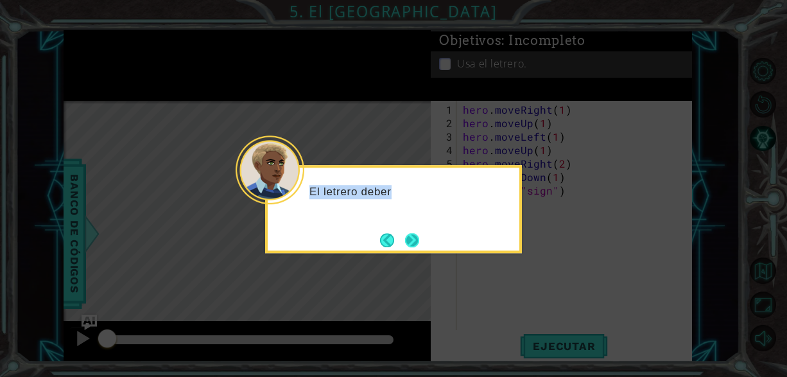
drag, startPoint x: 423, startPoint y: 236, endPoint x: 415, endPoint y: 237, distance: 7.8
click at [420, 237] on div "El letrero deber" at bounding box center [393, 209] width 257 height 88
click at [414, 239] on button "Next" at bounding box center [412, 240] width 14 height 14
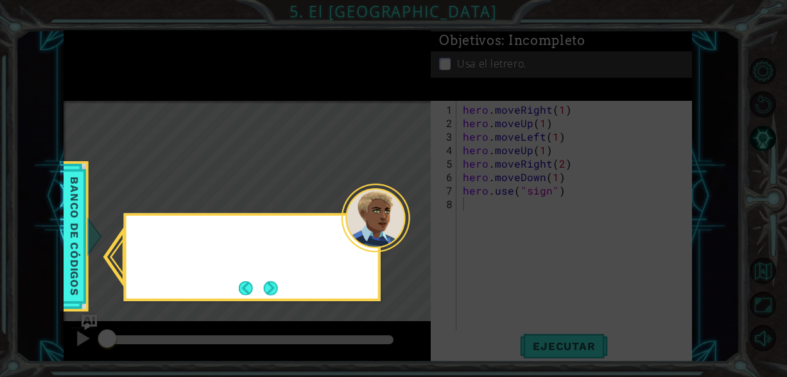
click at [414, 239] on icon at bounding box center [393, 188] width 787 height 377
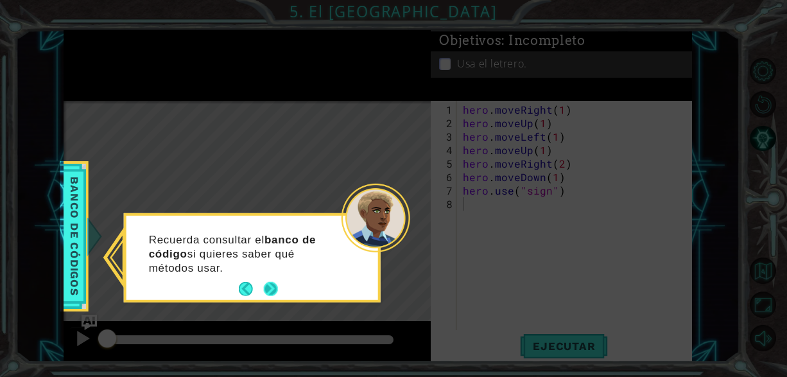
click at [274, 296] on button "Next" at bounding box center [271, 289] width 14 height 14
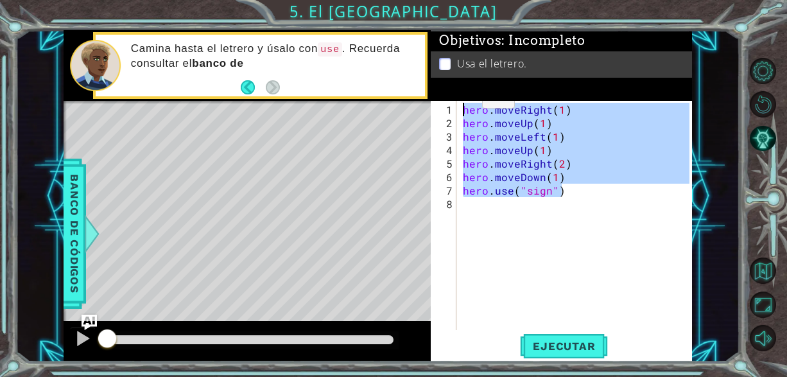
drag, startPoint x: 576, startPoint y: 195, endPoint x: 459, endPoint y: 103, distance: 148.0
click at [459, 103] on div "1 2 3 4 5 6 7 8 hero . moveRight ( 1 ) hero . moveUp ( 1 ) hero . moveLeft ( 1 …" at bounding box center [560, 215] width 259 height 229
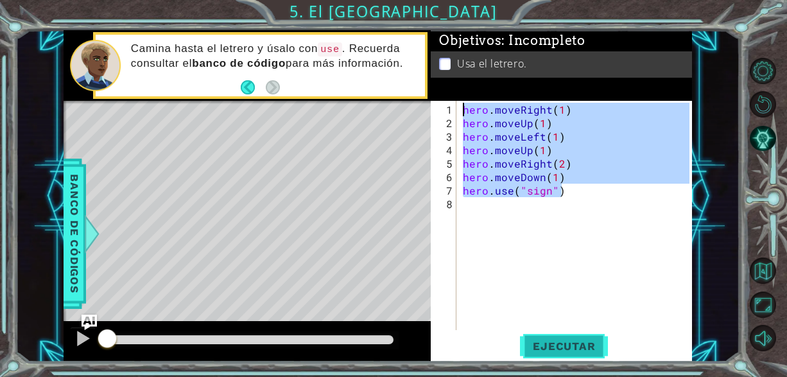
click at [565, 342] on span "Ejecutar" at bounding box center [564, 345] width 88 height 13
type textarea "hero.moveRight(1)"
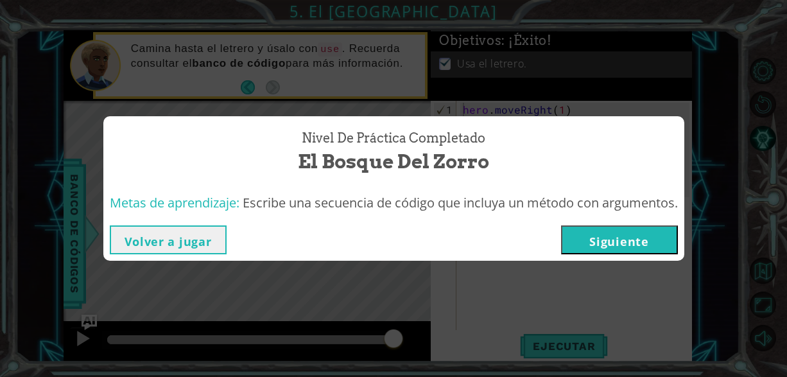
click at [644, 244] on button "Siguiente" at bounding box center [619, 239] width 117 height 29
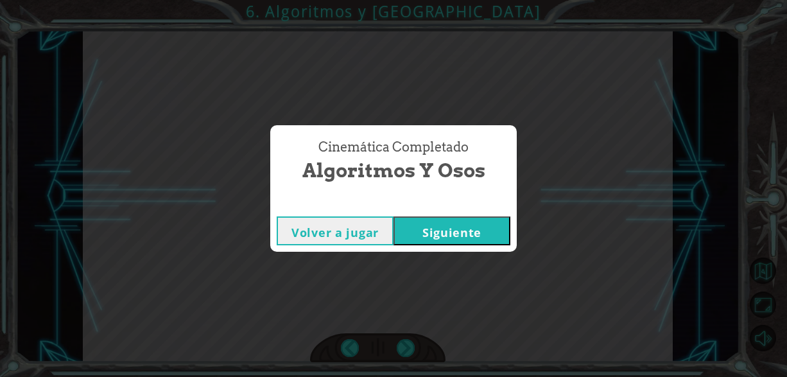
click at [418, 228] on button "Siguiente" at bounding box center [451, 230] width 117 height 29
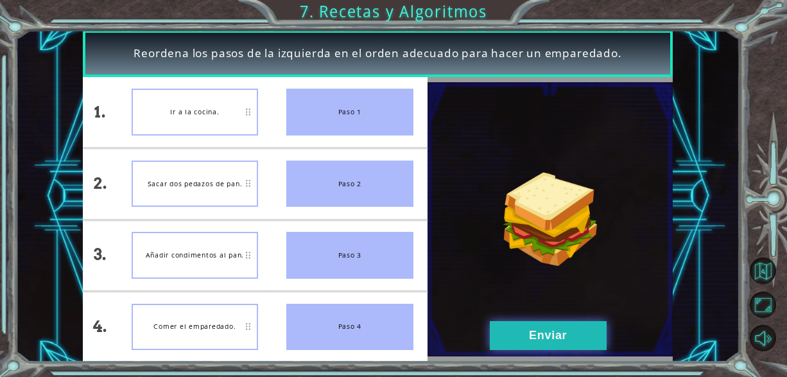
click at [514, 326] on button "Enviar" at bounding box center [548, 335] width 117 height 29
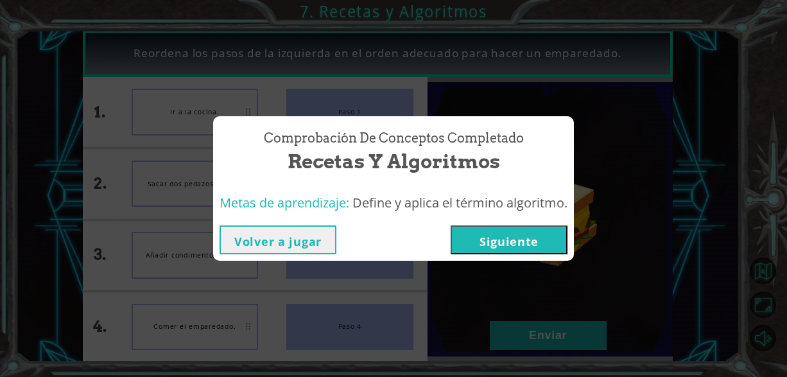
click at [479, 226] on button "Siguiente" at bounding box center [508, 239] width 117 height 29
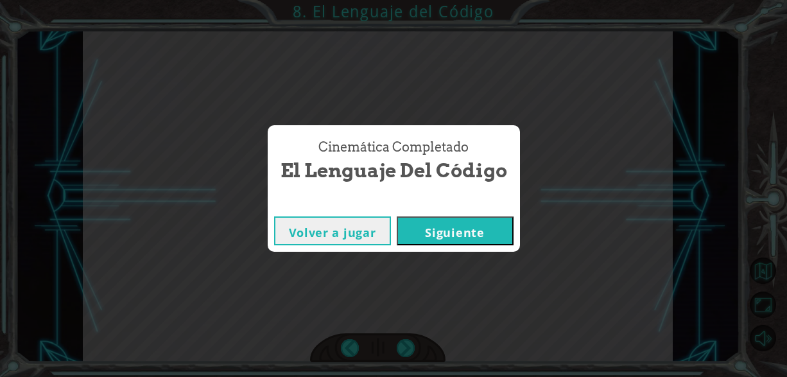
click at [469, 226] on button "Siguiente" at bounding box center [455, 230] width 117 height 29
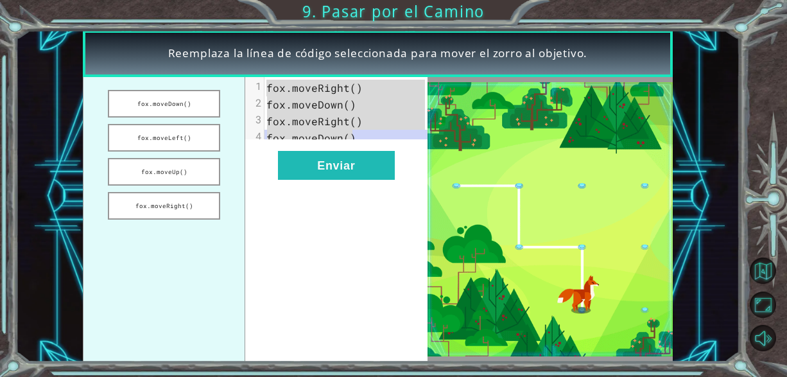
drag, startPoint x: 366, startPoint y: 139, endPoint x: 264, endPoint y: 87, distance: 114.8
click at [264, 87] on div "1 [PERSON_NAME].moveRight() 2 [PERSON_NAME].moveDown() 3 [PERSON_NAME].moveRigh…" at bounding box center [350, 113] width 173 height 67
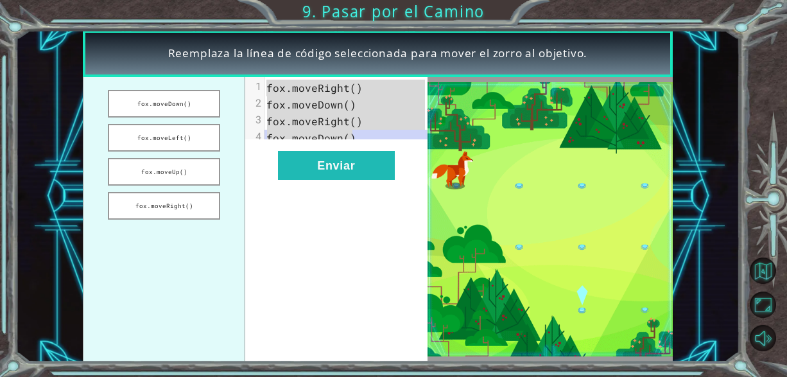
click at [350, 128] on pre "fox.moveRight()" at bounding box center [350, 121] width 173 height 17
drag, startPoint x: 354, startPoint y: 139, endPoint x: 268, endPoint y: 86, distance: 100.8
click at [268, 86] on div "1 [PERSON_NAME].moveRight() 2 [PERSON_NAME].moveDown() 3 [PERSON_NAME].moveRigh…" at bounding box center [350, 113] width 173 height 67
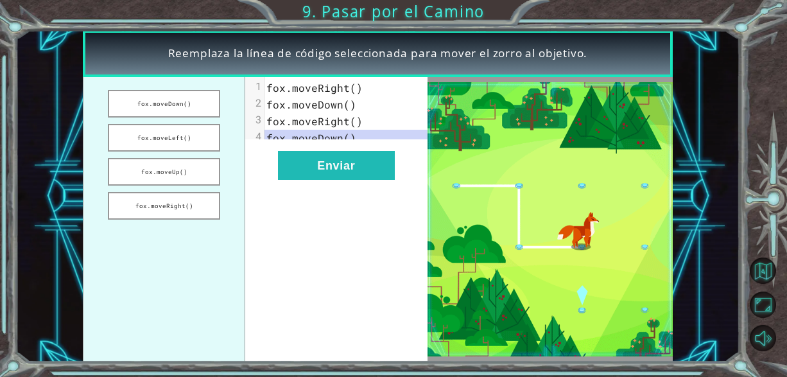
click at [348, 130] on pre "fox.moveDown()" at bounding box center [350, 138] width 173 height 17
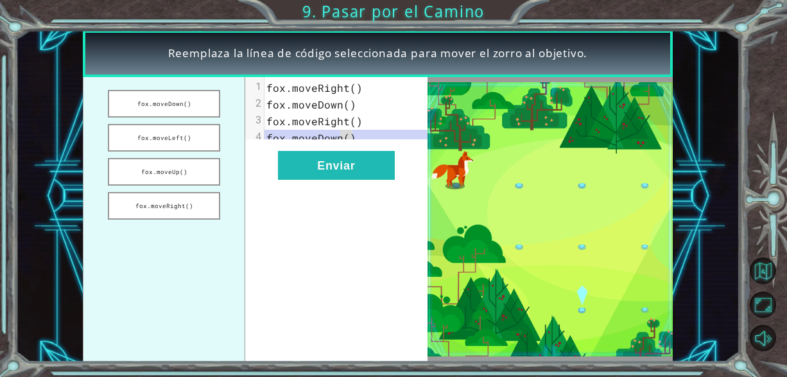
click at [348, 130] on pre "fox.moveDown()" at bounding box center [350, 138] width 173 height 17
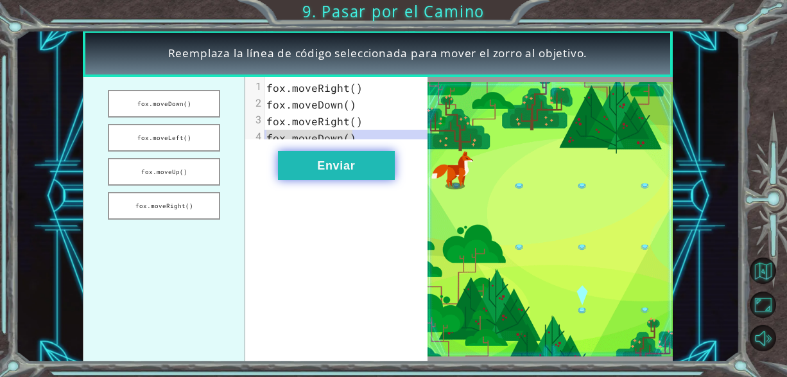
click at [368, 180] on button "Enviar" at bounding box center [336, 165] width 117 height 29
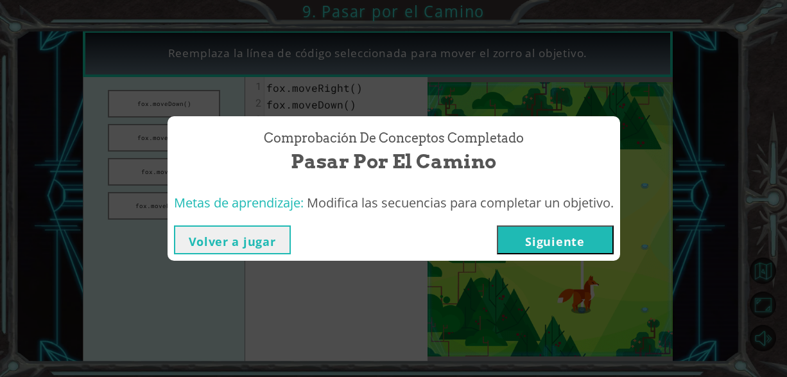
click at [524, 237] on button "Siguiente" at bounding box center [555, 239] width 117 height 29
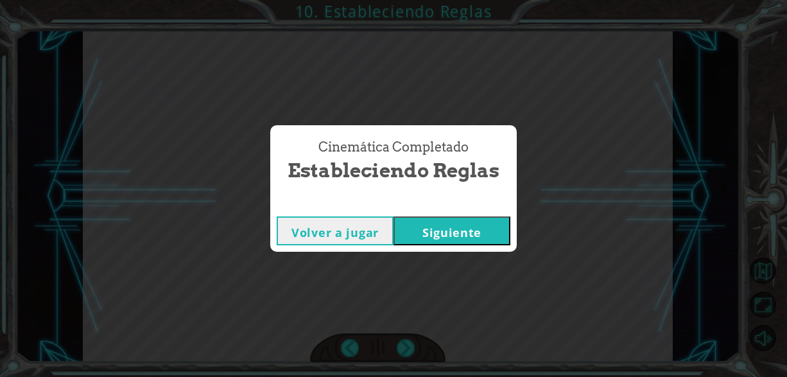
click at [480, 221] on button "Siguiente" at bounding box center [451, 230] width 117 height 29
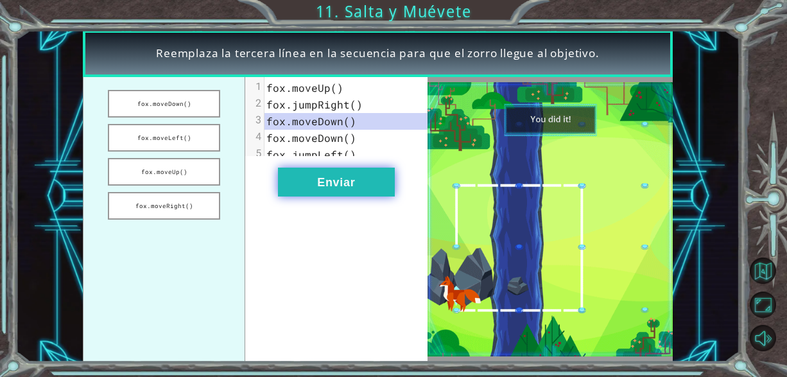
click at [341, 180] on button "Enviar" at bounding box center [336, 181] width 117 height 29
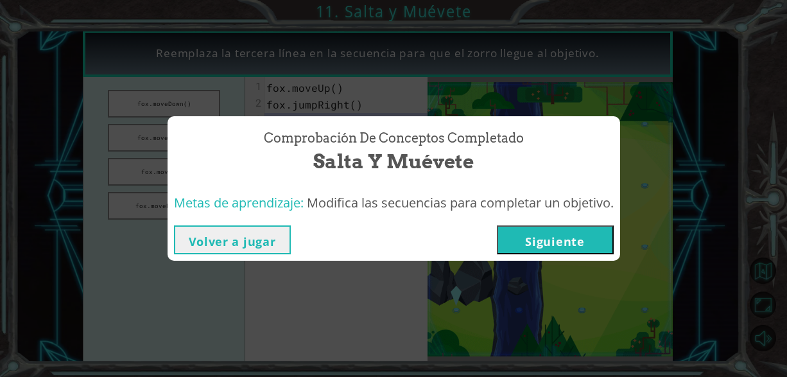
click at [550, 248] on button "Siguiente" at bounding box center [555, 239] width 117 height 29
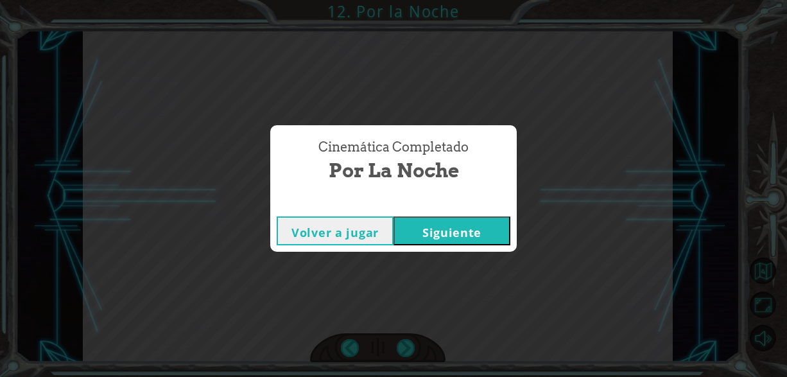
click at [429, 212] on div "Volver a jugar [GEOGRAPHIC_DATA]" at bounding box center [393, 231] width 246 height 42
click at [456, 224] on button "Siguiente" at bounding box center [451, 230] width 117 height 29
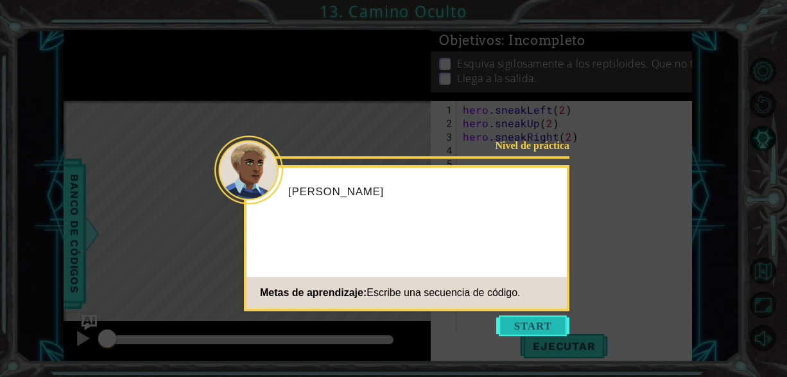
click at [531, 335] on button "Start" at bounding box center [532, 325] width 73 height 21
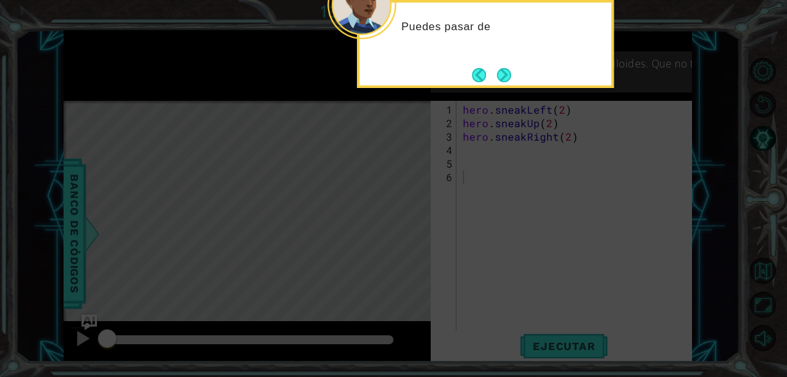
drag, startPoint x: 568, startPoint y: 233, endPoint x: 545, endPoint y: 141, distance: 94.6
click at [567, 227] on icon at bounding box center [393, 56] width 787 height 640
click at [506, 72] on button "Next" at bounding box center [504, 75] width 14 height 14
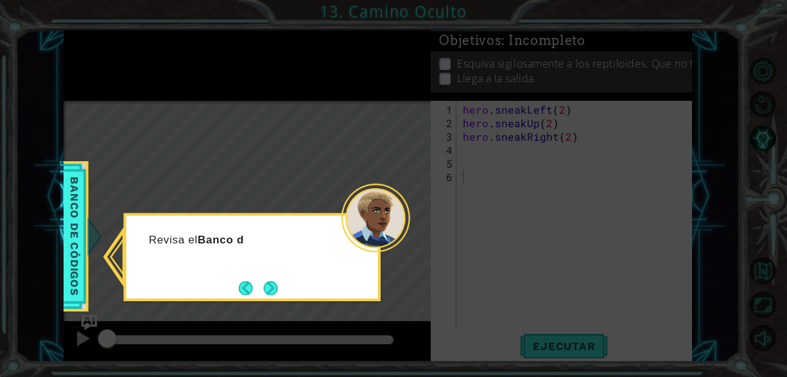
click at [274, 294] on button "Next" at bounding box center [271, 287] width 14 height 14
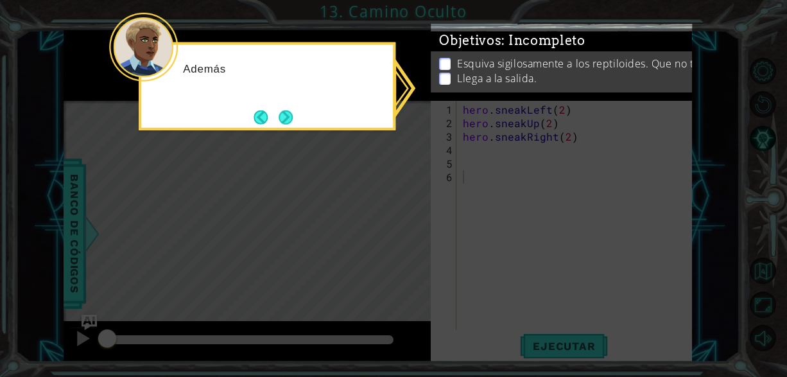
click at [563, 208] on icon at bounding box center [393, 188] width 787 height 377
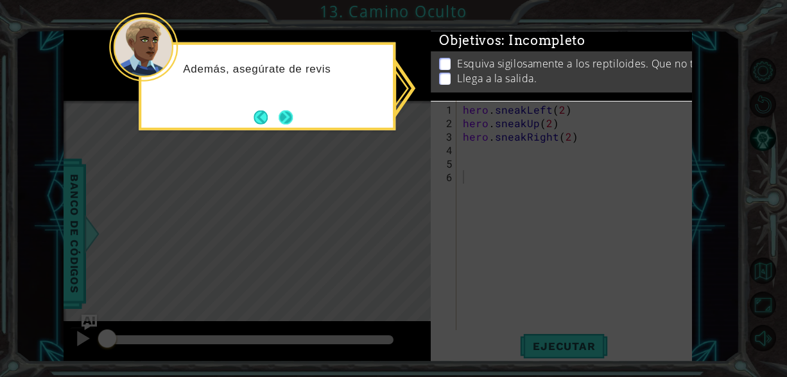
click at [278, 122] on button "Next" at bounding box center [285, 117] width 14 height 14
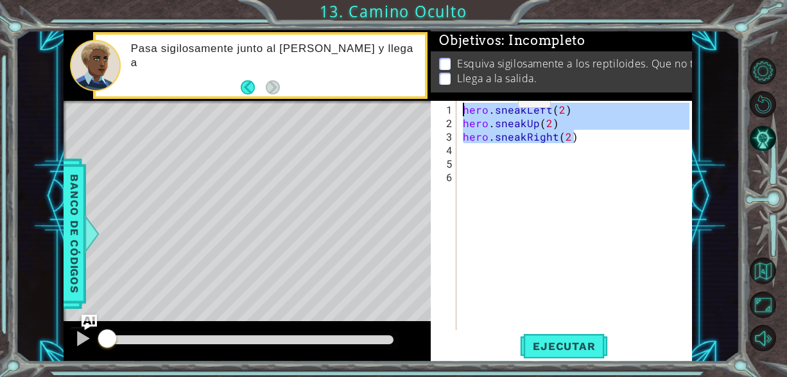
drag, startPoint x: 579, startPoint y: 130, endPoint x: 495, endPoint y: 101, distance: 88.9
click at [495, 101] on div "hero . sneakLeft ( 2 ) hero . sneakUp ( 2 ) hero . sneakRight ( 2 )" at bounding box center [574, 215] width 229 height 229
drag, startPoint x: 577, startPoint y: 135, endPoint x: 468, endPoint y: 101, distance: 115.1
click at [468, 101] on div "hero . sneakLeft ( 2 ) hero . sneakUp ( 2 ) hero . sneakRight ( 2 )" at bounding box center [574, 215] width 229 height 229
click at [617, 341] on div "Ejecutar" at bounding box center [563, 346] width 261 height 26
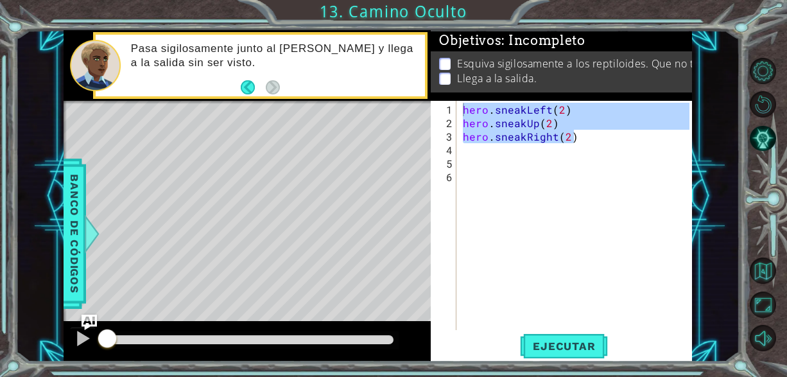
type textarea "hero.sneakLeft(2)"
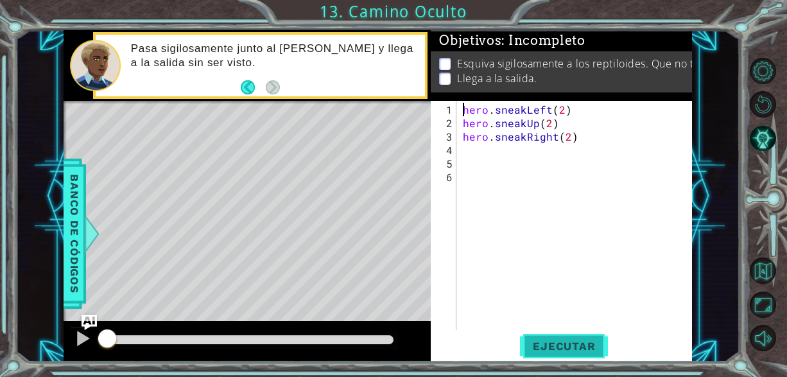
click at [583, 348] on span "Ejecutar" at bounding box center [564, 345] width 88 height 13
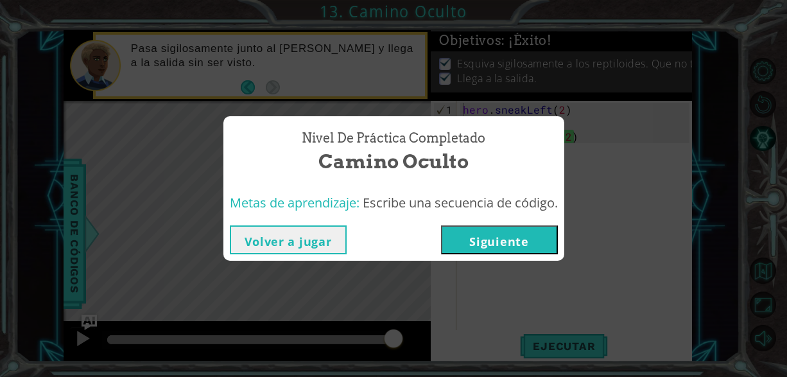
click at [541, 246] on button "Siguiente" at bounding box center [499, 239] width 117 height 29
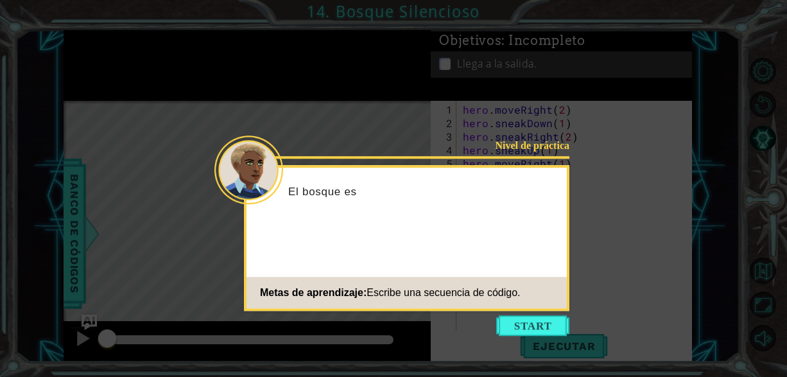
click at [526, 340] on icon at bounding box center [393, 188] width 787 height 377
click at [536, 325] on button "Start" at bounding box center [532, 325] width 73 height 21
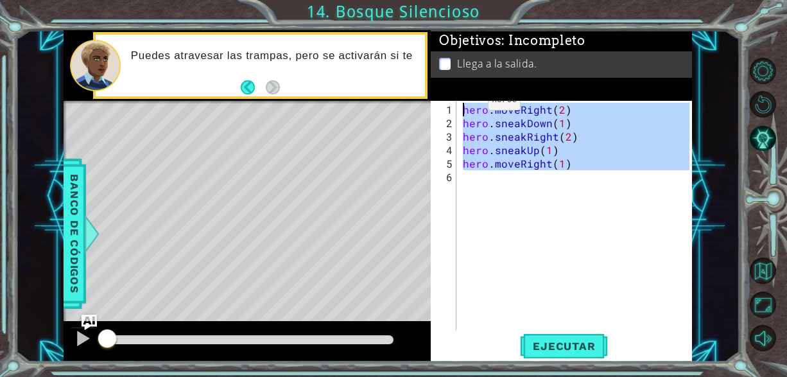
drag, startPoint x: 585, startPoint y: 175, endPoint x: 466, endPoint y: 105, distance: 138.0
click at [466, 105] on div "hero . moveRight ( 2 ) hero . sneakDown ( 1 ) hero . sneakRight ( 2 ) hero . sn…" at bounding box center [577, 231] width 235 height 256
type textarea "hero.moveRight(2)"
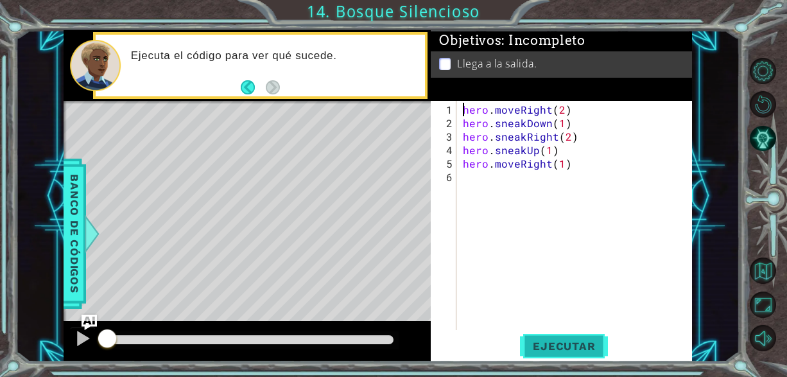
click at [550, 353] on button "Ejecutar" at bounding box center [564, 346] width 88 height 26
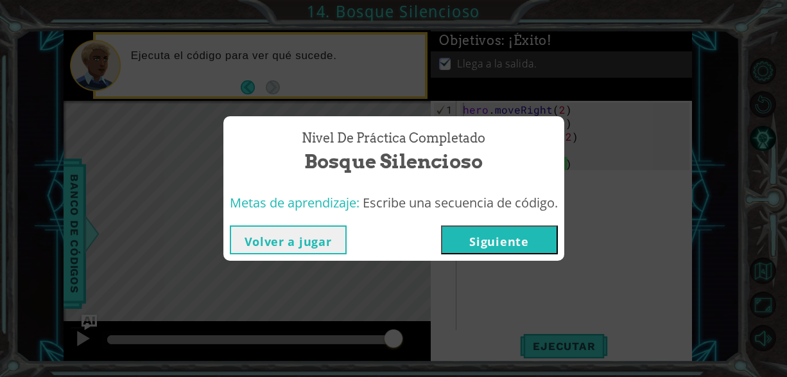
click at [534, 253] on button "Siguiente" at bounding box center [499, 239] width 117 height 29
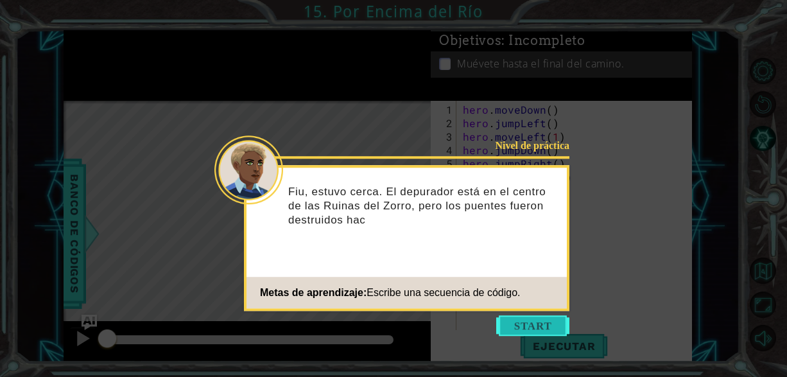
click at [541, 327] on button "Start" at bounding box center [532, 325] width 73 height 21
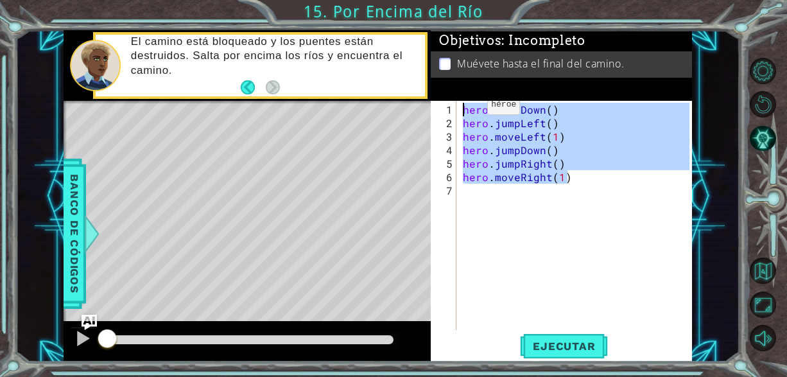
drag, startPoint x: 574, startPoint y: 179, endPoint x: 465, endPoint y: 109, distance: 129.0
click at [465, 109] on div "hero . moveDown ( ) hero . jumpLeft ( ) hero . moveLeft ( 1 ) hero . jumpDown (…" at bounding box center [577, 231] width 235 height 256
click at [534, 345] on span "Ejecutar" at bounding box center [564, 345] width 88 height 13
type textarea "hero.moveDown()"
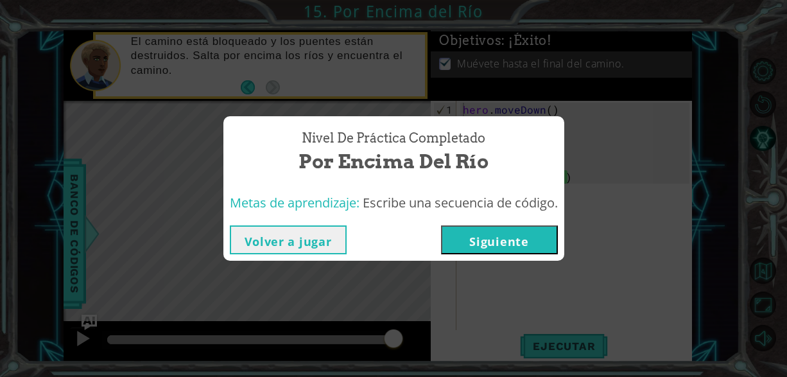
click at [477, 248] on button "Siguiente" at bounding box center [499, 239] width 117 height 29
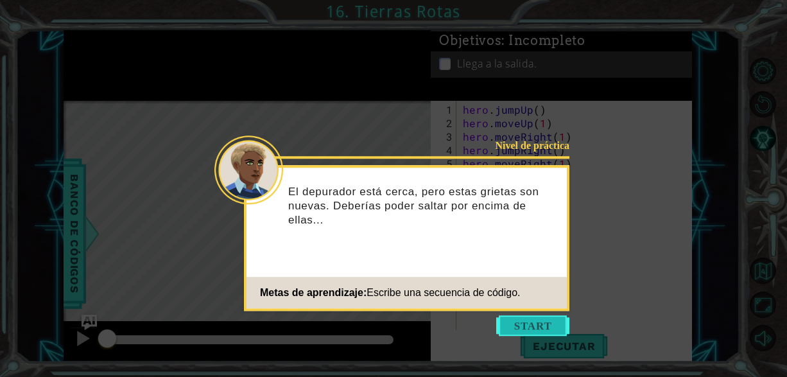
click at [514, 317] on button "Start" at bounding box center [532, 325] width 73 height 21
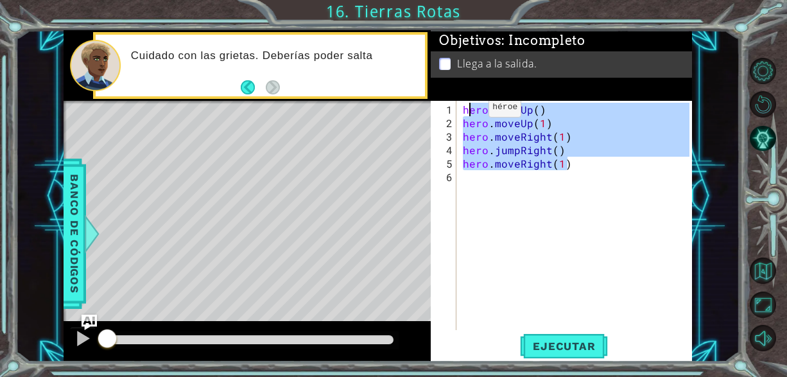
drag, startPoint x: 588, startPoint y: 167, endPoint x: 463, endPoint y: 112, distance: 136.7
click at [463, 112] on div "hero . jumpUp ( ) hero . moveUp ( 1 ) hero . moveRight ( 1 ) hero . jumpRight (…" at bounding box center [577, 231] width 235 height 256
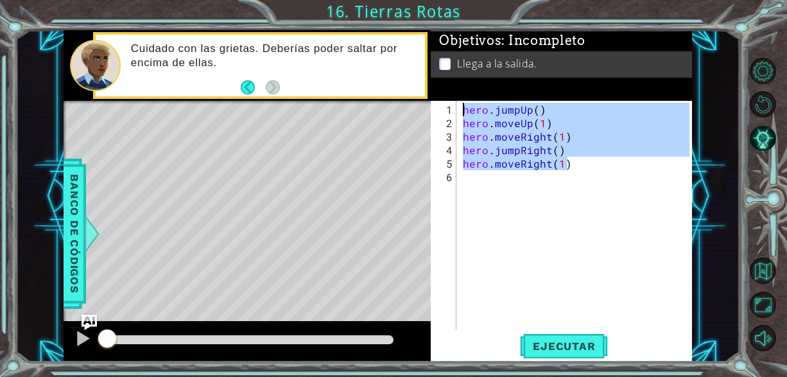
click at [581, 154] on div "hero . jumpUp ( ) hero . moveUp ( 1 ) hero . moveRight ( 1 ) hero . jumpRight (…" at bounding box center [574, 215] width 229 height 229
drag, startPoint x: 579, startPoint y: 168, endPoint x: 463, endPoint y: 112, distance: 128.3
click at [463, 112] on div "hero . jumpUp ( ) hero . moveUp ( 1 ) hero . moveRight ( 1 ) hero . jumpRight (…" at bounding box center [577, 231] width 235 height 256
click at [555, 346] on span "Ejecutar" at bounding box center [564, 345] width 88 height 13
type textarea "hero.jumpUp()"
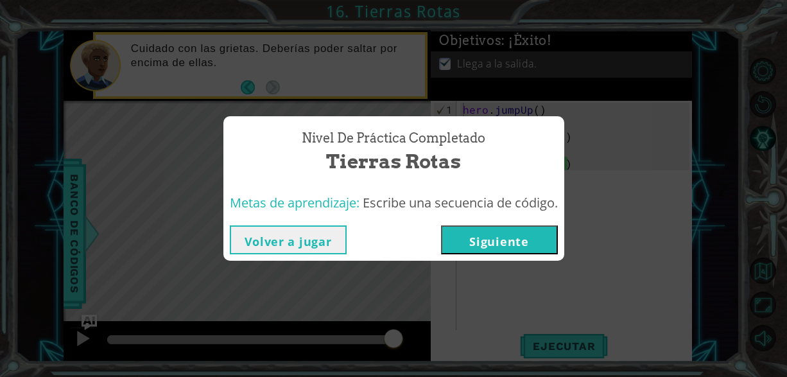
click at [515, 250] on button "Siguiente" at bounding box center [499, 239] width 117 height 29
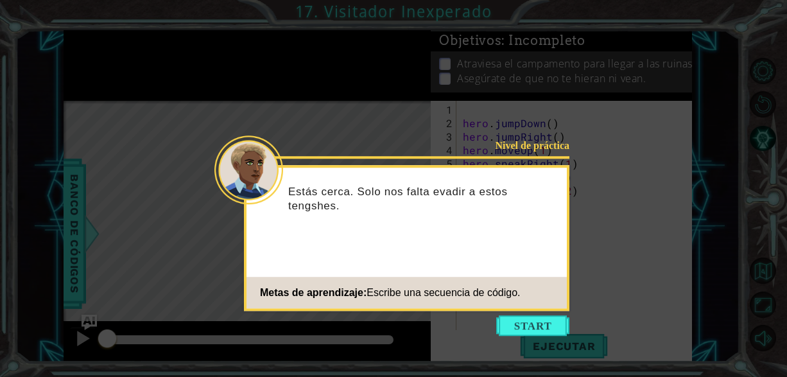
drag, startPoint x: 558, startPoint y: 322, endPoint x: 582, endPoint y: 324, distance: 24.5
click at [560, 323] on button "Start" at bounding box center [532, 325] width 73 height 21
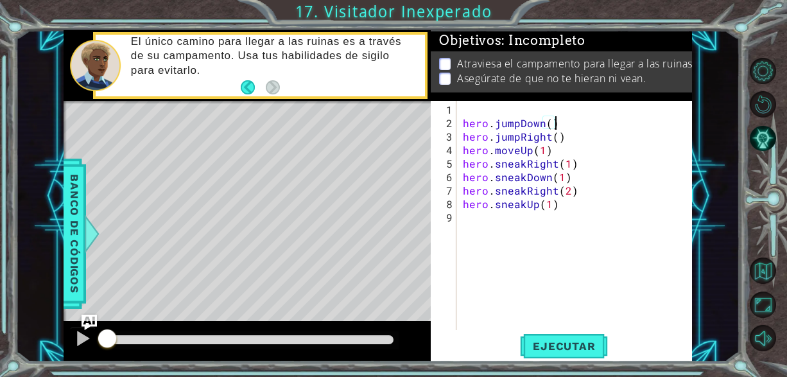
click at [632, 115] on div "hero . jumpDown ( ) hero . jumpRight ( ) hero . moveUp ( 1 ) hero . sneakRight …" at bounding box center [577, 231] width 235 height 256
type textarea "hero.jumpDown()"
click at [559, 341] on span "Ejecutar" at bounding box center [564, 345] width 88 height 13
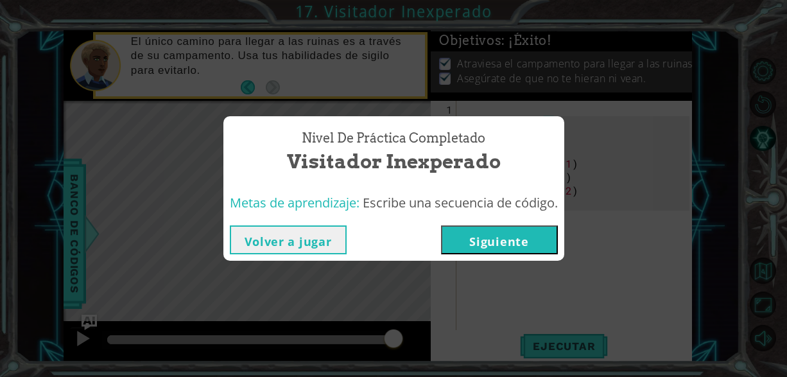
click at [520, 236] on button "Siguiente" at bounding box center [499, 239] width 117 height 29
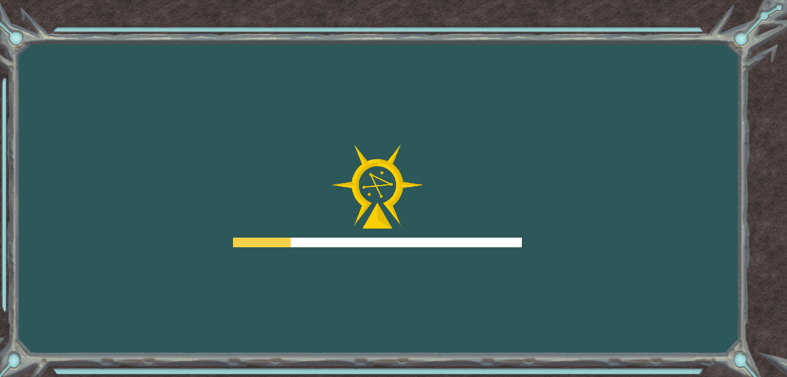
click at [520, 236] on div at bounding box center [377, 195] width 289 height 103
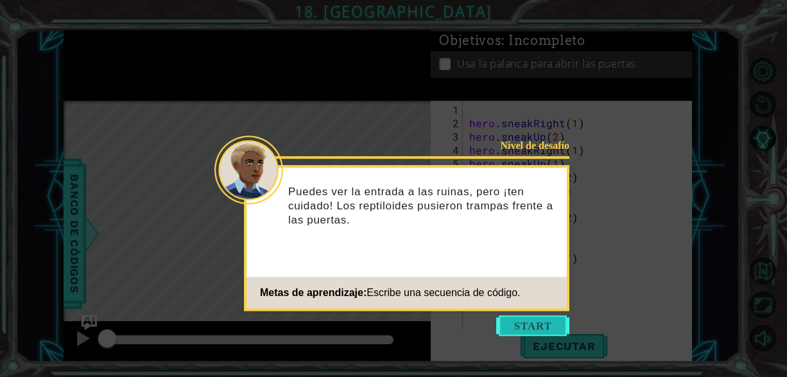
click at [532, 327] on button "Start" at bounding box center [532, 325] width 73 height 21
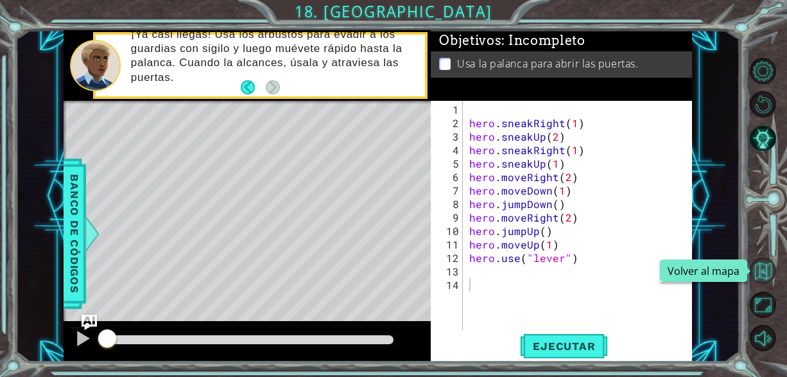
click at [767, 267] on button "Volver al mapa" at bounding box center [762, 270] width 26 height 26
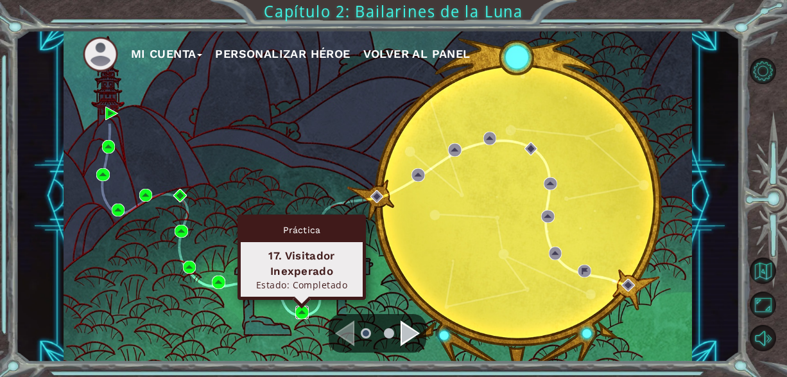
click at [302, 311] on img at bounding box center [301, 311] width 13 height 13
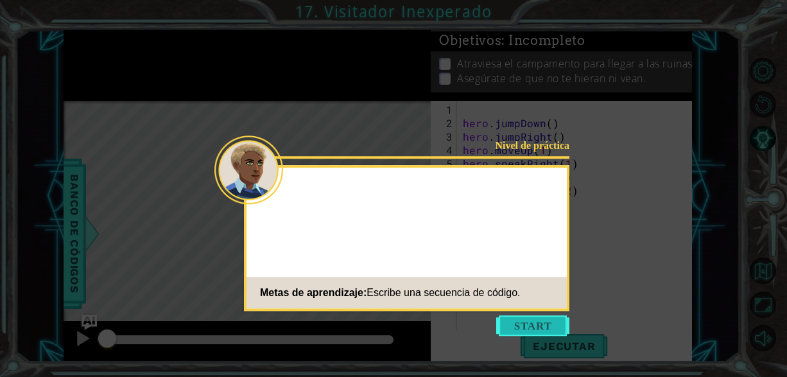
click at [533, 328] on button "Start" at bounding box center [532, 325] width 73 height 21
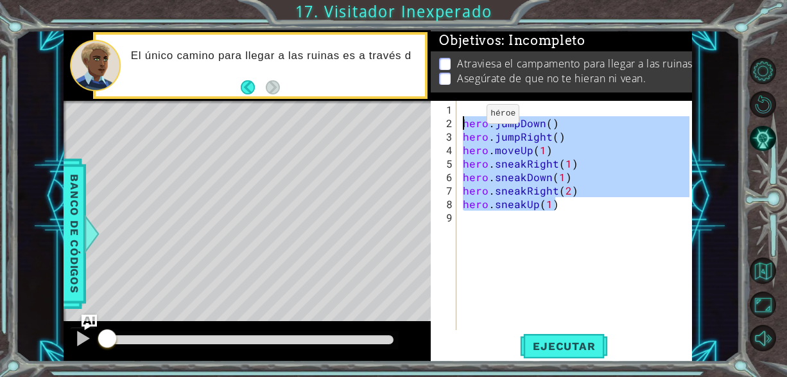
drag, startPoint x: 581, startPoint y: 208, endPoint x: 465, endPoint y: 119, distance: 146.4
click at [465, 119] on div "hero . jumpDown ( ) hero . jumpRight ( ) hero . moveUp ( 1 ) hero . sneakRight …" at bounding box center [577, 231] width 235 height 256
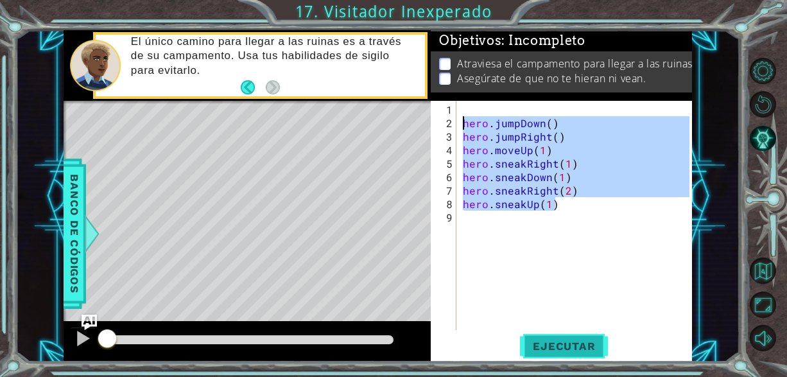
click at [572, 342] on span "Ejecutar" at bounding box center [564, 345] width 88 height 13
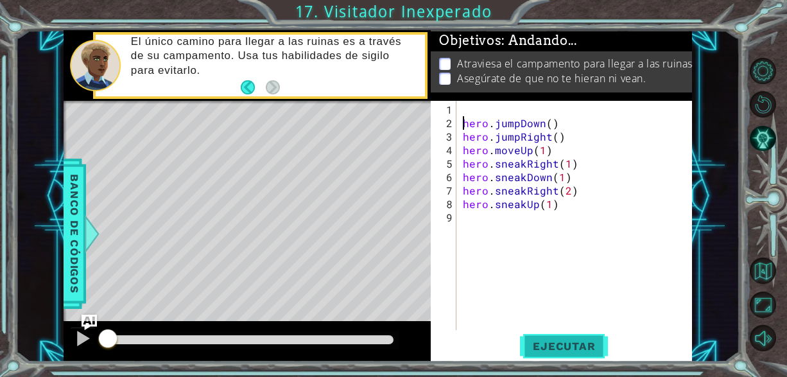
type textarea "hero.jumpDown()"
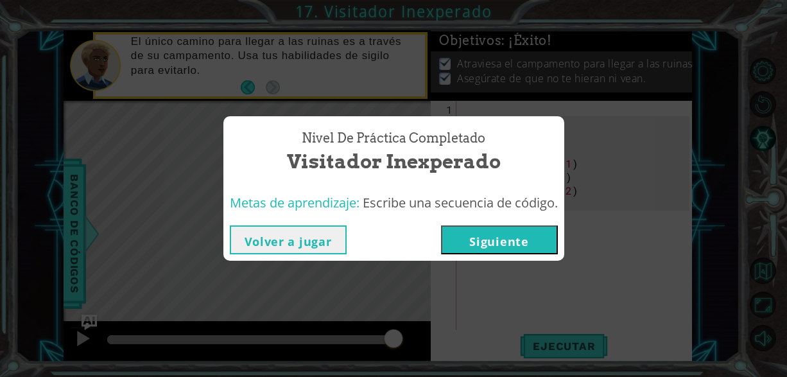
click at [492, 252] on button "Siguiente" at bounding box center [499, 239] width 117 height 29
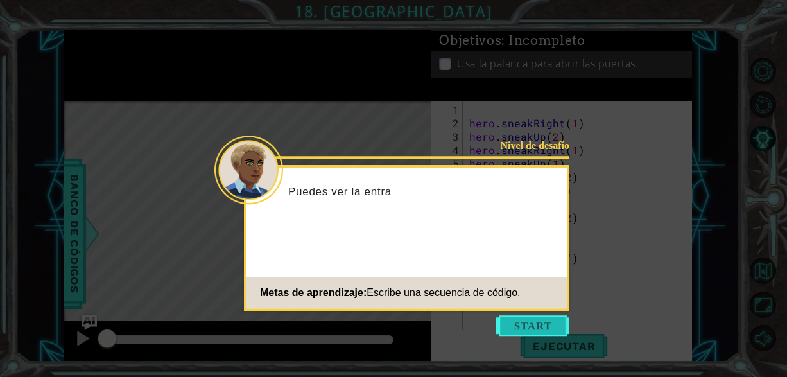
click at [537, 318] on button "Start" at bounding box center [532, 325] width 73 height 21
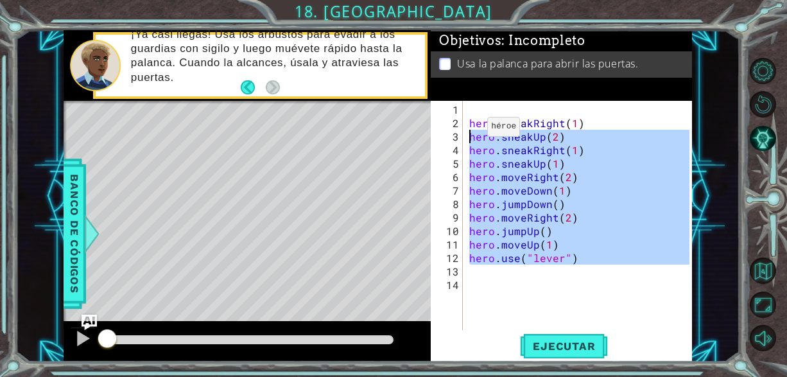
drag, startPoint x: 588, startPoint y: 266, endPoint x: 472, endPoint y: 130, distance: 179.3
click at [472, 131] on div "hero . sneakRight ( 1 ) hero . sneakUp ( 2 ) hero . sneakRight ( 1 ) hero . sne…" at bounding box center [580, 231] width 229 height 256
type textarea "hero.sneakUp(2) hero.sneakRight(1)"
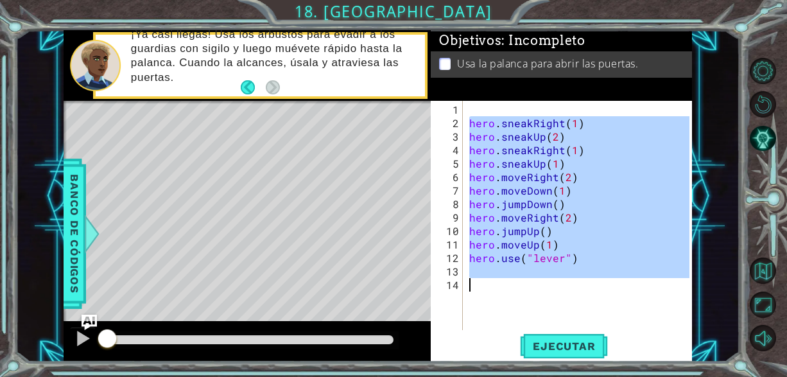
drag, startPoint x: 470, startPoint y: 123, endPoint x: 554, endPoint y: 213, distance: 123.0
click at [584, 293] on div "hero . sneakRight ( 1 ) hero . sneakUp ( 2 ) hero . sneakRight ( 1 ) hero . sne…" at bounding box center [580, 231] width 229 height 256
click at [471, 117] on div "hero . sneakRight ( 1 ) hero . sneakUp ( 2 ) hero . sneakRight ( 1 ) hero . sne…" at bounding box center [577, 215] width 223 height 229
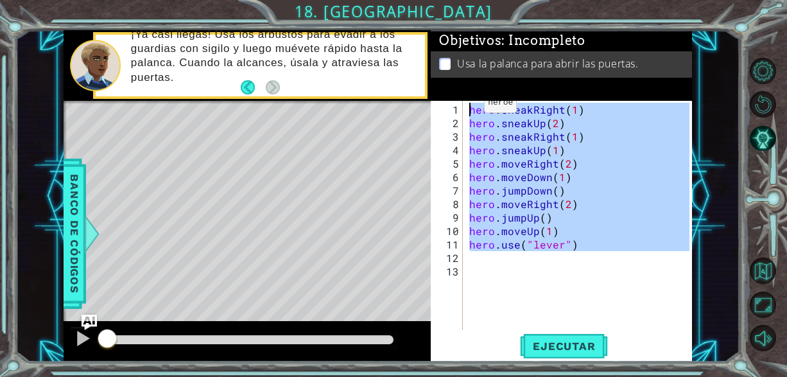
drag, startPoint x: 585, startPoint y: 253, endPoint x: 468, endPoint y: 108, distance: 186.2
click at [468, 108] on div "hero . sneakRight ( 1 ) hero . sneakUp ( 2 ) hero . sneakRight ( 1 ) hero . sne…" at bounding box center [580, 231] width 229 height 256
type textarea "hero.sneakRight(1) hero.sneakUp(2)"
